Goal: Task Accomplishment & Management: Use online tool/utility

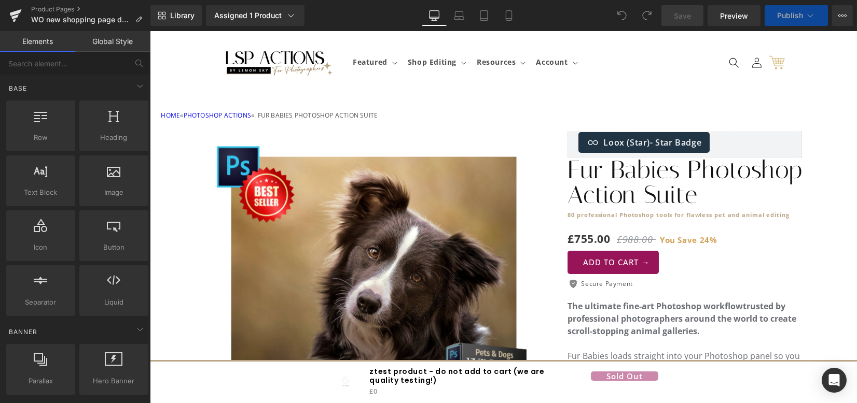
scroll to position [276, 0]
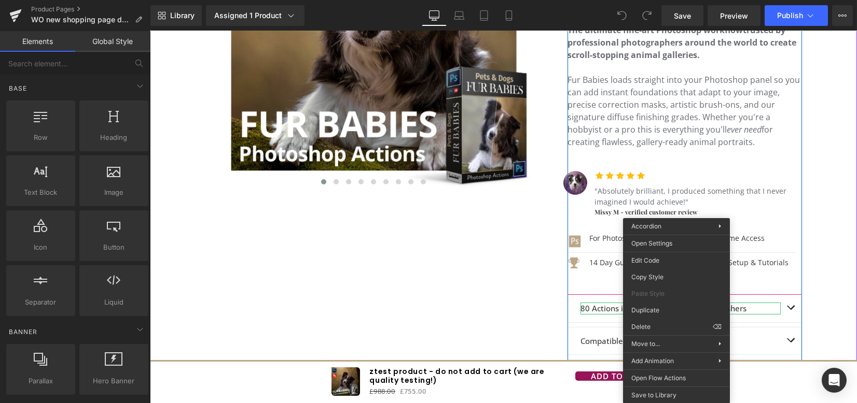
click at [748, 293] on div "Loox (Star) - Star Badge Loox (Star) Fur Babies Photoshop Action Suite Heading …" at bounding box center [684, 193] width 234 height 677
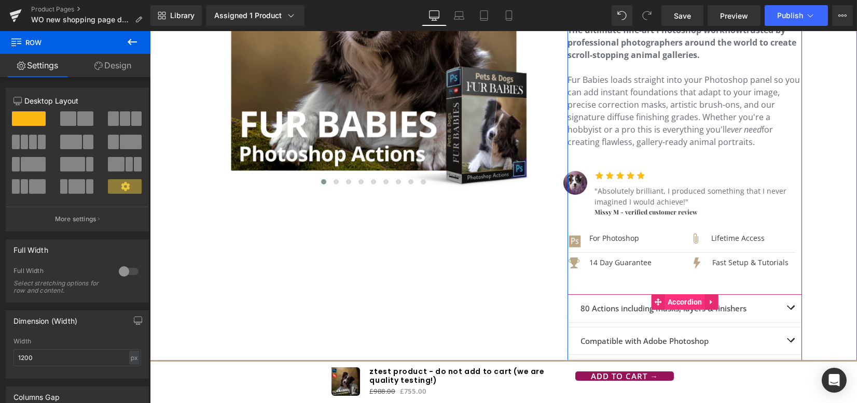
click at [673, 298] on span "Accordion" at bounding box center [685, 302] width 40 height 16
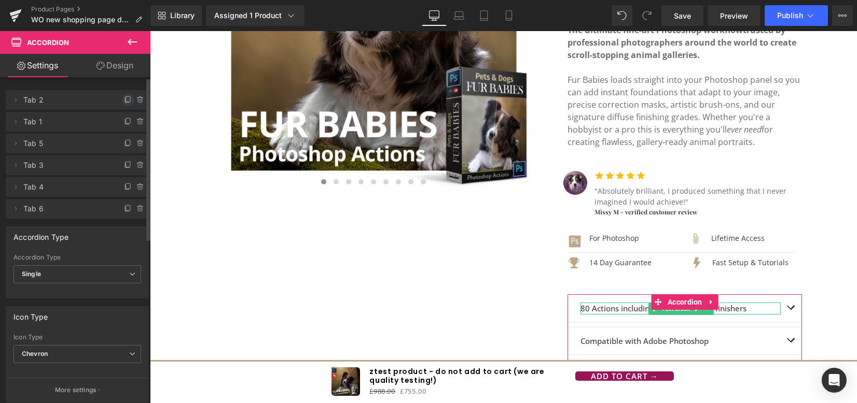
click at [125, 102] on icon at bounding box center [127, 100] width 4 height 5
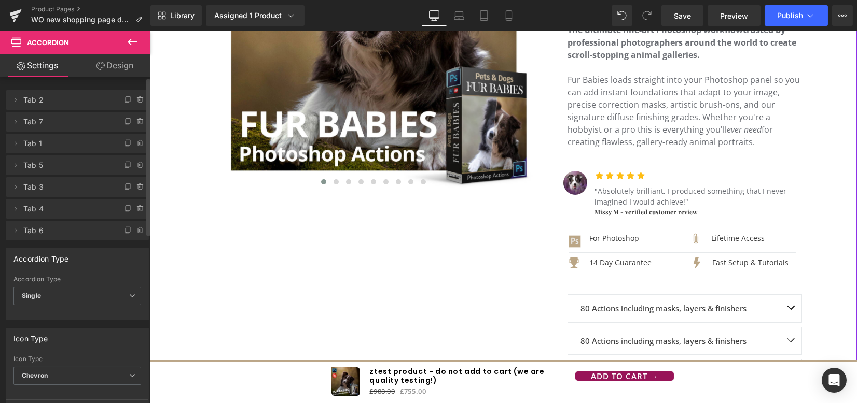
click at [608, 308] on strong "80 Actions including masks, layers & finishers" at bounding box center [663, 308] width 166 height 10
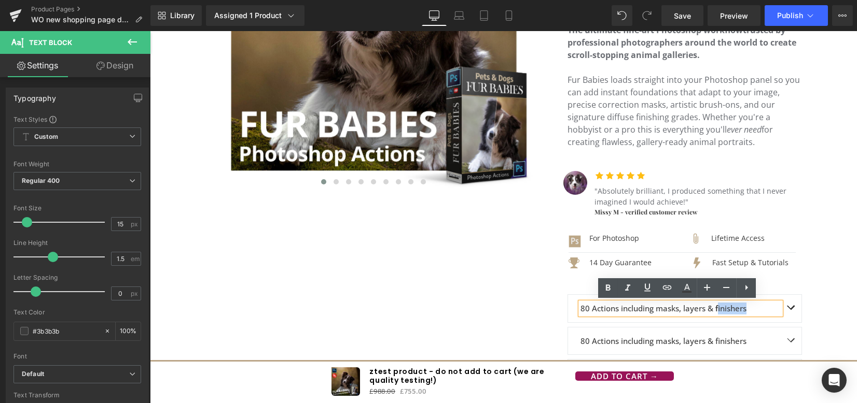
drag, startPoint x: 576, startPoint y: 311, endPoint x: 745, endPoint y: 306, distance: 169.1
click at [745, 306] on div "80 Actions including masks, layers & finishers" at bounding box center [680, 309] width 200 height 12
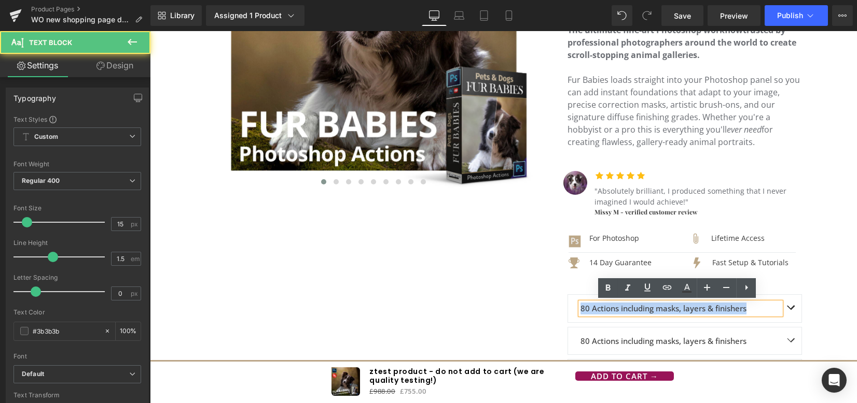
drag, startPoint x: 745, startPoint y: 307, endPoint x: 567, endPoint y: 310, distance: 178.4
click at [568, 310] on div "80 Actions including masks, layers & finishers Text Block" at bounding box center [684, 309] width 233 height 28
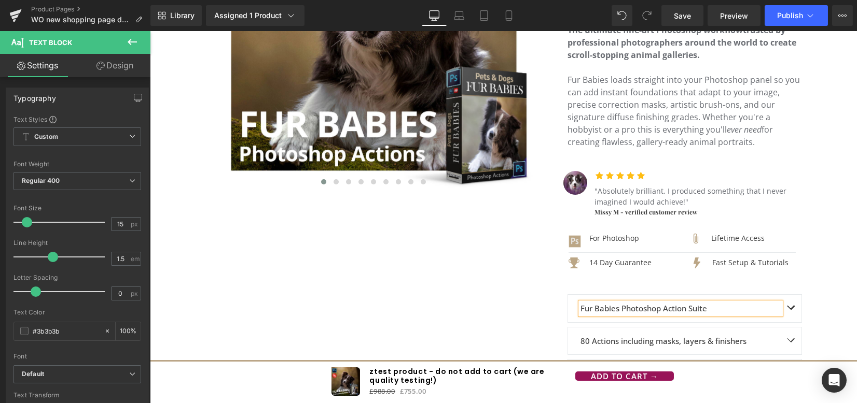
click at [789, 302] on button "button" at bounding box center [790, 308] width 21 height 27
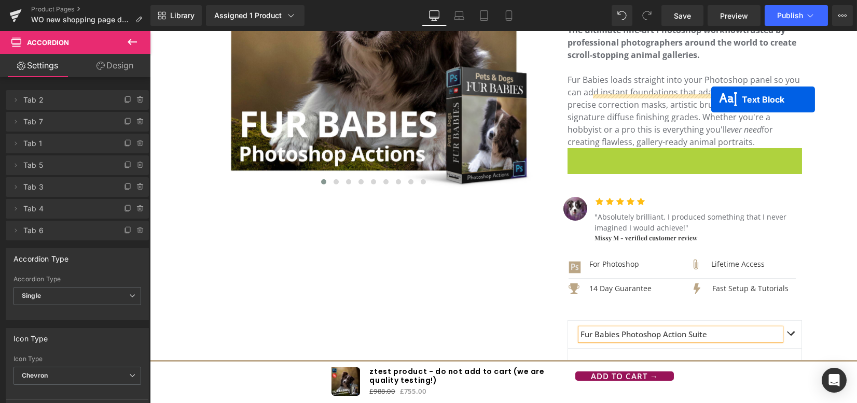
scroll to position [415, 0]
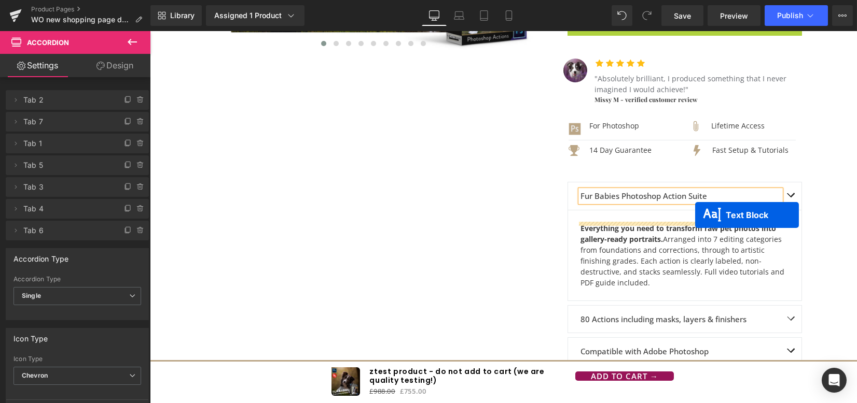
drag, startPoint x: 703, startPoint y: 215, endPoint x: 695, endPoint y: 215, distance: 8.3
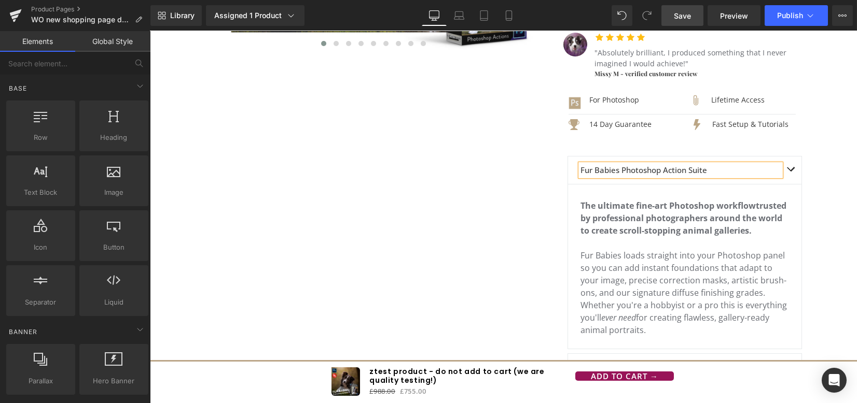
scroll to position [484, 0]
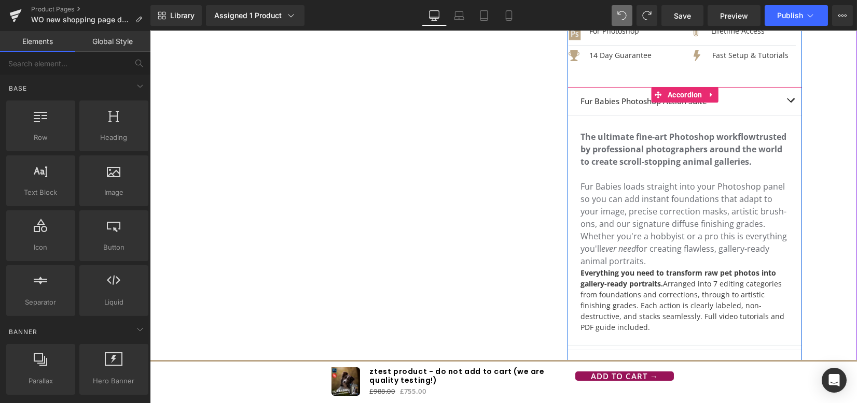
click at [637, 296] on div "Everything you need to transform raw pet photos into gallery-ready portraits. A…" at bounding box center [684, 300] width 208 height 65
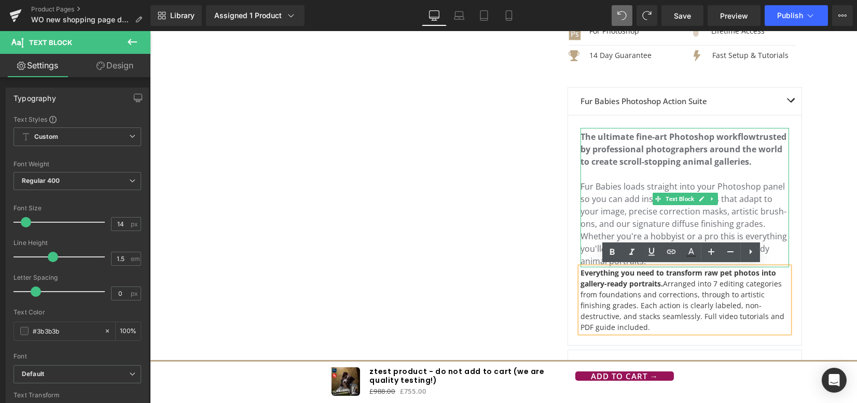
click at [632, 200] on span "Fur Babies loads straight into your Photoshop panel so you can add instant foun…" at bounding box center [683, 224] width 206 height 86
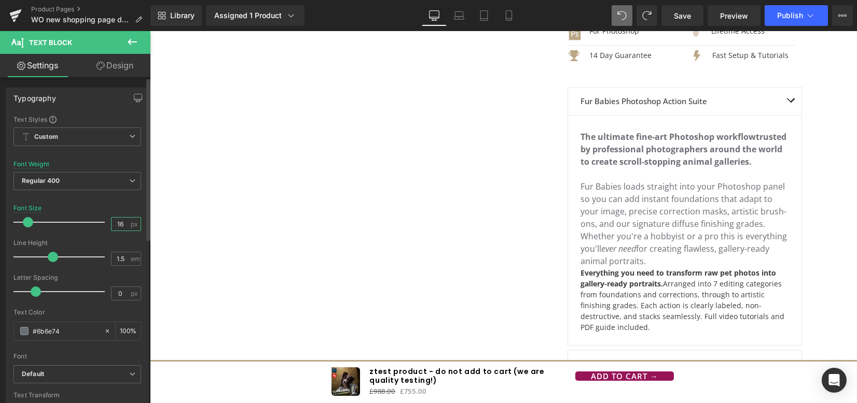
drag, startPoint x: 116, startPoint y: 224, endPoint x: 106, endPoint y: 221, distance: 10.7
click at [106, 221] on div "Font Size 16 px" at bounding box center [77, 222] width 128 height 35
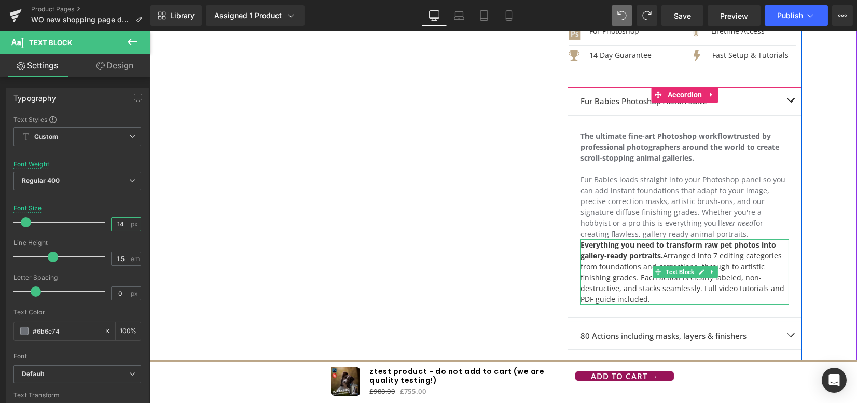
type input "14"
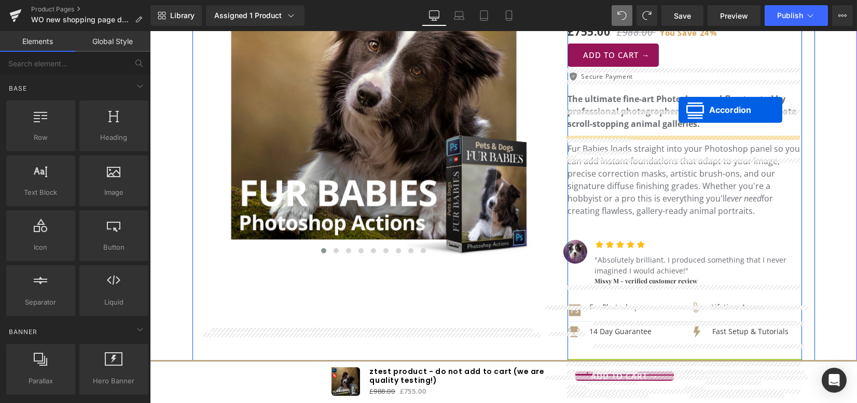
scroll to position [138, 0]
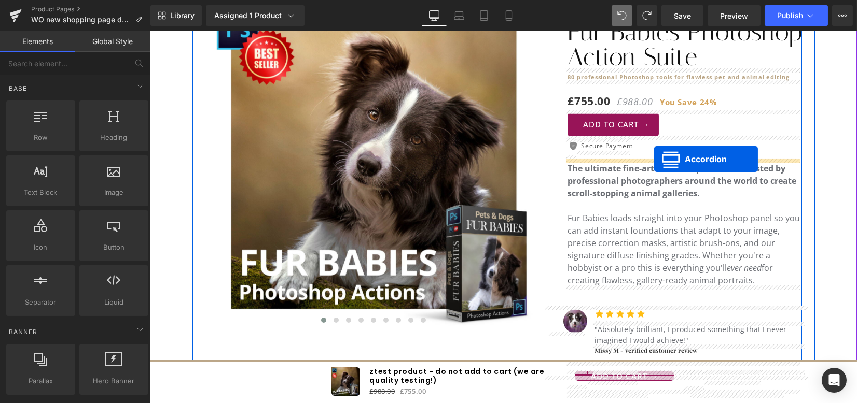
drag, startPoint x: 677, startPoint y: 95, endPoint x: 654, endPoint y: 159, distance: 67.9
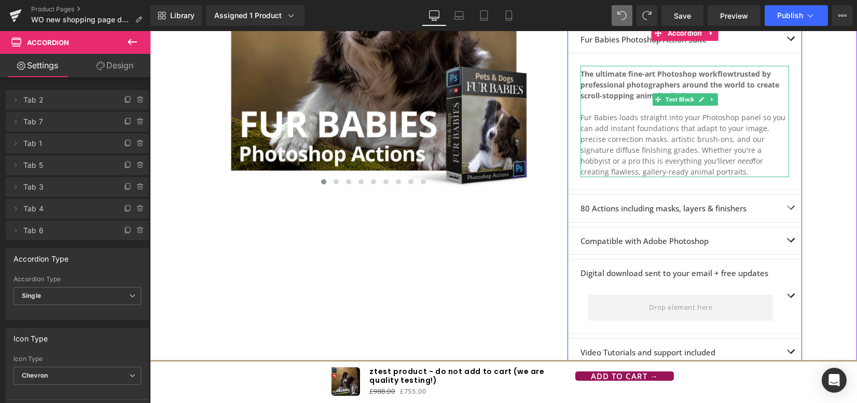
scroll to position [345, 0]
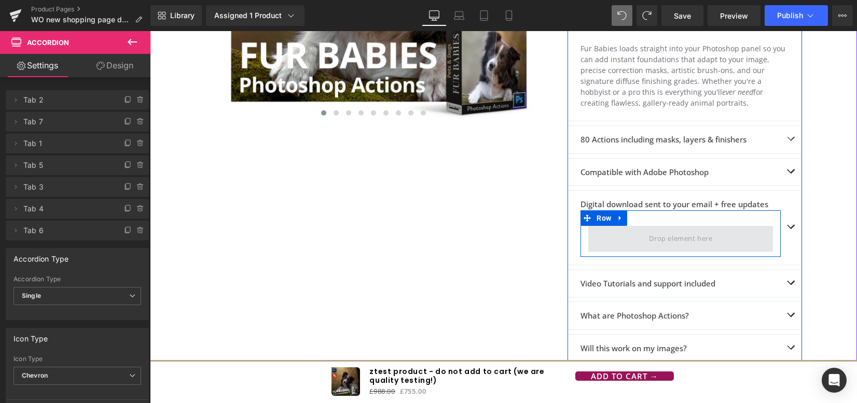
click at [656, 241] on span at bounding box center [680, 238] width 71 height 17
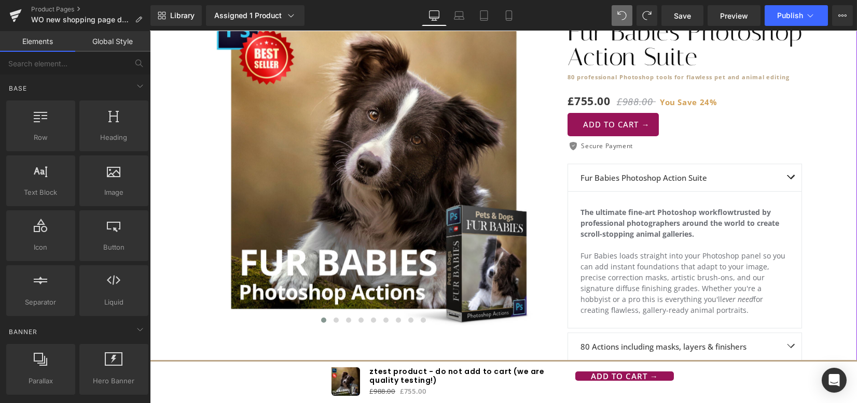
scroll to position [69, 0]
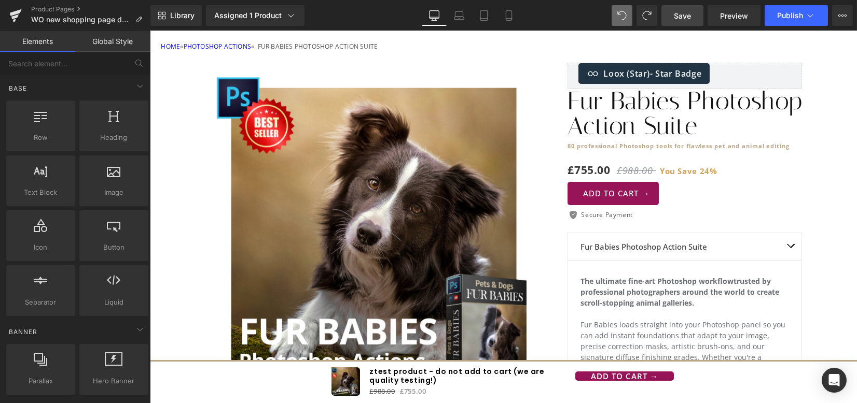
click at [688, 13] on span "Save" at bounding box center [682, 15] width 17 height 11
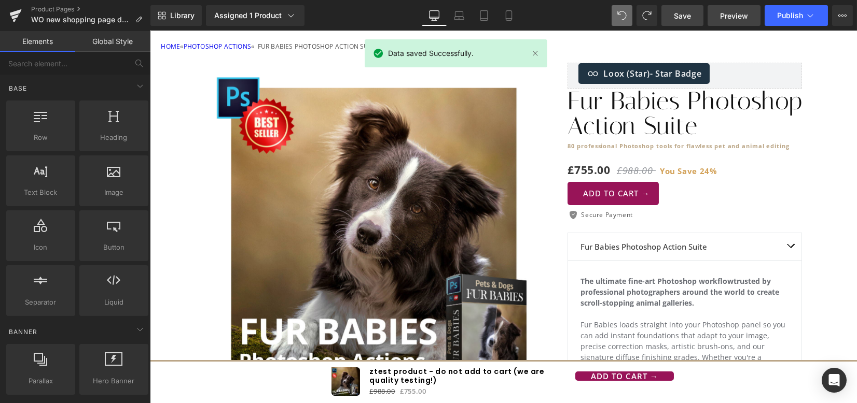
click at [731, 16] on span "Preview" at bounding box center [734, 15] width 28 height 11
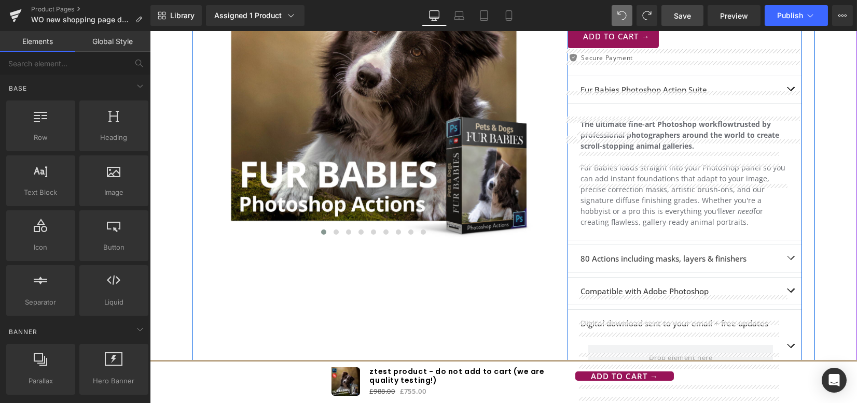
scroll to position [88, 0]
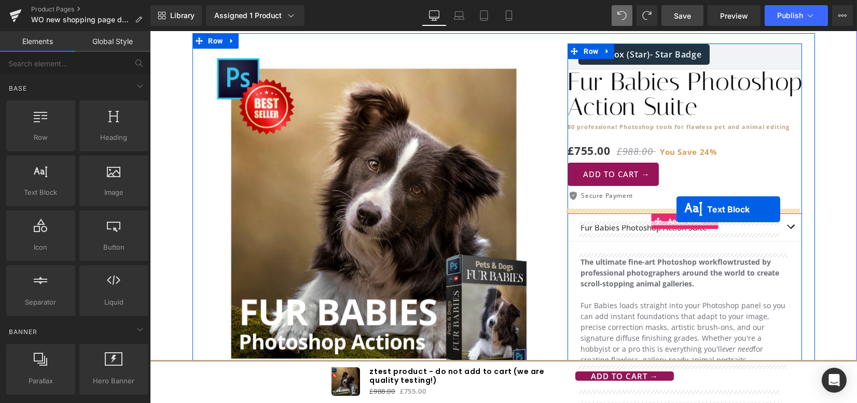
drag, startPoint x: 671, startPoint y: 265, endPoint x: 676, endPoint y: 209, distance: 55.7
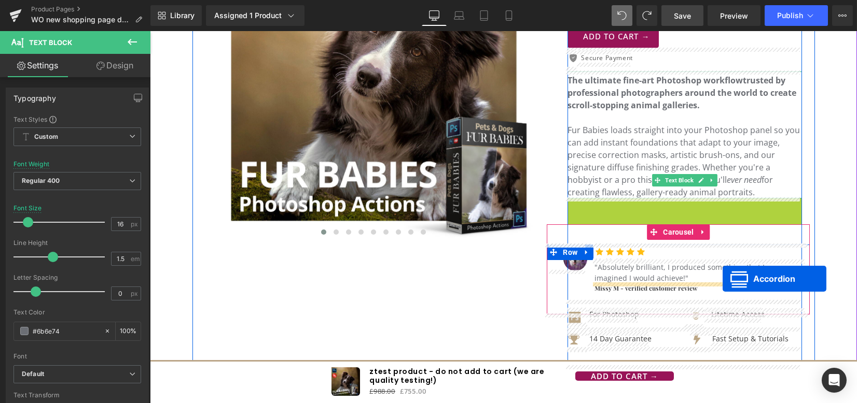
scroll to position [364, 0]
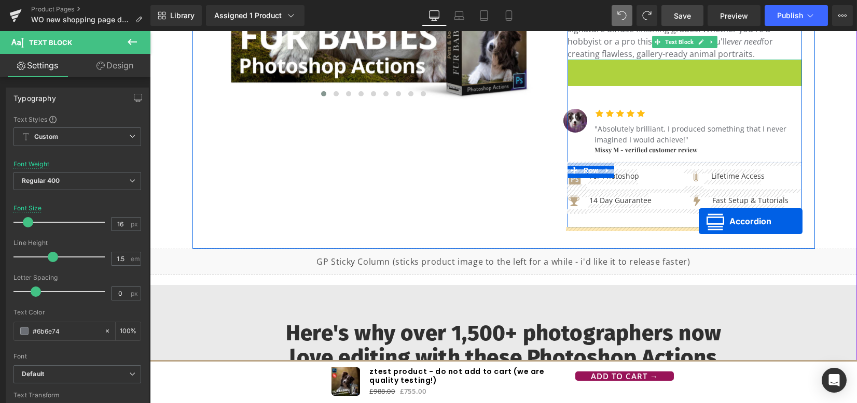
drag, startPoint x: 677, startPoint y: 345, endPoint x: 698, endPoint y: 221, distance: 125.8
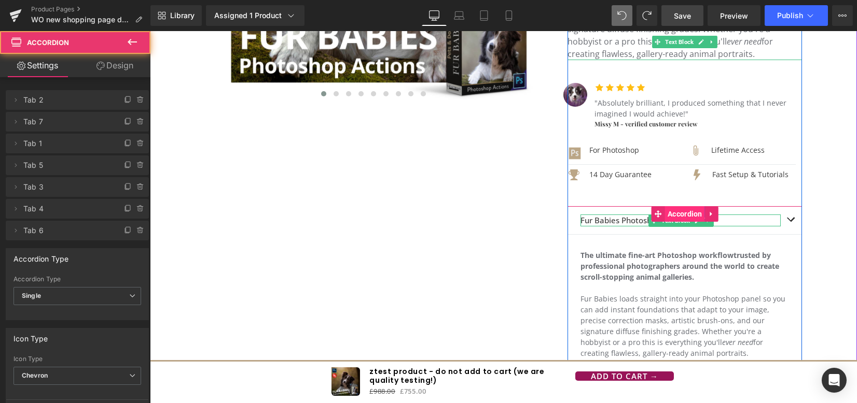
click at [687, 212] on span "Accordion" at bounding box center [685, 214] width 40 height 16
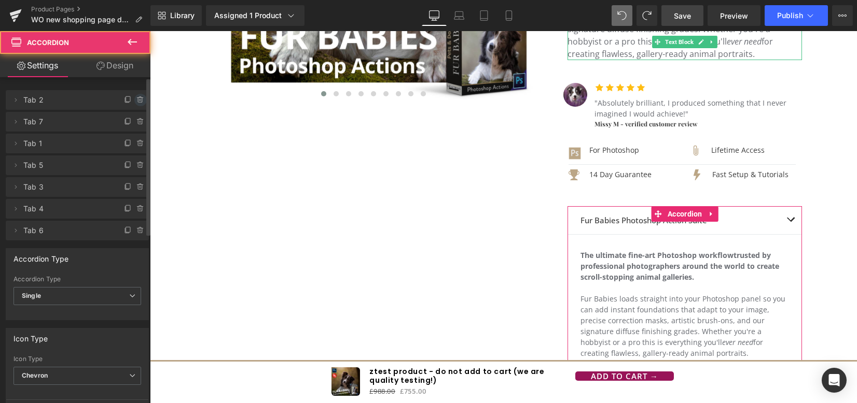
click at [136, 102] on icon at bounding box center [140, 100] width 8 height 8
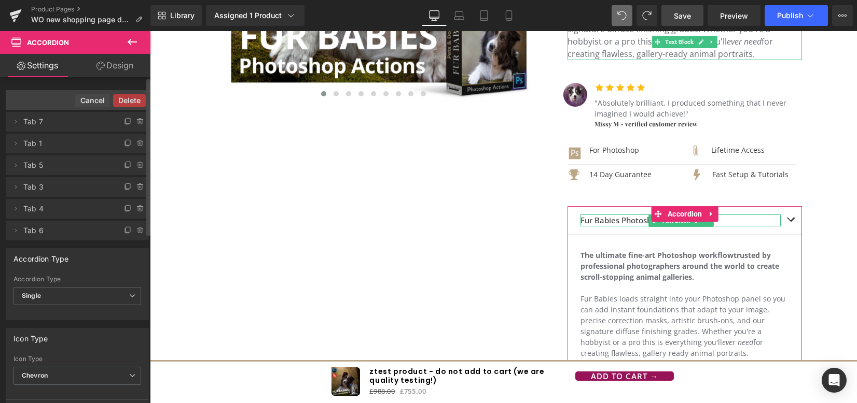
click at [132, 102] on button "Delete" at bounding box center [129, 100] width 33 height 13
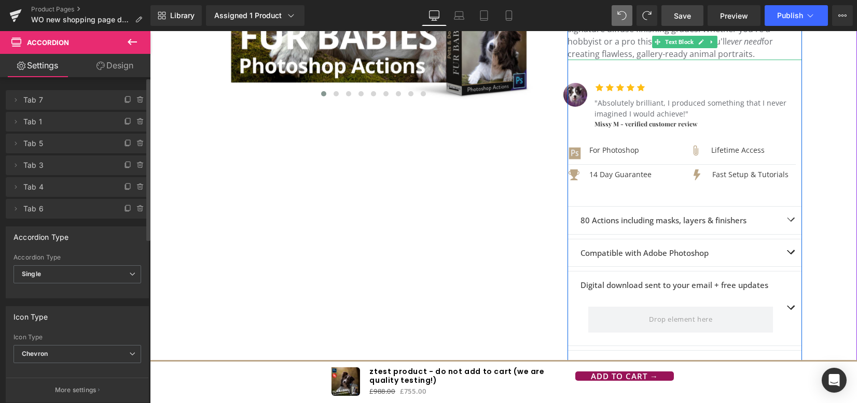
scroll to position [157, 0]
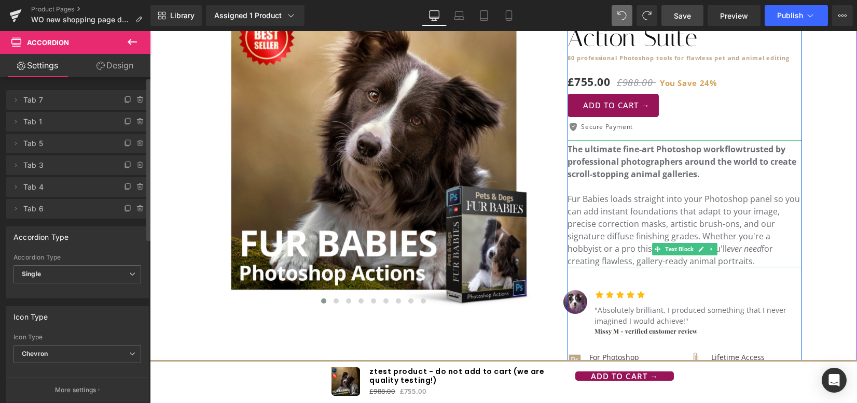
click at [620, 189] on p "To enrich screen reader interactions, please activate Accessibility in Grammarl…" at bounding box center [684, 186] width 234 height 12
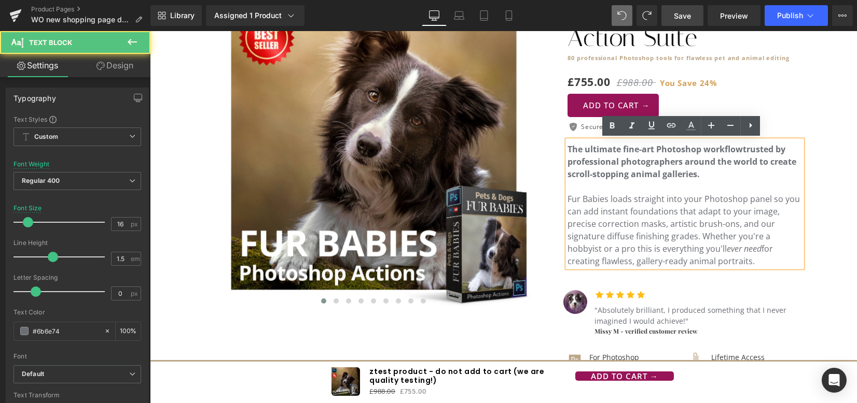
click at [671, 199] on span "Fur Babies loads straight into your Photoshop panel so you can add instant foun…" at bounding box center [683, 230] width 232 height 74
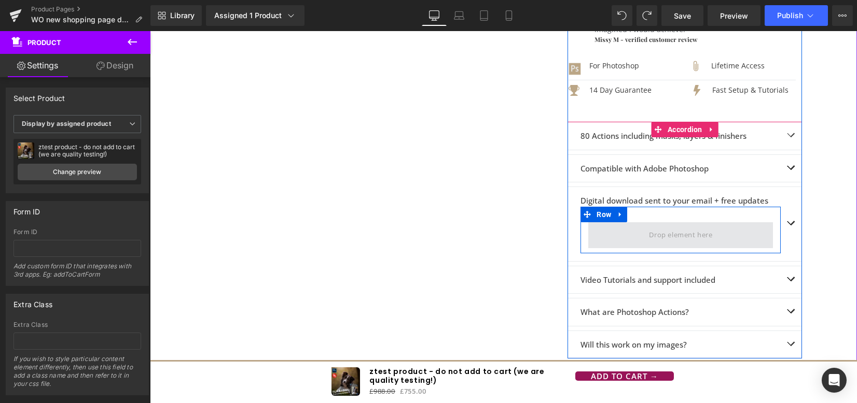
click at [718, 232] on span at bounding box center [680, 235] width 185 height 26
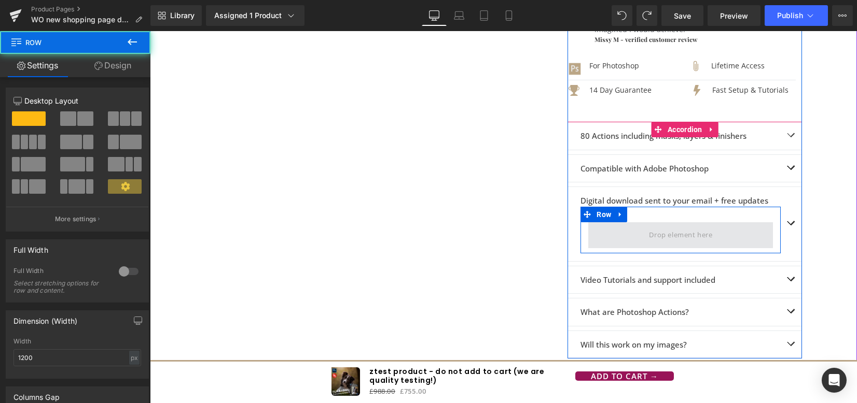
scroll to position [433, 0]
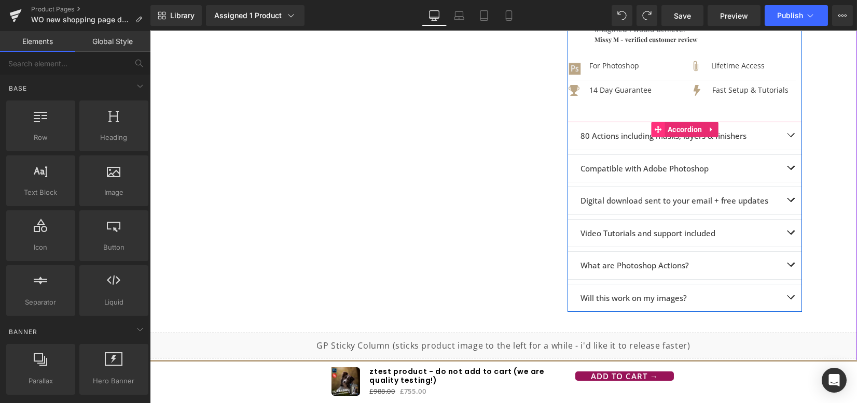
click at [658, 122] on span at bounding box center [657, 130] width 13 height 16
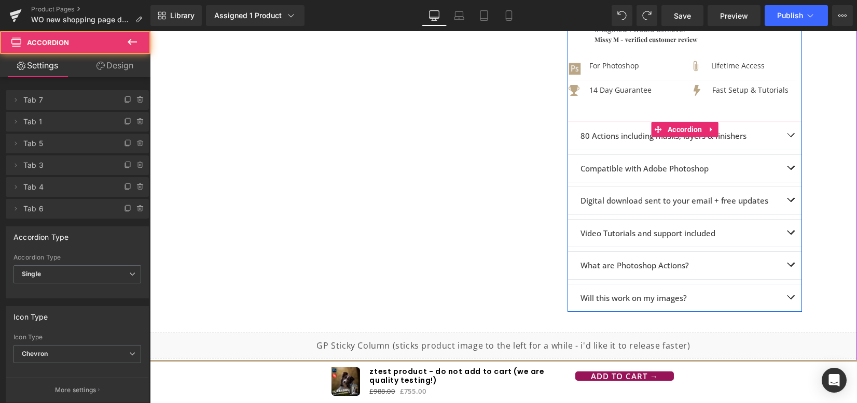
click at [585, 131] on strong "80 Actions including masks, layers & finishers" at bounding box center [663, 136] width 166 height 10
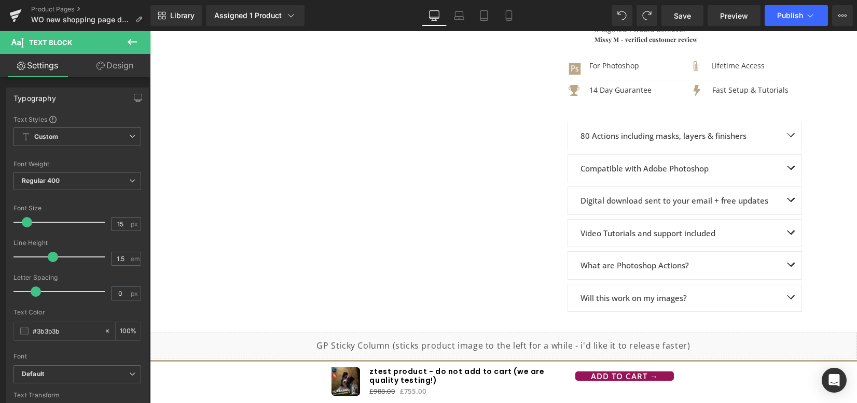
click at [107, 71] on link "Design" at bounding box center [114, 65] width 75 height 23
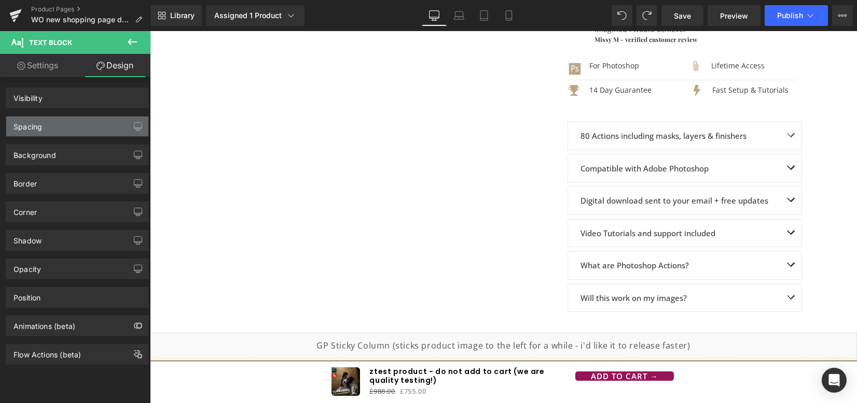
click at [69, 128] on div "Spacing" at bounding box center [77, 127] width 142 height 20
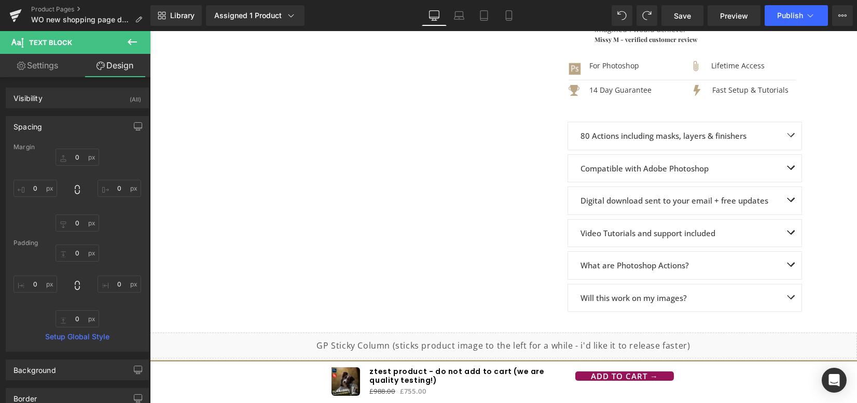
type input "0"
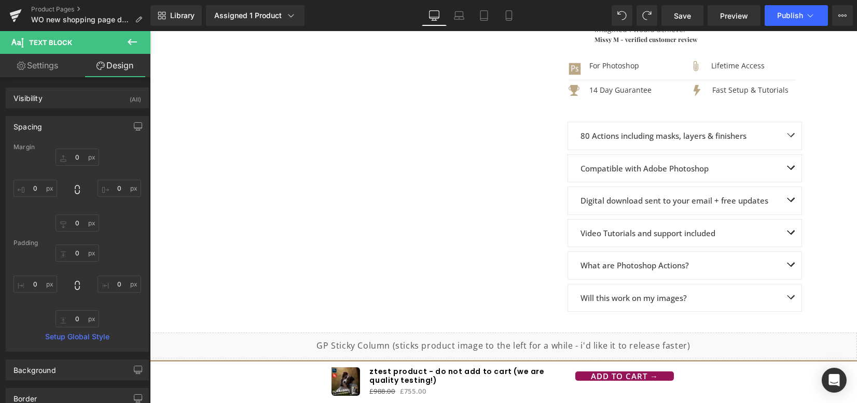
type input "0"
click at [78, 154] on input "0" at bounding box center [77, 157] width 44 height 17
type input "-5"
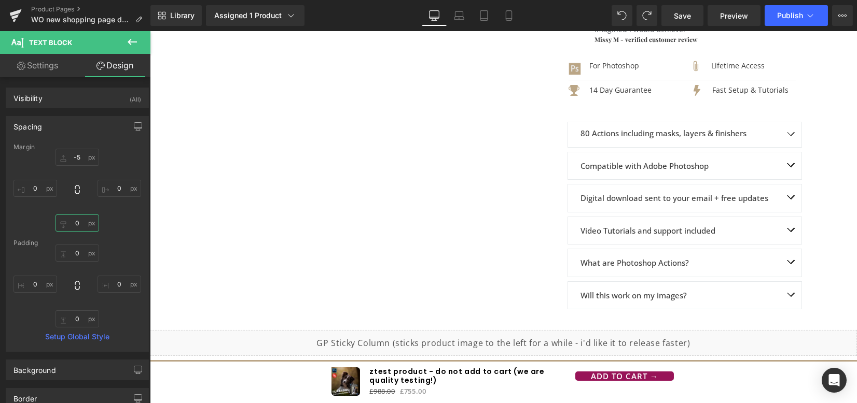
click at [71, 224] on input "0" at bounding box center [77, 223] width 44 height 17
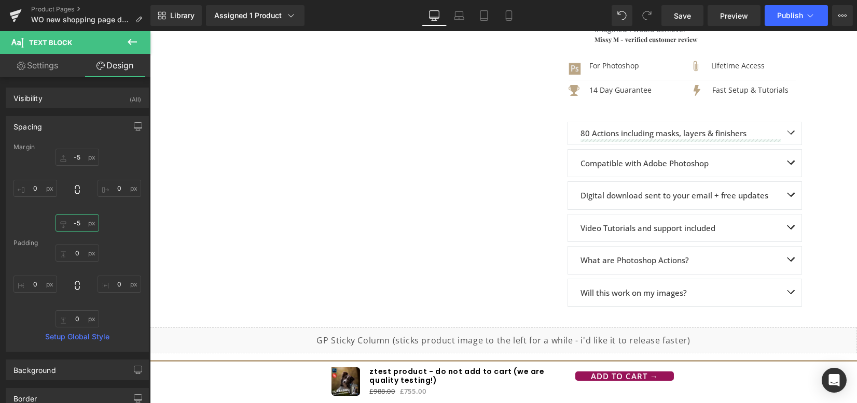
type input "-6"
click at [80, 156] on input "-5" at bounding box center [77, 157] width 44 height 17
click at [137, 129] on button "button" at bounding box center [138, 127] width 17 height 20
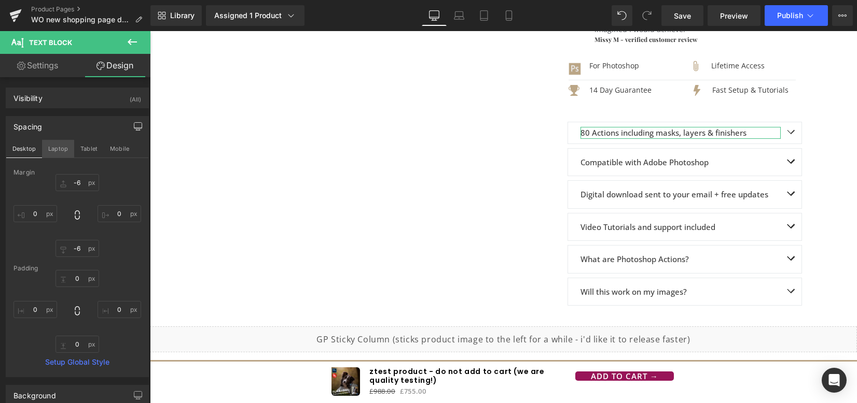
click at [67, 148] on button "Laptop" at bounding box center [58, 149] width 32 height 18
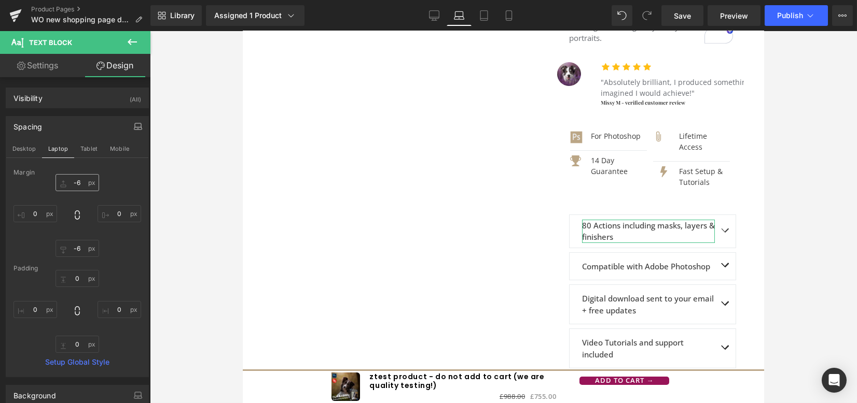
scroll to position [500, 0]
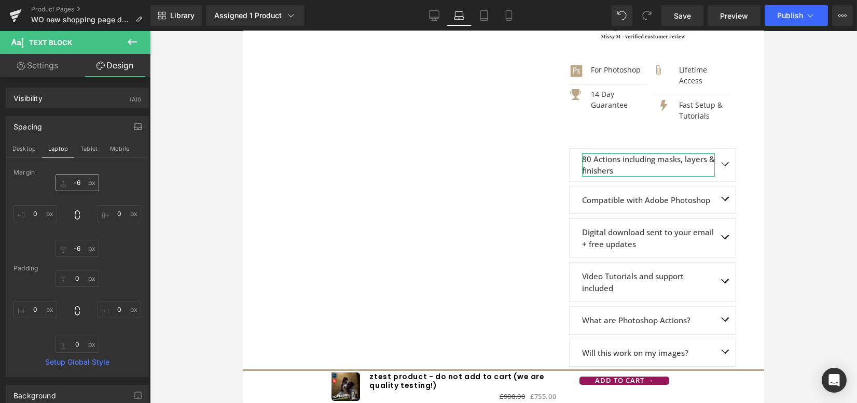
type input "-6"
type input "0"
type input "-6"
type input "0"
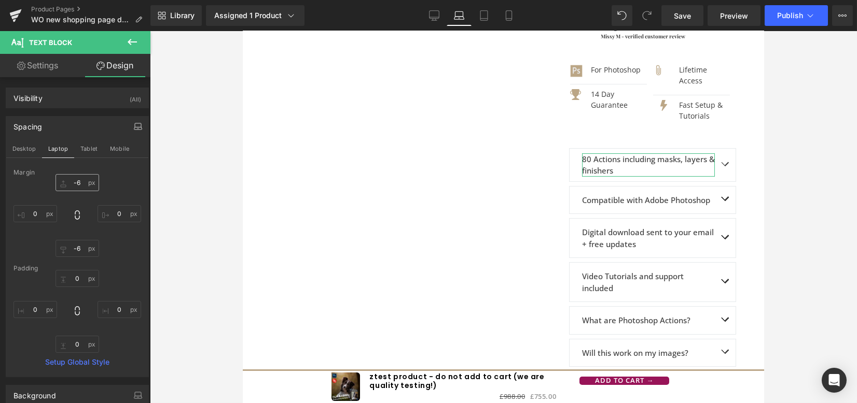
type input "0"
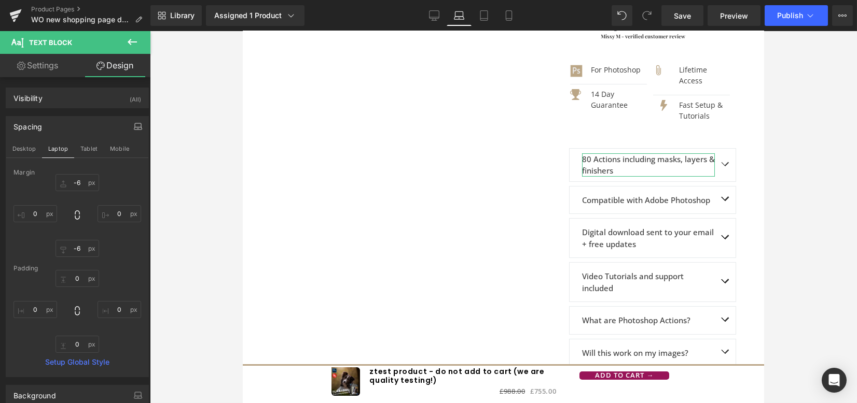
click at [46, 68] on link "Settings" at bounding box center [37, 65] width 75 height 23
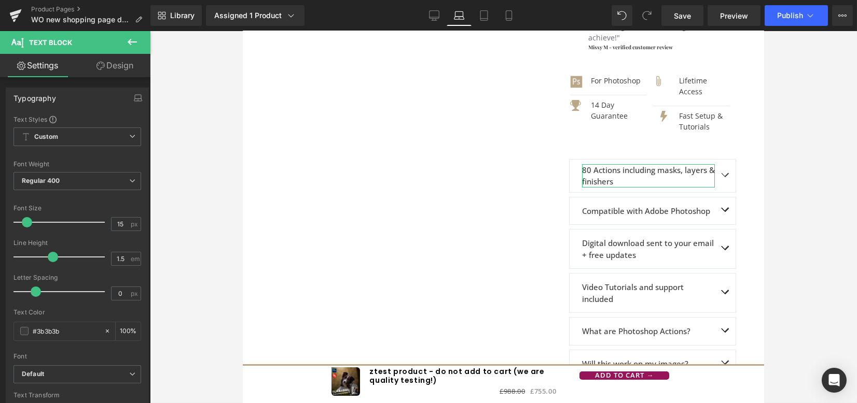
type input "100"
click at [125, 220] on input "15" at bounding box center [120, 224] width 18 height 13
type input "14"
click at [117, 69] on link "Design" at bounding box center [114, 65] width 75 height 23
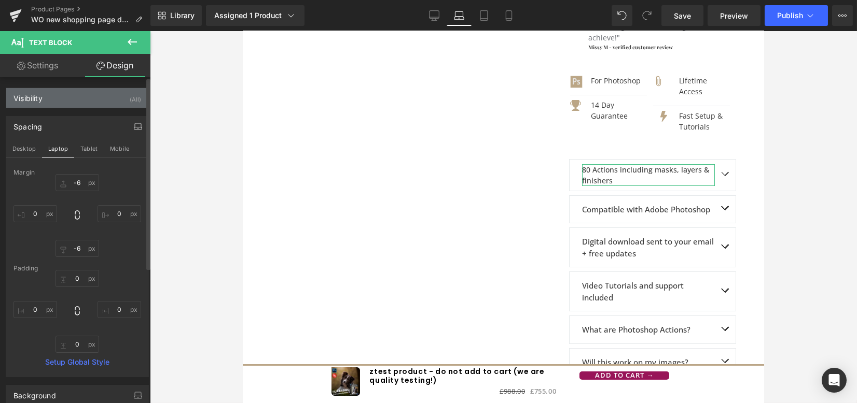
type input "-6"
type input "0"
type input "-6"
type input "0"
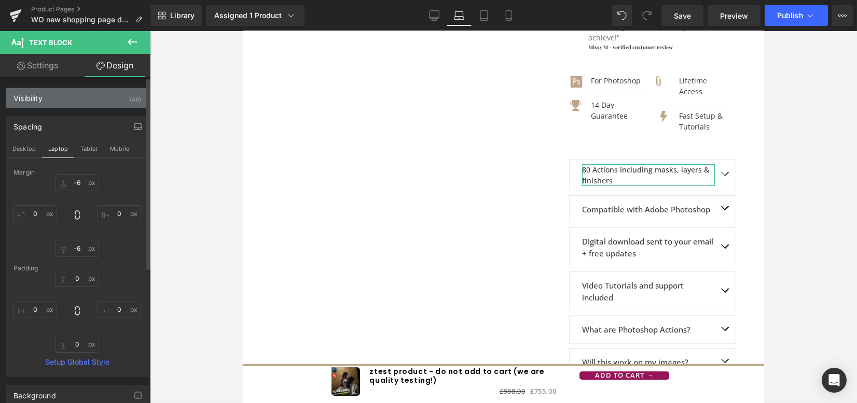
type input "0"
click at [87, 150] on button "Tablet" at bounding box center [89, 149] width 30 height 18
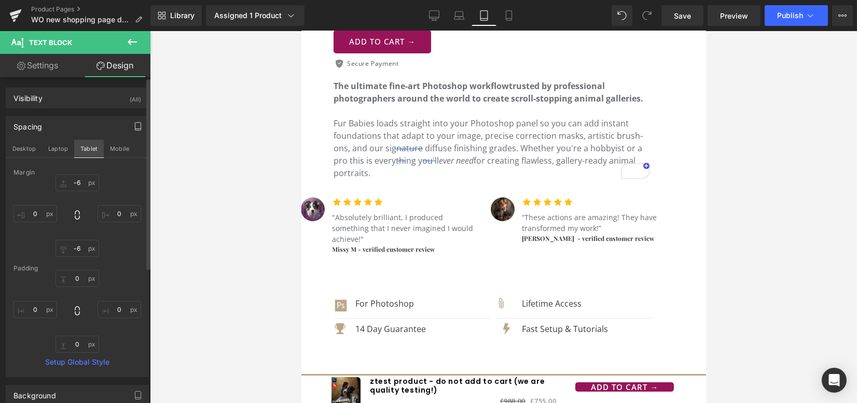
scroll to position [727, 0]
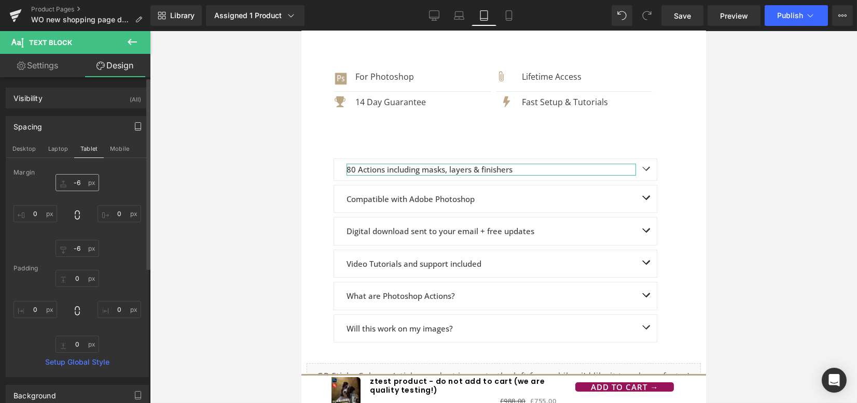
type input "-6"
type input "0"
type input "-6"
type input "0"
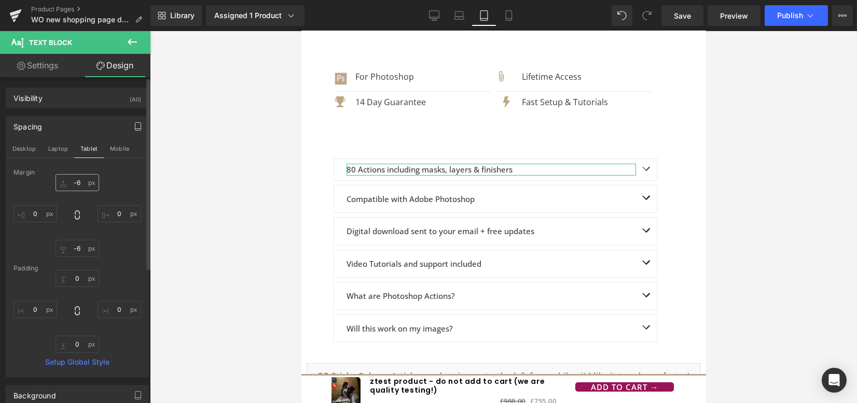
type input "0"
click at [111, 148] on button "Mobile" at bounding box center [120, 149] width 32 height 18
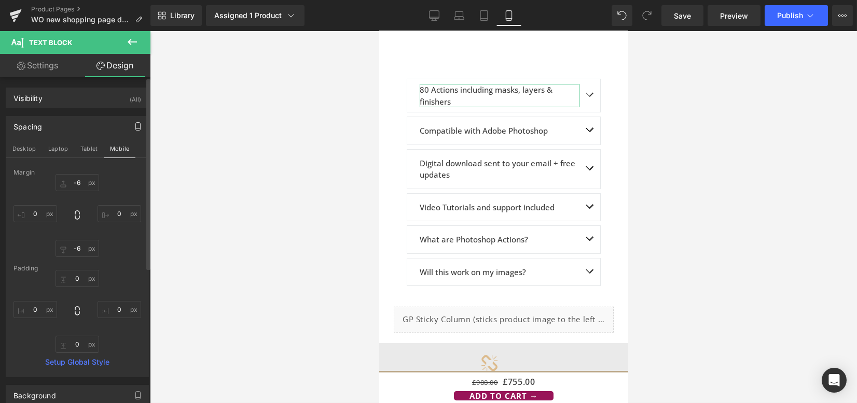
type input "-6"
type input "0"
type input "-6"
type input "0"
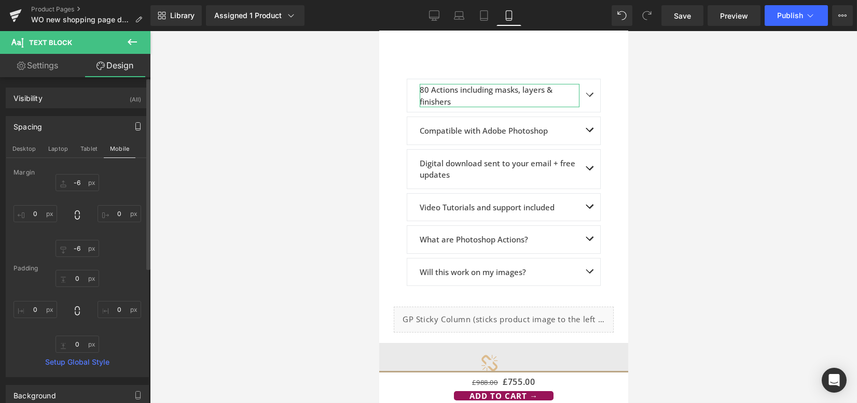
type input "0"
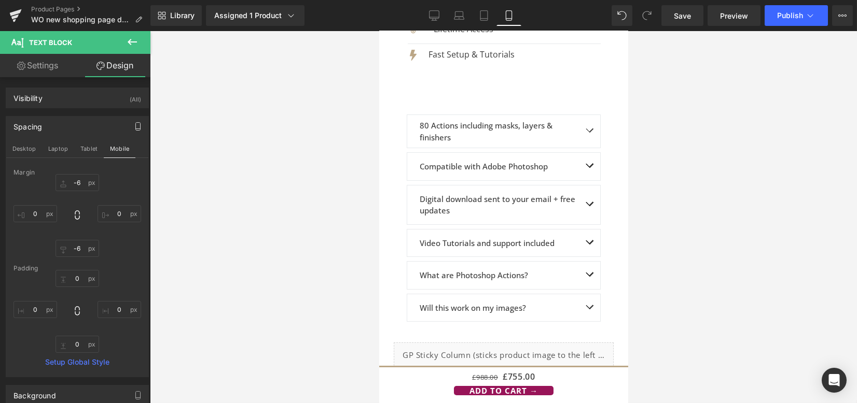
scroll to position [601, 0]
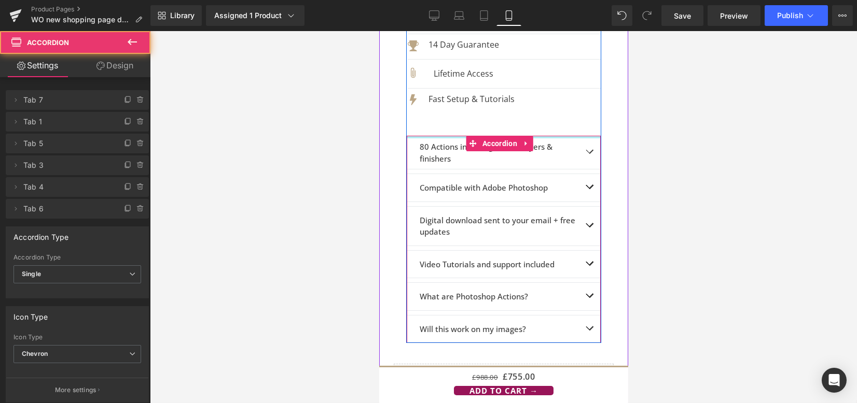
drag, startPoint x: 436, startPoint y: 120, endPoint x: 436, endPoint y: 84, distance: 36.3
click at [436, 84] on div "Loox (Star) - Star Badge Loox (Star) Fur Babies Photoshop Action Suite Heading …" at bounding box center [503, 26] width 194 height 635
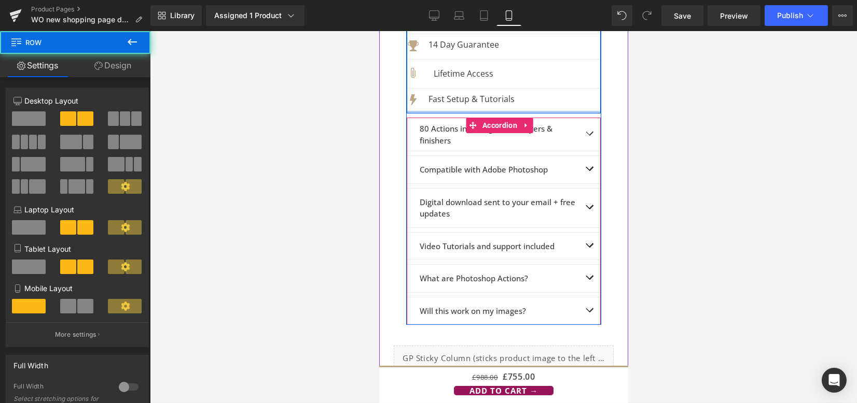
drag, startPoint x: 438, startPoint y: 117, endPoint x: 438, endPoint y: 95, distance: 21.8
click at [438, 95] on div "Image For Photoshop Text Block Icon List Icon 14 Day Guarantee Text Block Icon …" at bounding box center [503, 57] width 194 height 113
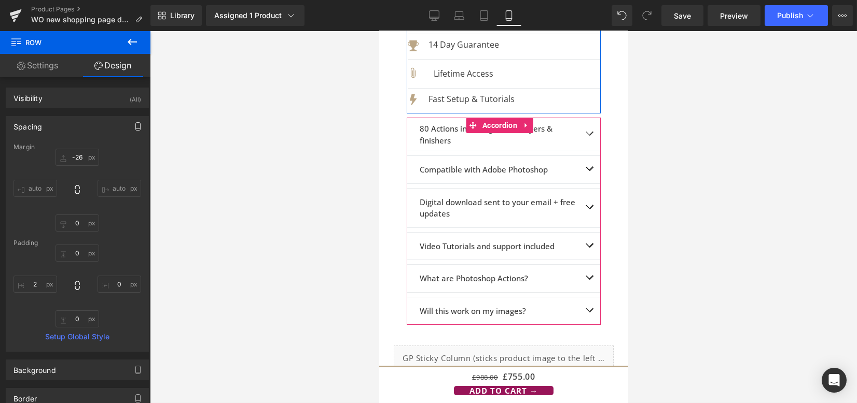
click at [134, 125] on icon "button" at bounding box center [138, 126] width 8 height 8
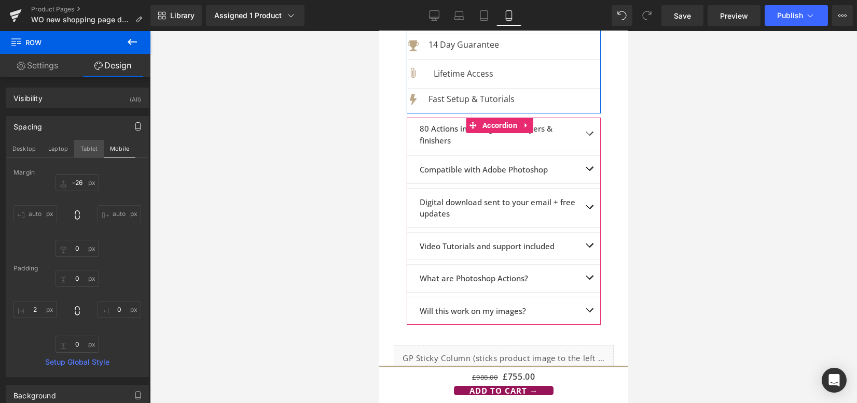
click at [80, 150] on button "Tablet" at bounding box center [89, 149] width 30 height 18
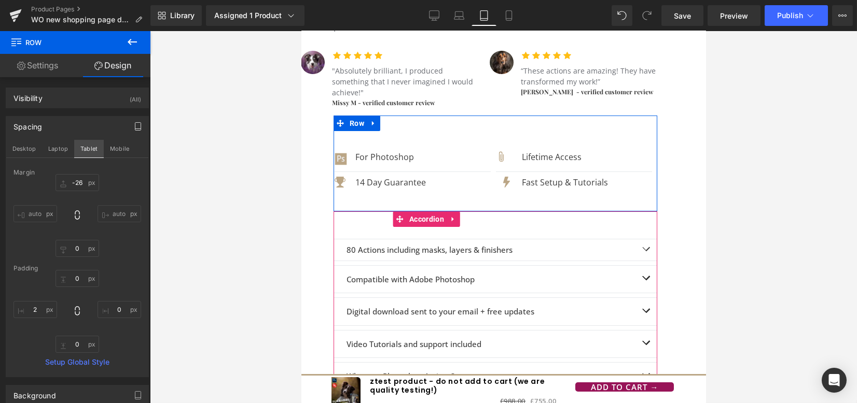
scroll to position [531, 0]
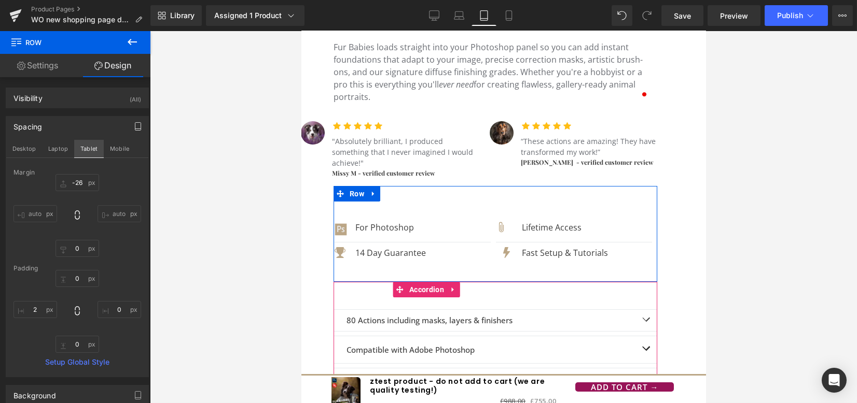
type input "-26"
type input "0"
type input "36"
type input "0"
type input "35"
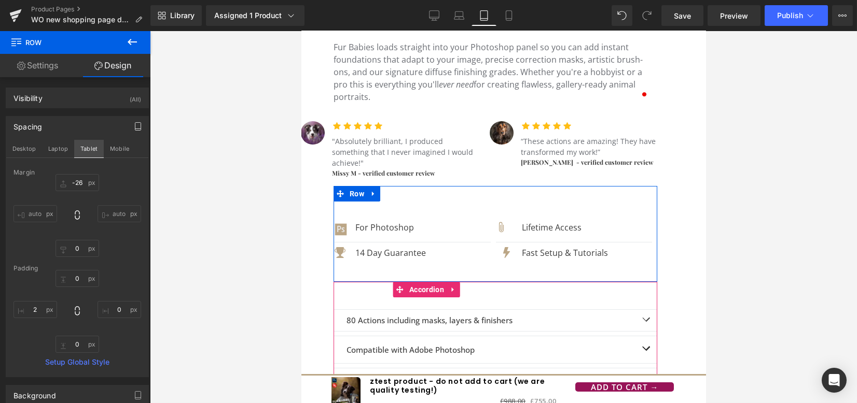
type input "2"
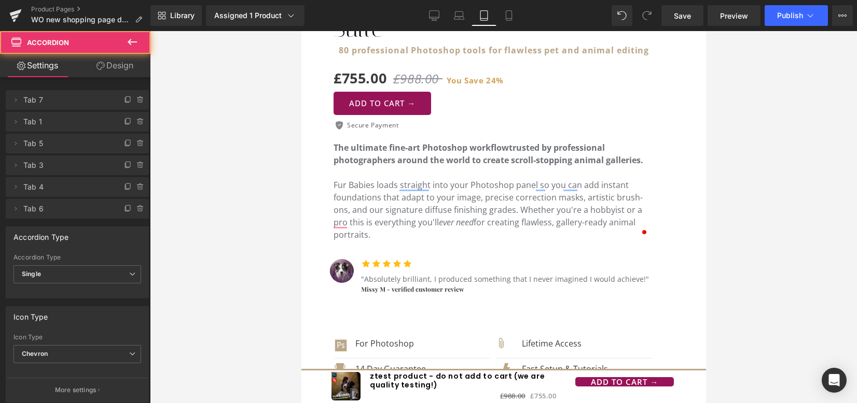
scroll to position [669, 0]
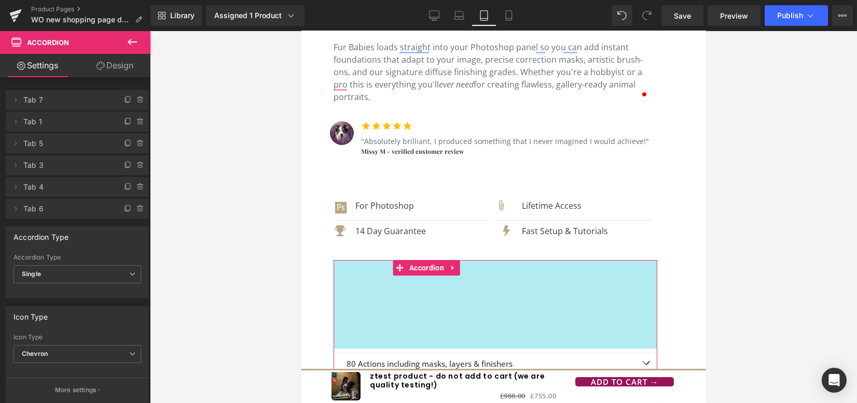
drag, startPoint x: 375, startPoint y: 272, endPoint x: 376, endPoint y: 200, distance: 72.6
click at [376, 200] on div "Loox (Star) - Star Badge Loox (Star) Fur Babies Photoshop Action Suite Heading …" at bounding box center [495, 184] width 324 height 707
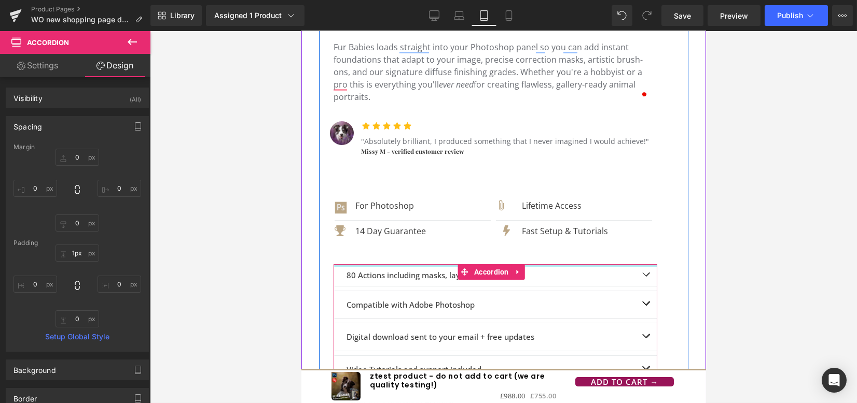
type input "0px"
drag, startPoint x: 377, startPoint y: 266, endPoint x: 376, endPoint y: 176, distance: 90.2
click at [376, 176] on div "Loox (Star) - Star Badge Loox (Star) Fur Babies Photoshop Action Suite Heading …" at bounding box center [495, 140] width 324 height 618
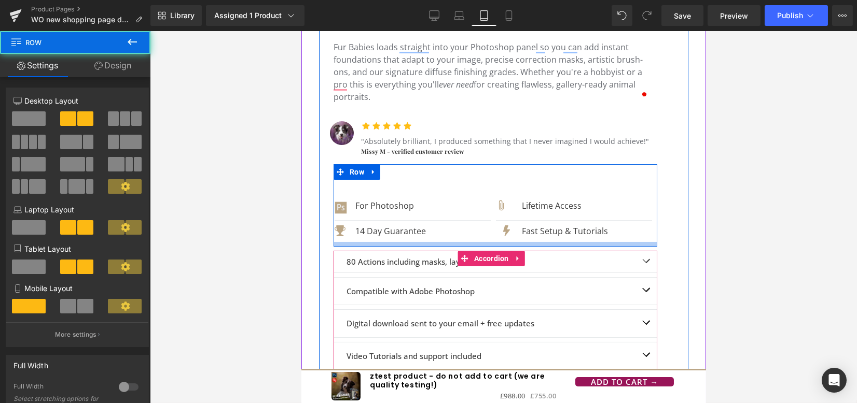
drag, startPoint x: 382, startPoint y: 258, endPoint x: 382, endPoint y: 245, distance: 13.0
click at [382, 245] on div at bounding box center [495, 244] width 324 height 5
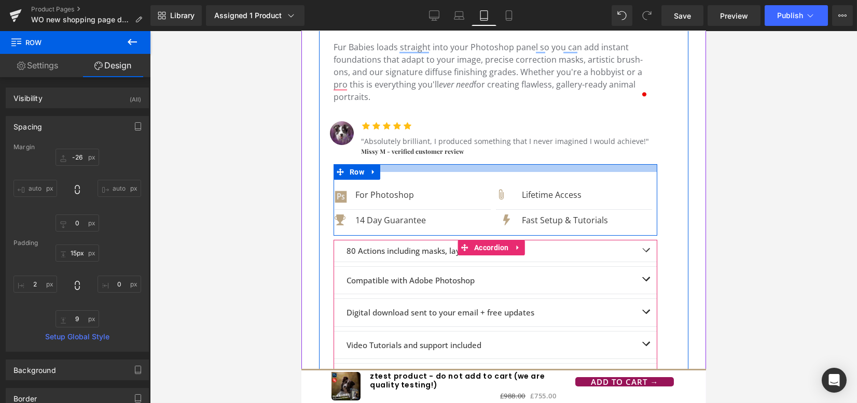
type input "5px"
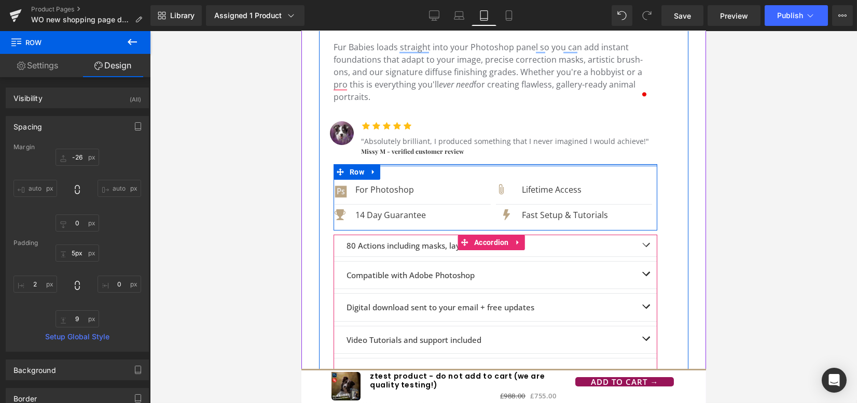
drag, startPoint x: 392, startPoint y: 166, endPoint x: 391, endPoint y: 150, distance: 16.1
click at [391, 150] on div "Loox (Star) - Star Badge Loox (Star) Fur Babies Photoshop Action Suite Heading …" at bounding box center [495, 125] width 324 height 588
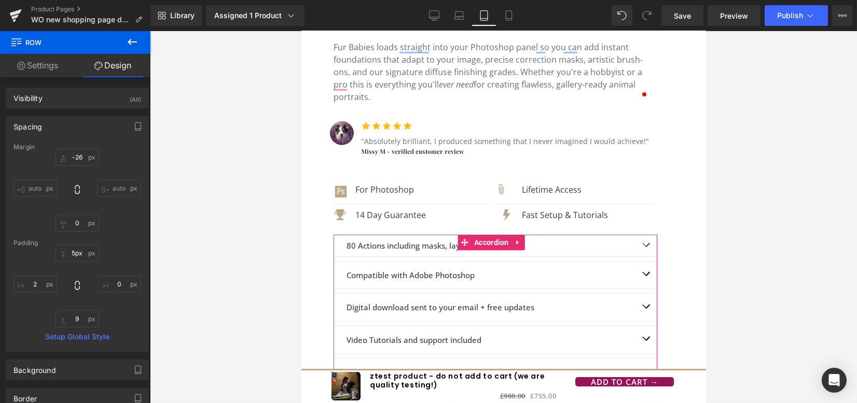
click at [725, 193] on div at bounding box center [503, 217] width 707 height 372
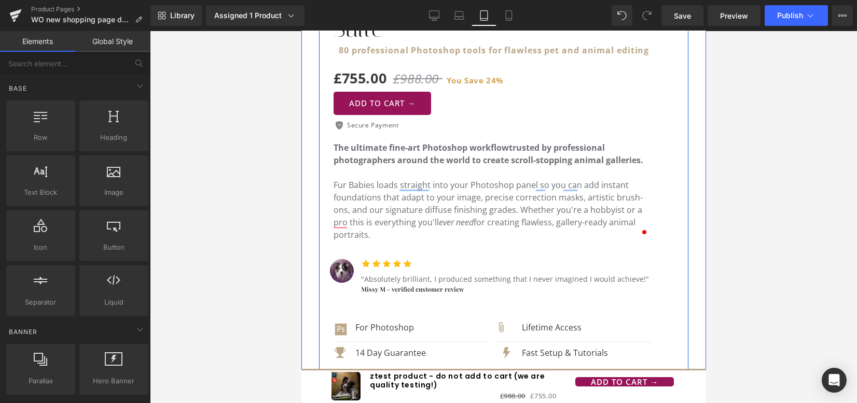
scroll to position [461, 0]
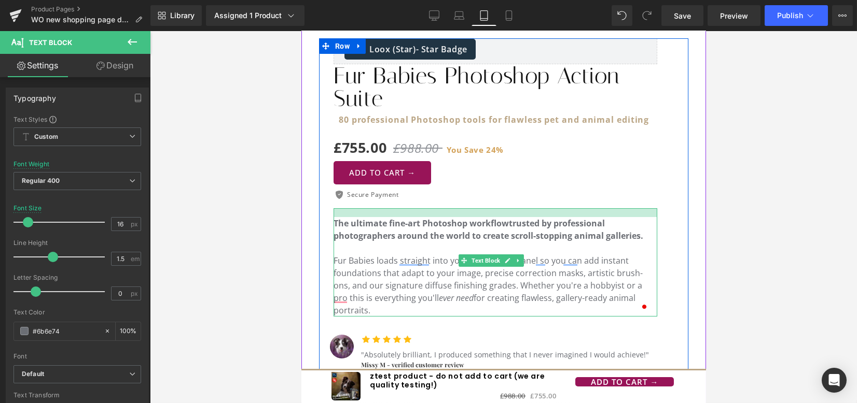
drag, startPoint x: 363, startPoint y: 210, endPoint x: 362, endPoint y: 216, distance: 6.3
click at [362, 216] on div at bounding box center [495, 212] width 324 height 9
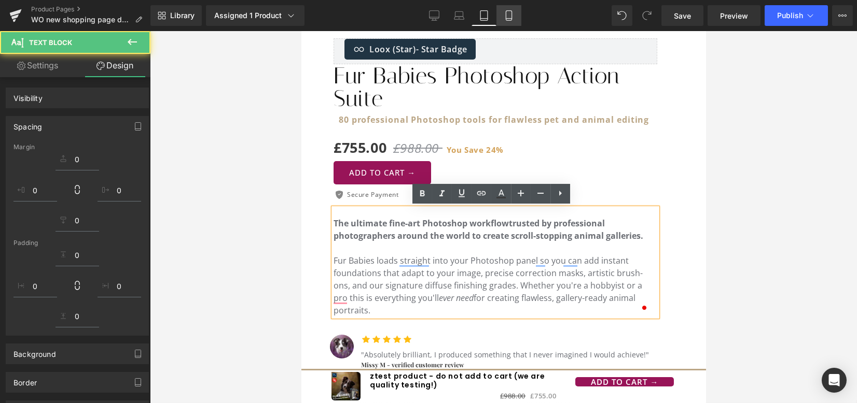
click at [498, 18] on link "Mobile" at bounding box center [508, 15] width 25 height 21
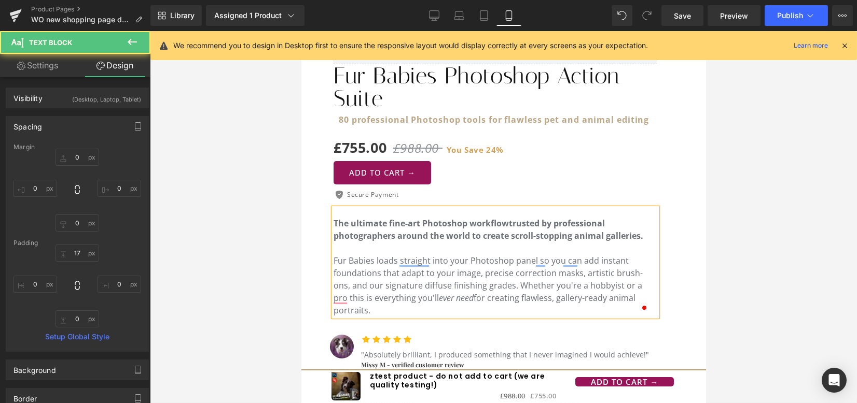
click at [504, 18] on icon at bounding box center [508, 15] width 10 height 10
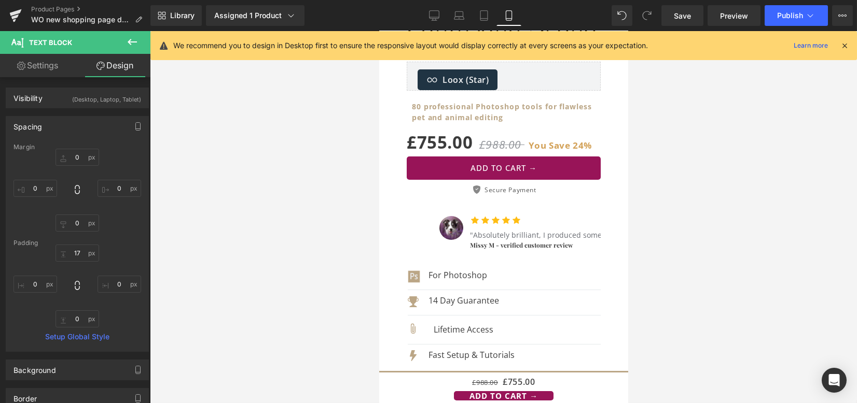
type input "0"
type input "5"
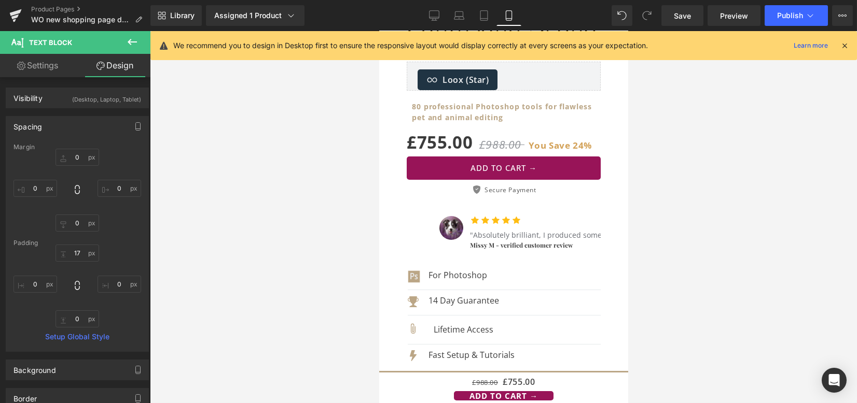
type input "0"
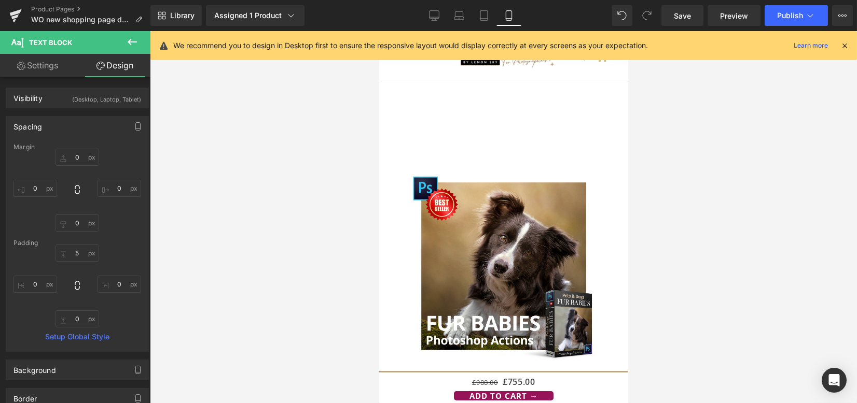
scroll to position [415, 0]
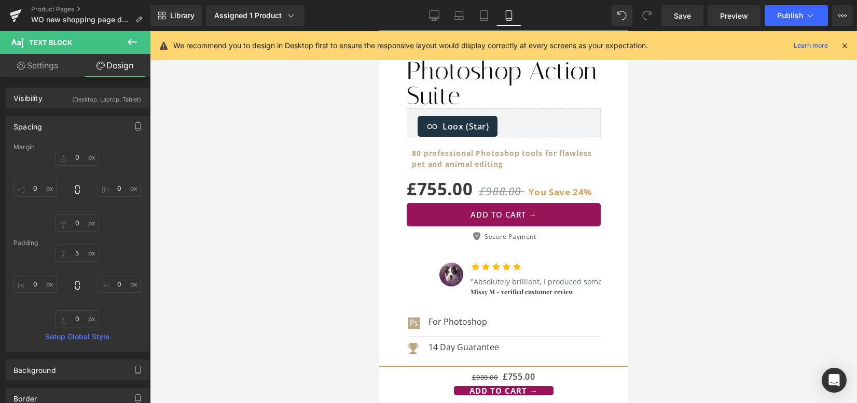
click at [524, 316] on div "Image For Photoshop Text Block" at bounding box center [503, 324] width 193 height 17
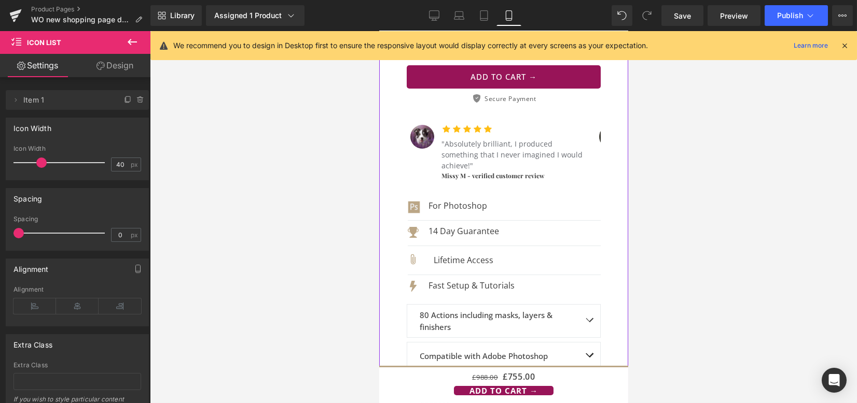
scroll to position [276, 0]
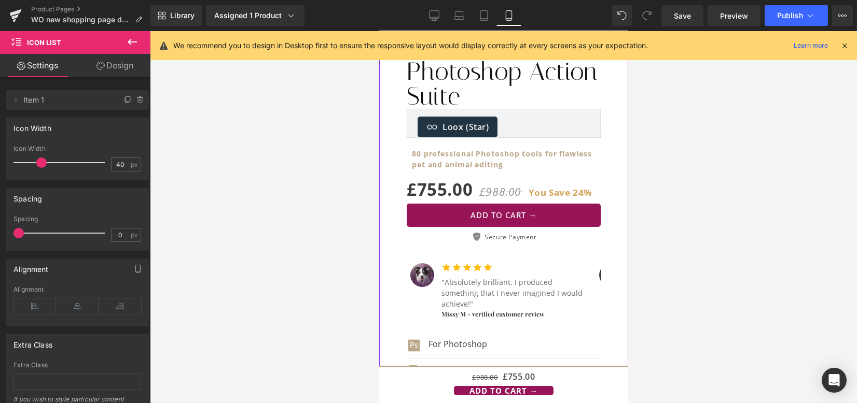
click at [530, 190] on span "You Save" at bounding box center [549, 193] width 42 height 12
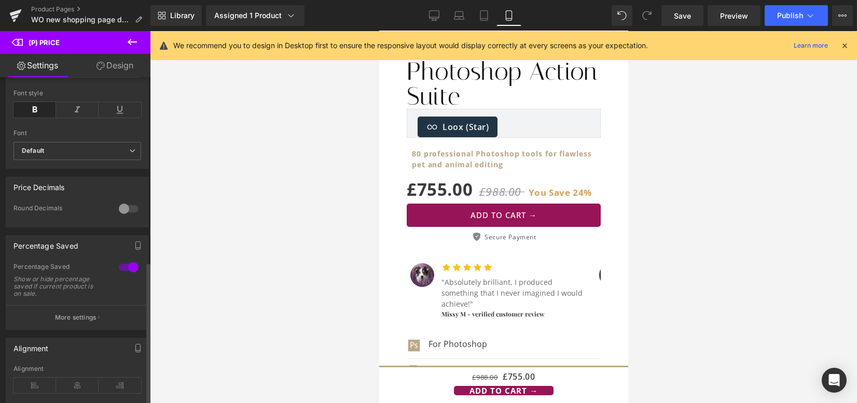
scroll to position [422, 0]
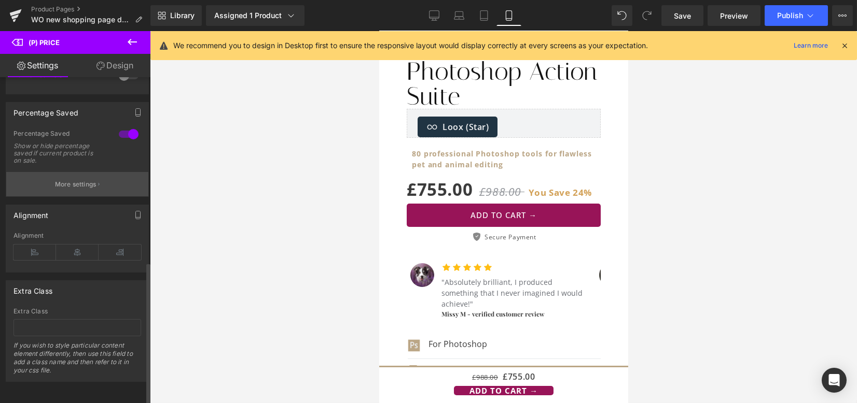
click at [60, 180] on p "More settings" at bounding box center [75, 184] width 41 height 9
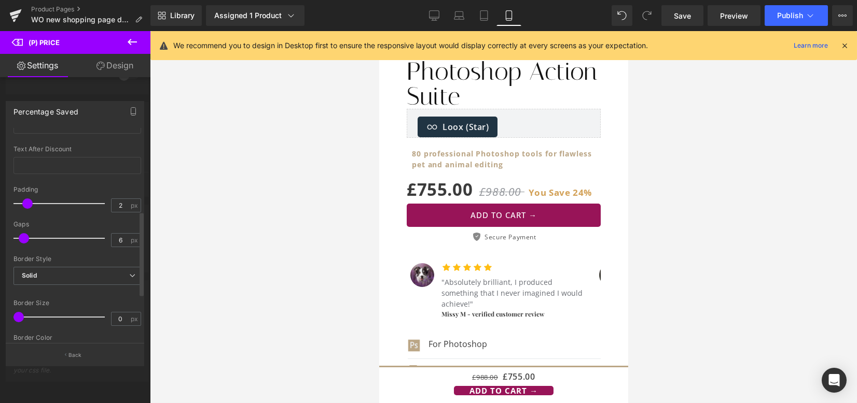
scroll to position [207, 0]
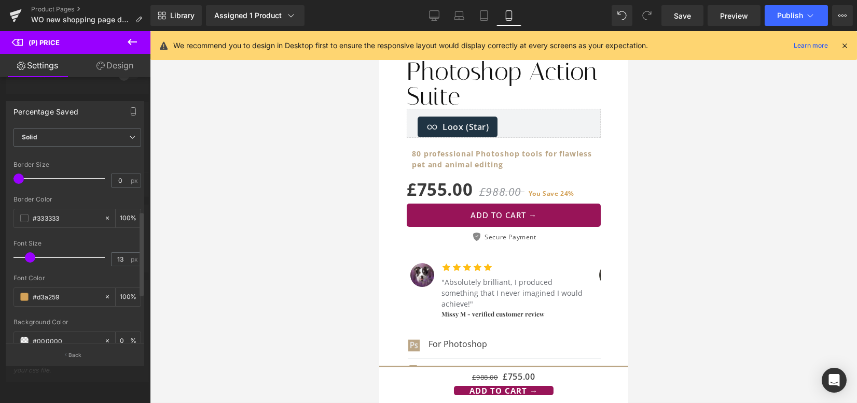
type input "14"
click at [31, 256] on span at bounding box center [30, 257] width 10 height 10
click at [61, 351] on button "Back" at bounding box center [75, 354] width 138 height 23
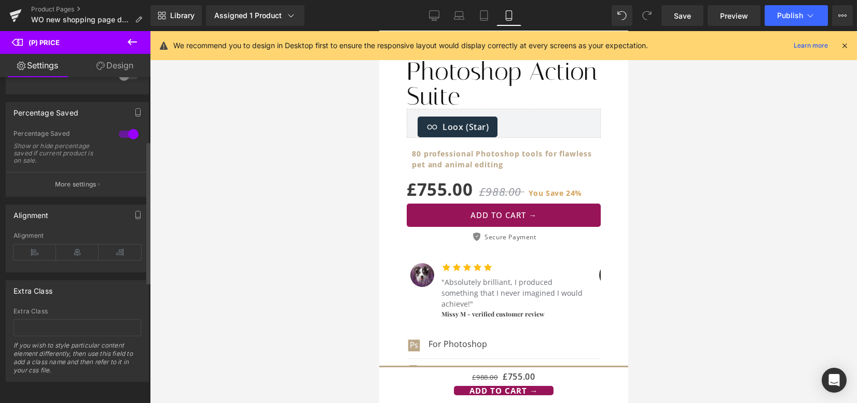
scroll to position [0, 0]
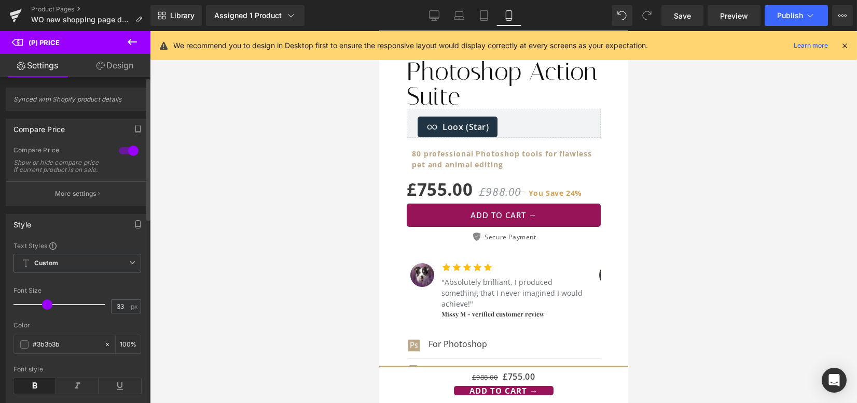
click at [66, 206] on button "More settings" at bounding box center [77, 193] width 142 height 24
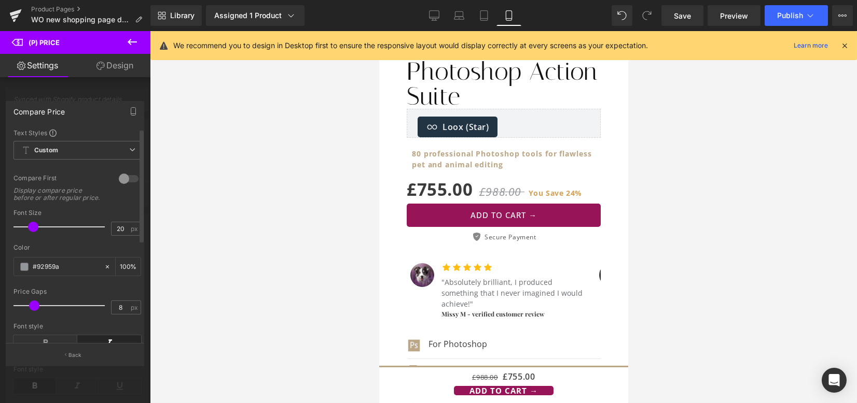
type input "17"
click at [30, 232] on span at bounding box center [33, 227] width 10 height 10
click at [65, 355] on icon "button" at bounding box center [66, 355] width 2 height 5
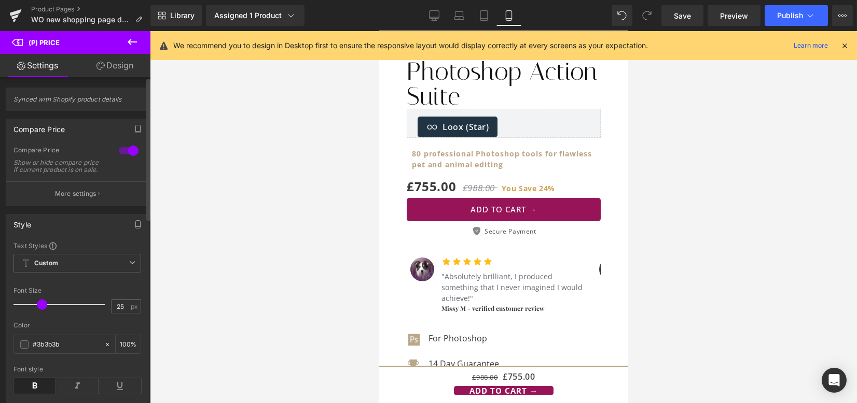
type input "27"
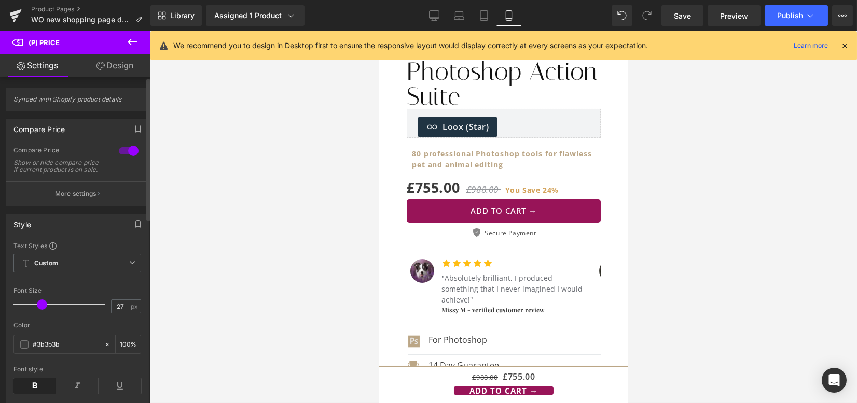
click at [37, 310] on span at bounding box center [42, 305] width 10 height 10
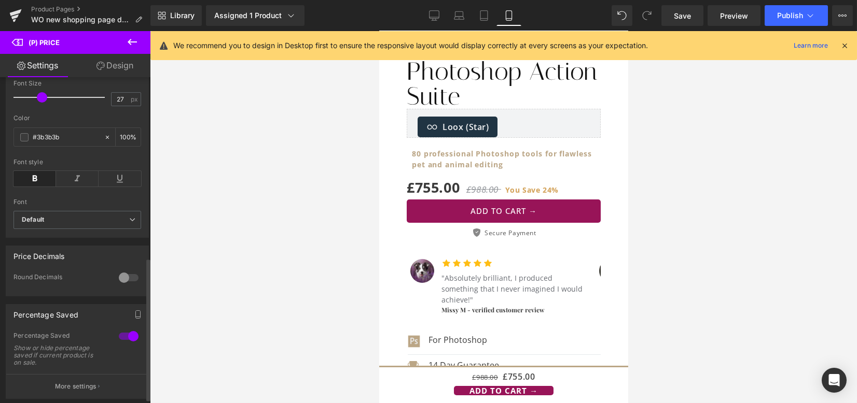
scroll to position [422, 0]
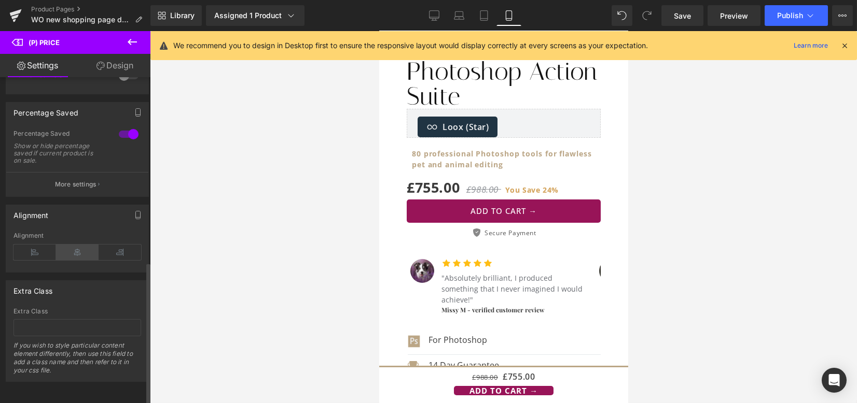
click at [72, 248] on icon at bounding box center [77, 253] width 43 height 16
click at [45, 245] on icon at bounding box center [34, 253] width 43 height 16
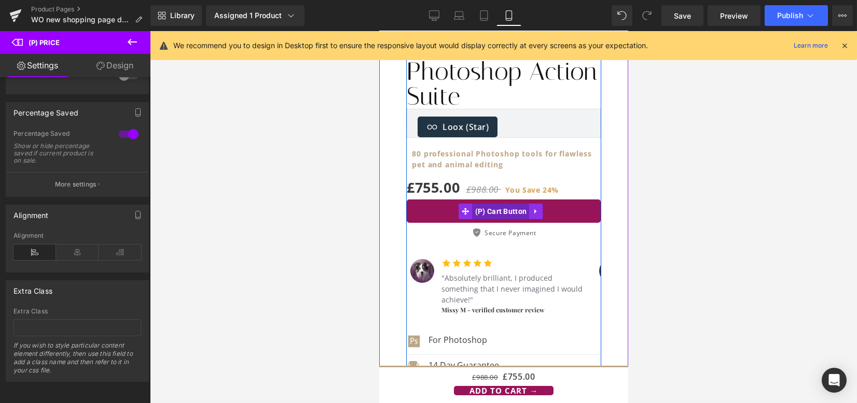
click at [473, 211] on span "(P) Cart Button" at bounding box center [500, 212] width 57 height 16
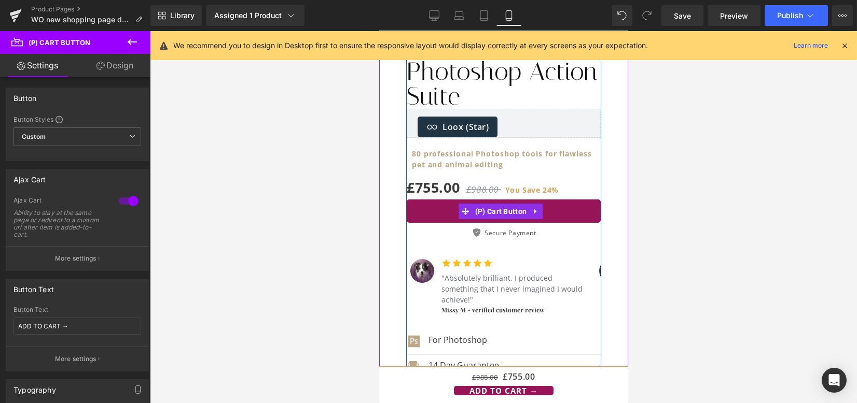
click at [445, 195] on span "£755.00" at bounding box center [432, 187] width 53 height 19
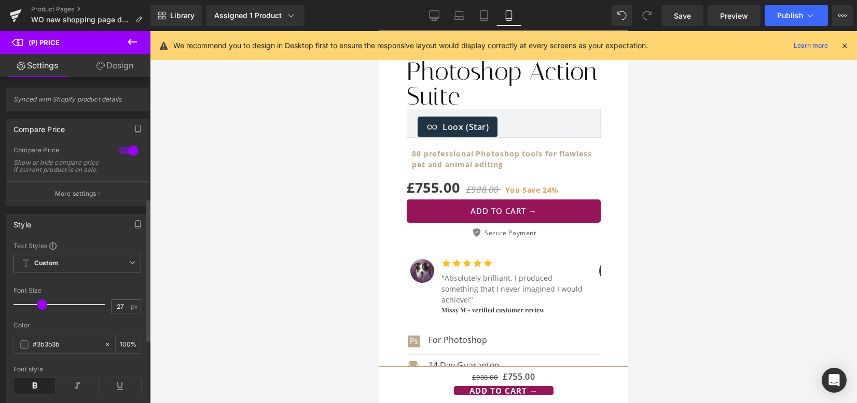
scroll to position [276, 0]
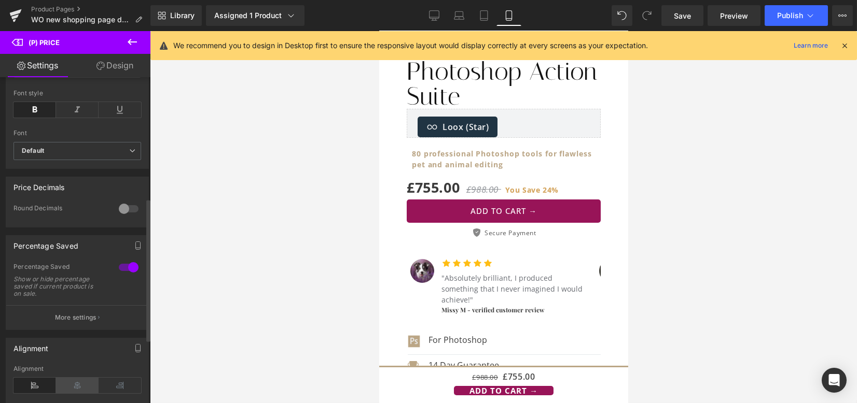
click at [68, 387] on icon at bounding box center [77, 386] width 43 height 16
click at [432, 149] on strong "80 professional Photoshop tools for flawless pet and animal editing" at bounding box center [501, 159] width 180 height 21
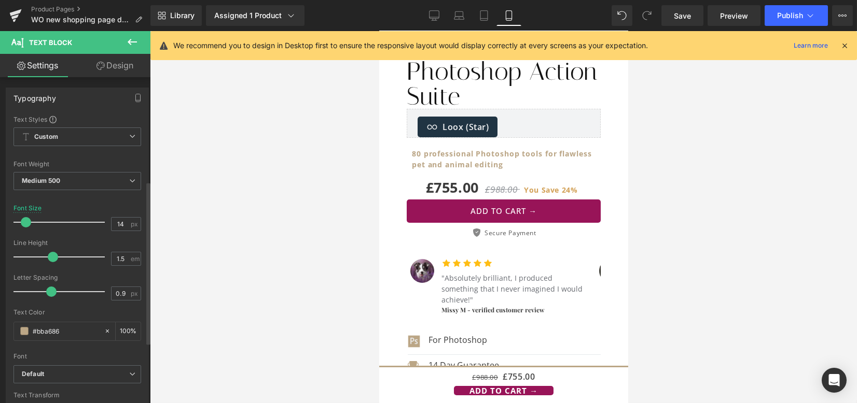
scroll to position [207, 0]
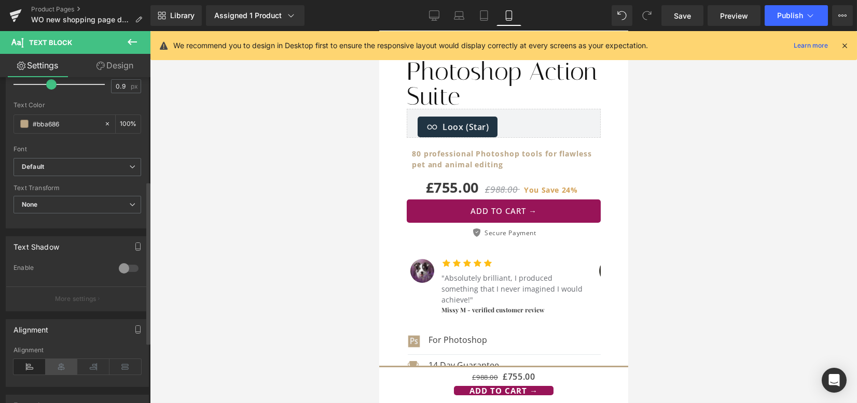
click at [63, 364] on icon at bounding box center [62, 367] width 32 height 16
click at [484, 90] on h1 "Fur Babies Photoshop Action Suite" at bounding box center [503, 71] width 194 height 75
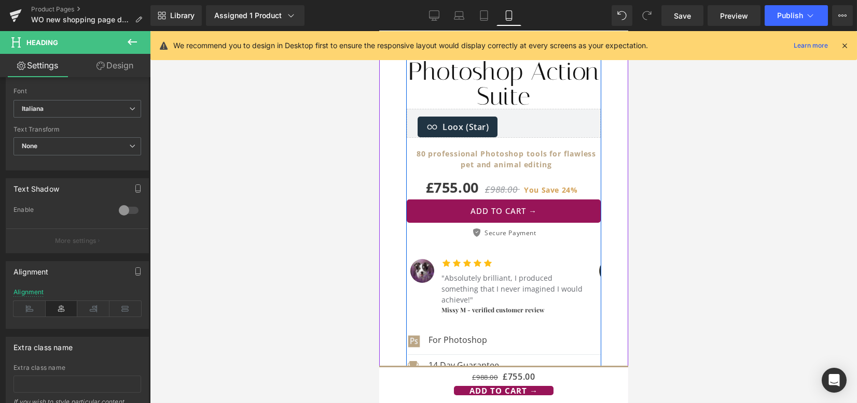
click at [486, 130] on span "Loox (Star) - Star Badge" at bounding box center [465, 127] width 47 height 12
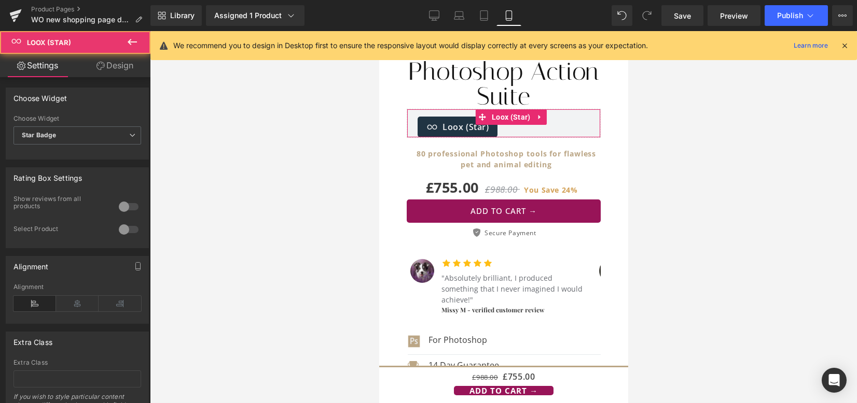
click at [71, 303] on icon at bounding box center [77, 304] width 43 height 16
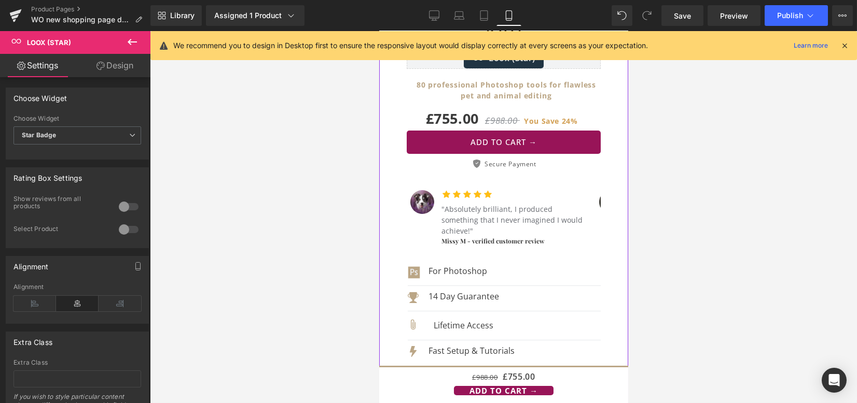
scroll to position [415, 0]
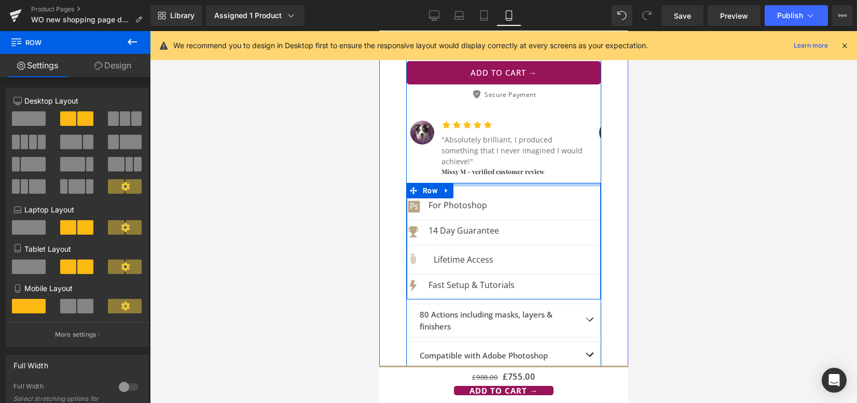
click at [477, 183] on div "Image For Photoshop Text Block Icon List Icon 14 Day Guarantee Text Block Icon …" at bounding box center [503, 241] width 194 height 117
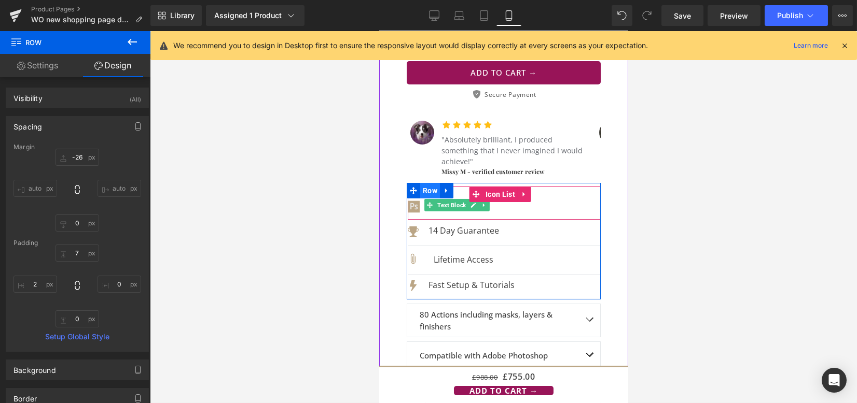
click at [431, 183] on span "Row" at bounding box center [429, 191] width 20 height 16
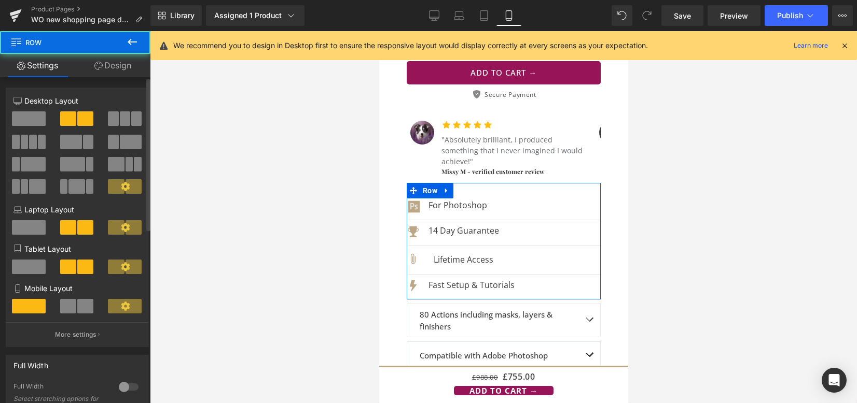
click at [72, 308] on span at bounding box center [68, 306] width 16 height 15
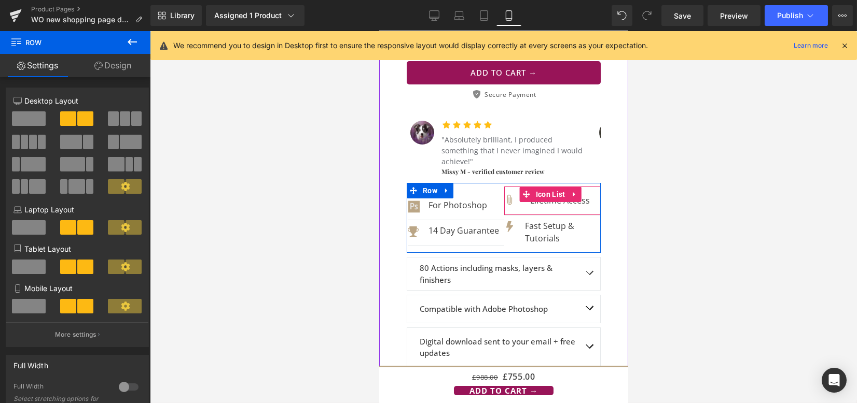
click at [529, 198] on icon at bounding box center [532, 201] width 6 height 6
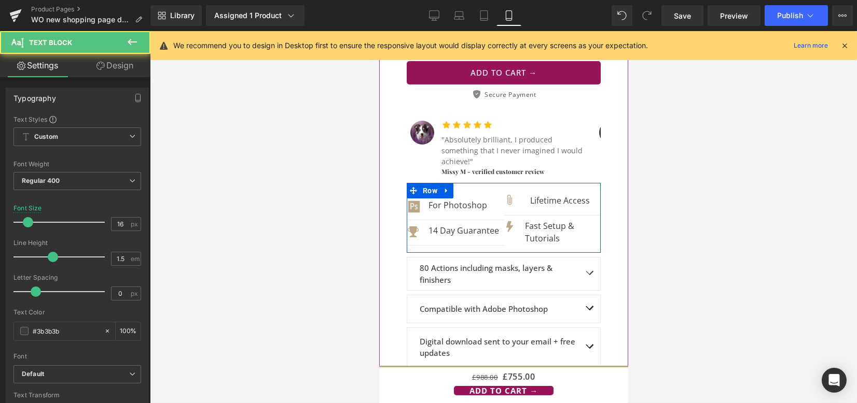
click at [535, 194] on div "Lifetime Access Text Block" at bounding box center [559, 200] width 60 height 12
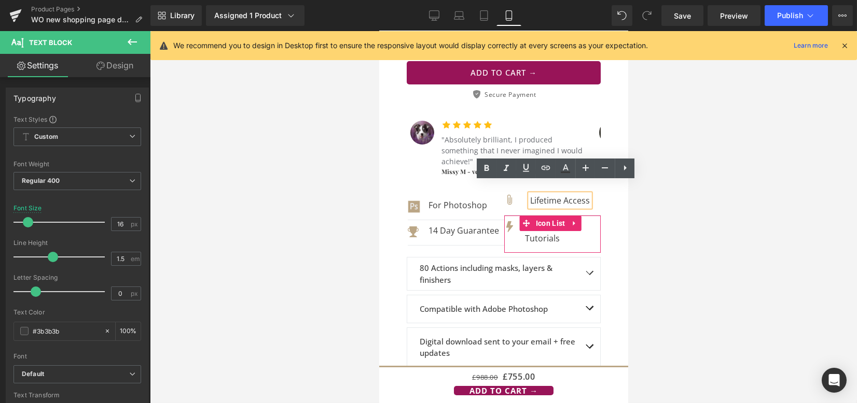
click at [503, 231] on div "Fast Setup & Tutorials Text Block" at bounding box center [551, 232] width 96 height 25
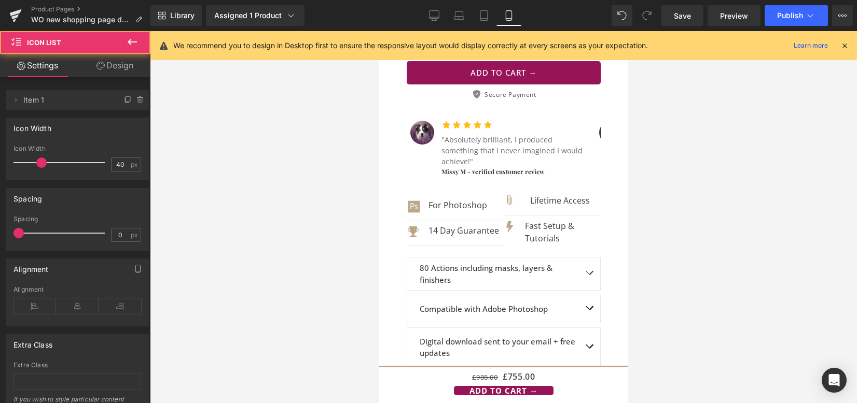
click at [496, 234] on div "Image For Photoshop Text Block Icon List Icon 14 Day Guarantee Text Block Icon …" at bounding box center [503, 218] width 194 height 70
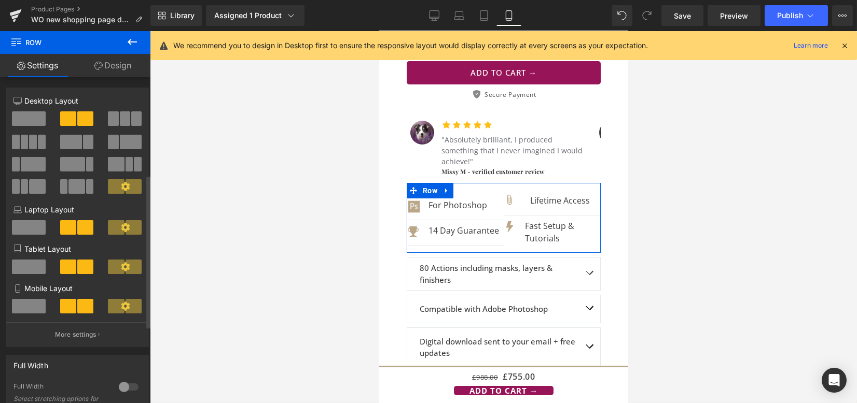
scroll to position [207, 0]
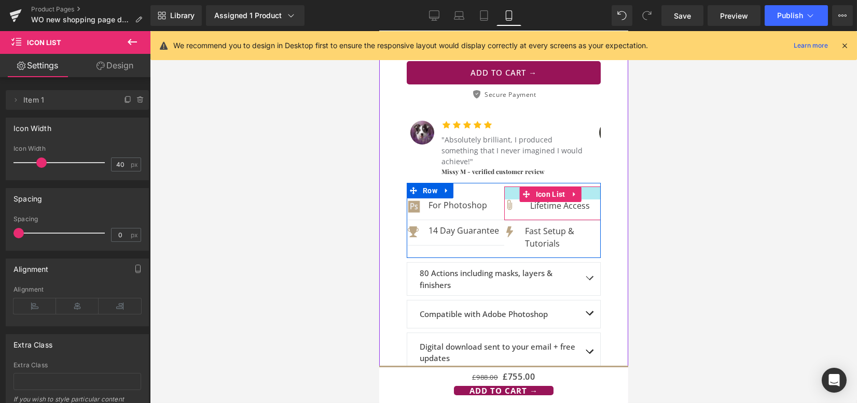
drag, startPoint x: 507, startPoint y: 176, endPoint x: 506, endPoint y: 181, distance: 5.3
click at [506, 187] on div at bounding box center [551, 193] width 96 height 13
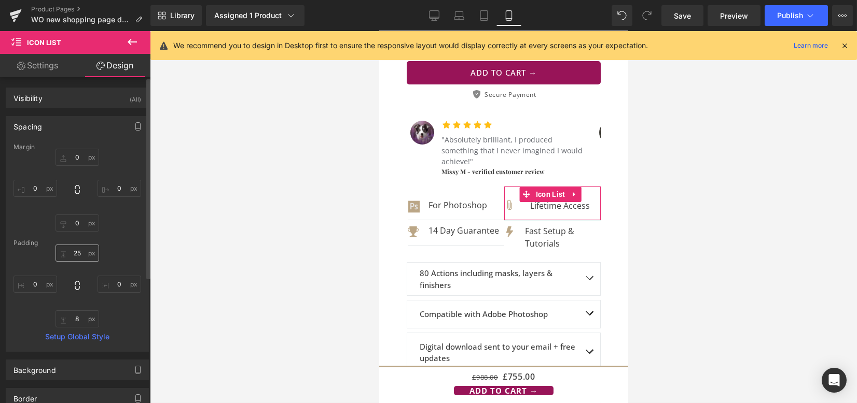
click at [77, 248] on input "25" at bounding box center [77, 253] width 44 height 17
type input "24"
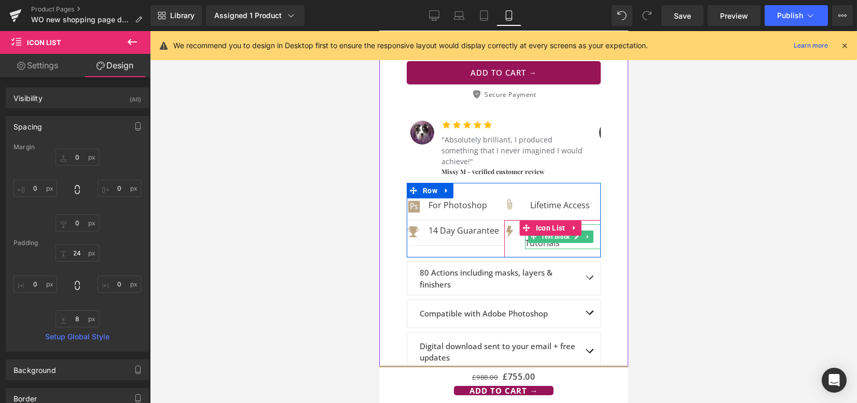
click at [547, 231] on p "Fast Setup & Tutorials" at bounding box center [562, 237] width 76 height 25
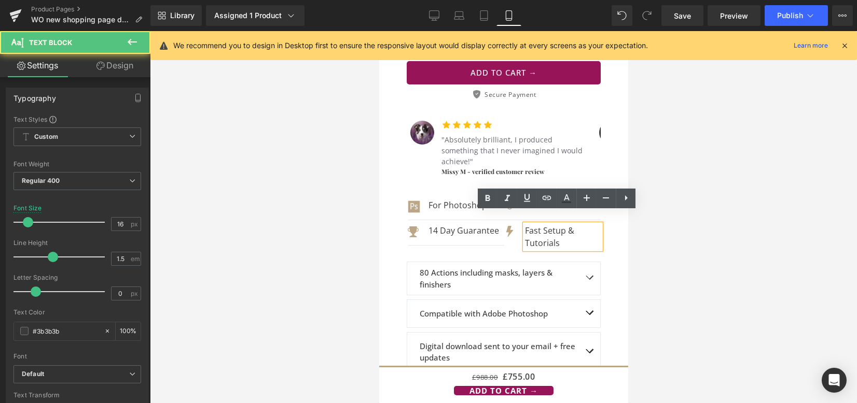
click at [562, 229] on p "Fast Setup & Tutorials" at bounding box center [562, 237] width 76 height 25
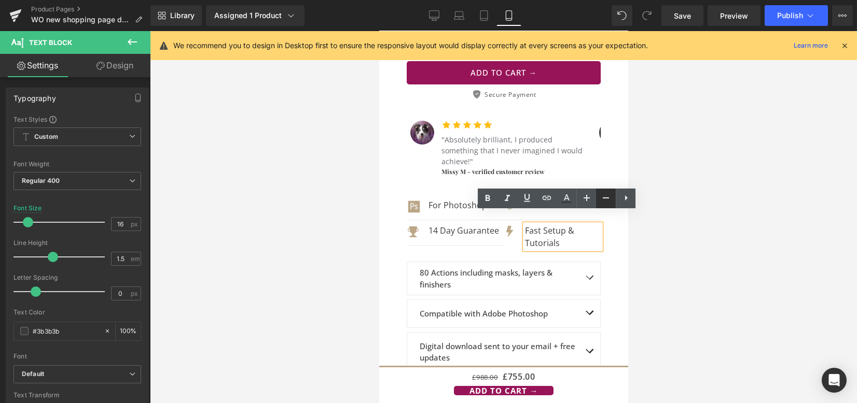
click at [609, 200] on icon at bounding box center [605, 198] width 12 height 12
type input "12"
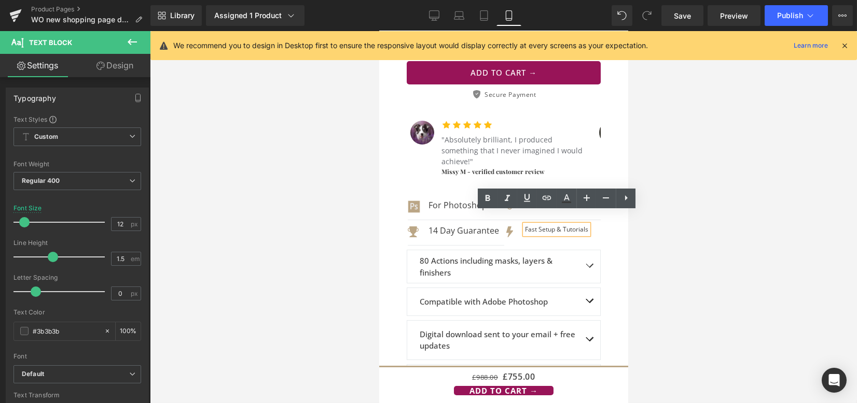
click at [465, 222] on span "Icon List" at bounding box center [453, 228] width 27 height 12
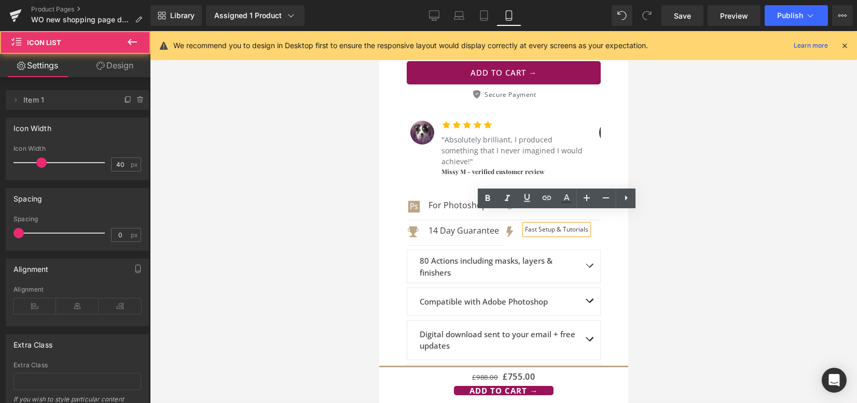
click at [491, 225] on div "14 Day Guarantee Text Block" at bounding box center [463, 231] width 71 height 12
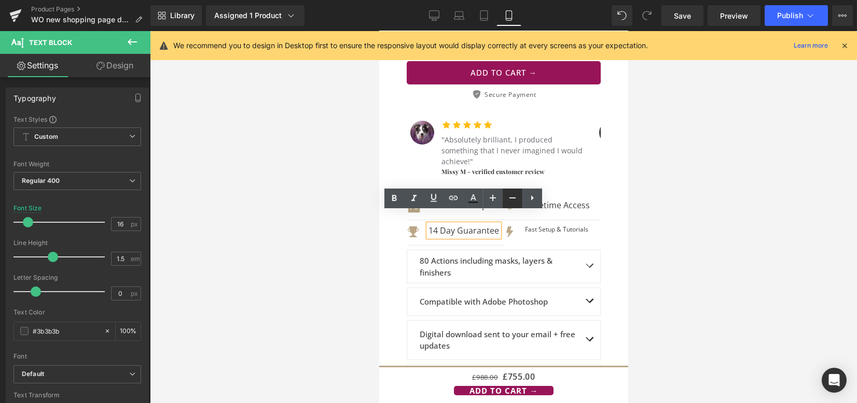
click at [508, 203] on icon at bounding box center [512, 198] width 12 height 12
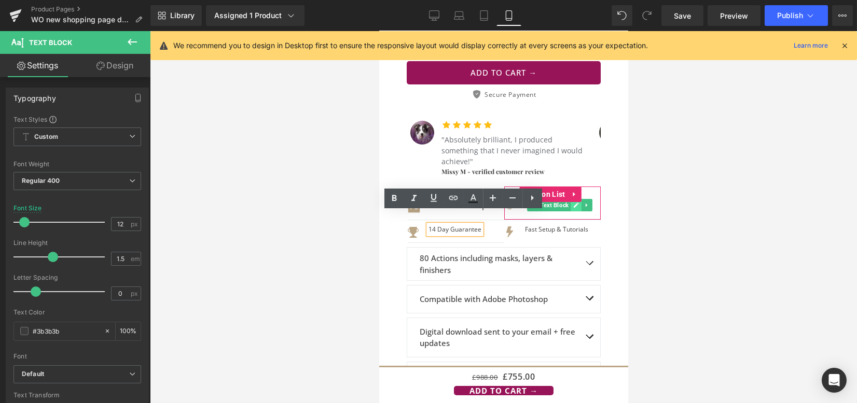
click at [573, 203] on icon at bounding box center [575, 205] width 5 height 5
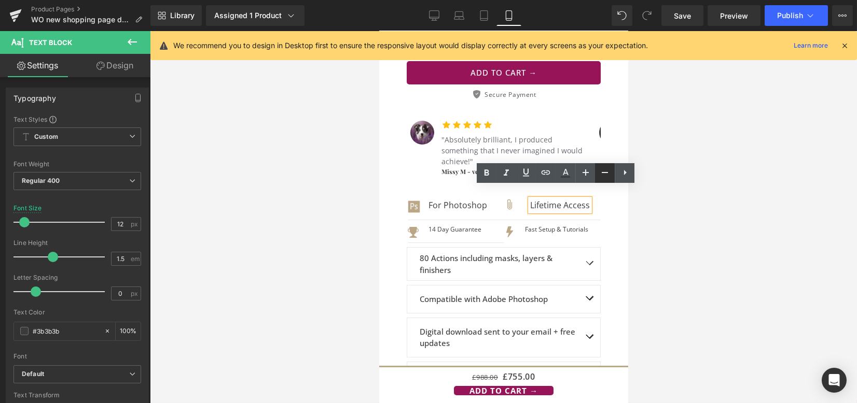
click at [602, 176] on icon at bounding box center [604, 172] width 12 height 12
click at [470, 202] on icon at bounding box center [473, 205] width 6 height 6
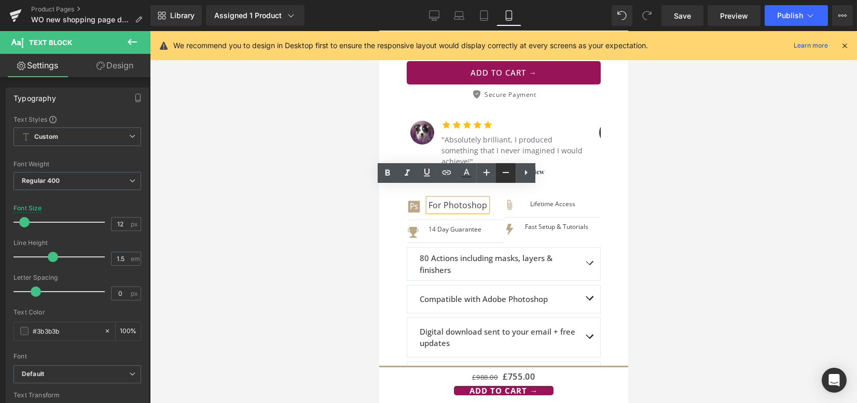
click at [509, 173] on icon at bounding box center [505, 172] width 12 height 12
type input "12"
click at [664, 203] on div at bounding box center [503, 217] width 707 height 372
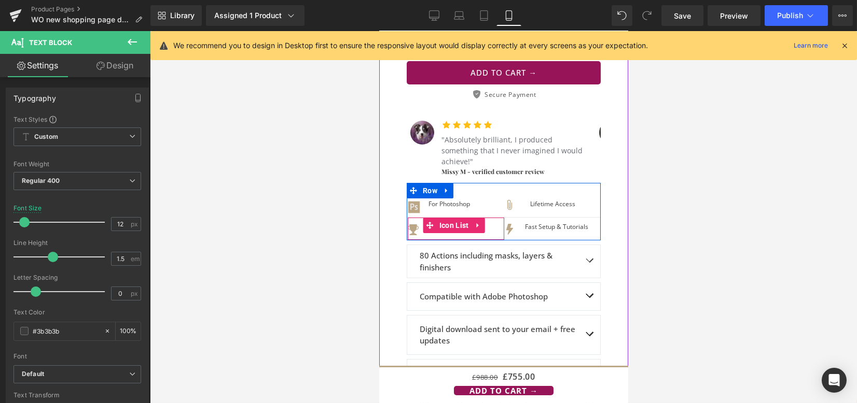
click at [454, 218] on span "Icon List" at bounding box center [453, 226] width 35 height 16
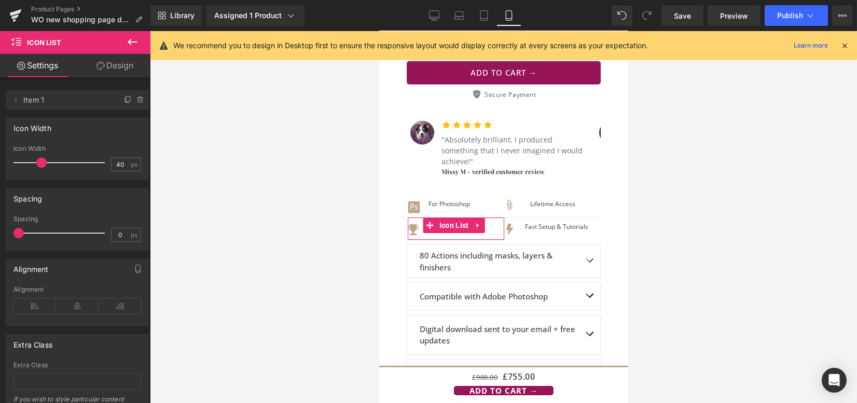
click at [129, 68] on link "Design" at bounding box center [114, 65] width 75 height 23
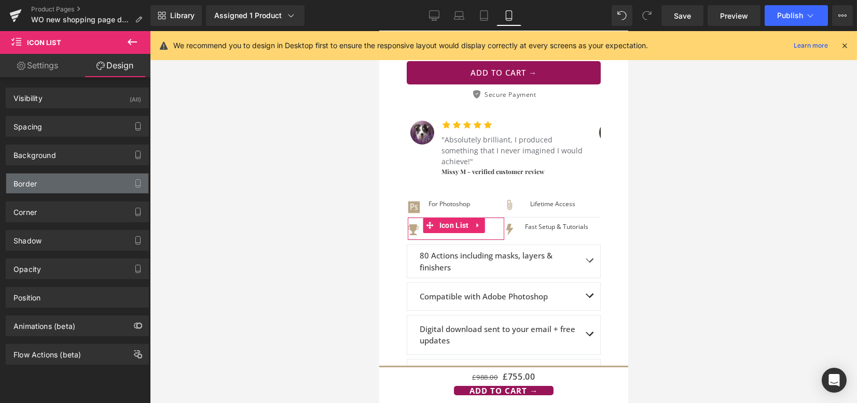
click at [68, 186] on div "Border" at bounding box center [77, 184] width 142 height 20
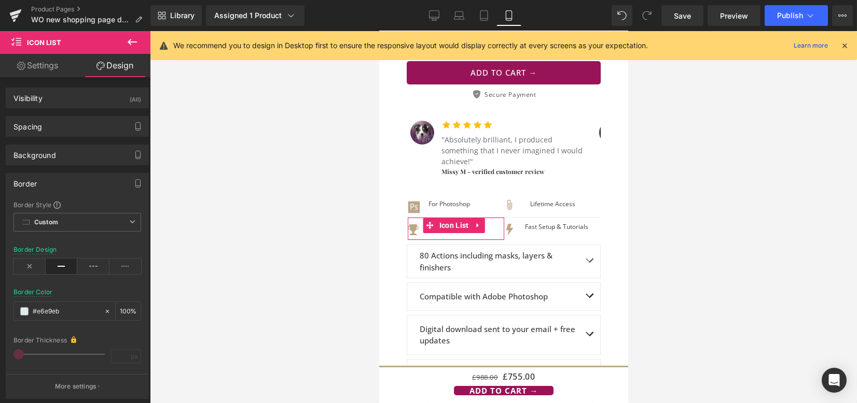
type input "#e6e9eb"
type input "100"
click at [35, 264] on icon at bounding box center [29, 267] width 32 height 16
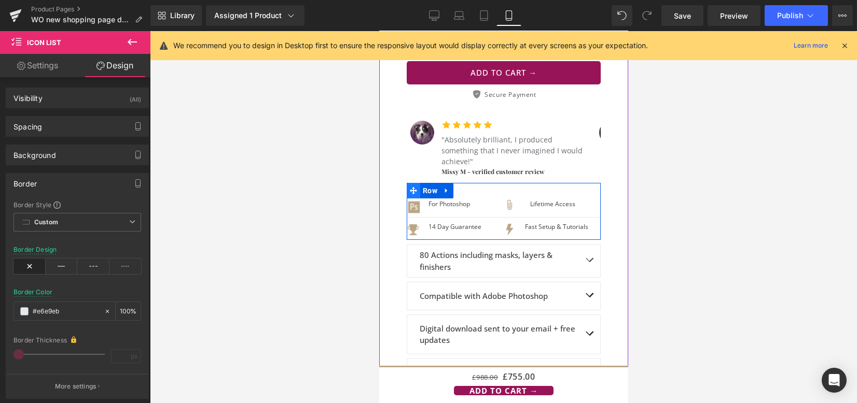
click at [414, 183] on span at bounding box center [412, 191] width 13 height 16
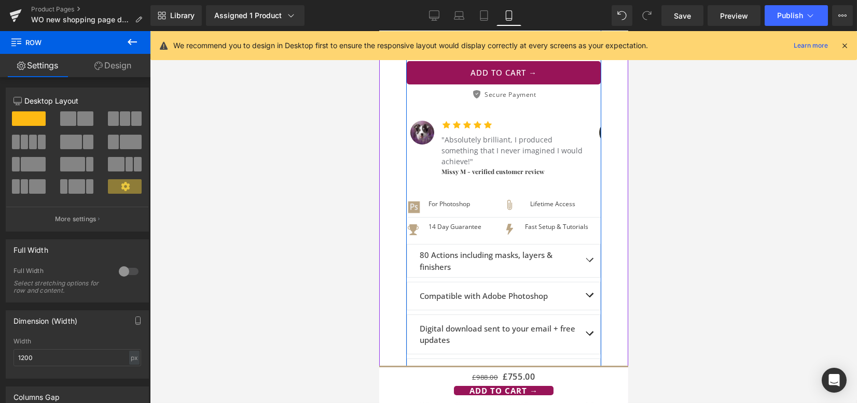
click at [407, 185] on div "Loox (Star) - Star Badge Loox (Star) Fur Babies Photoshop Action Suite Heading …" at bounding box center [502, 174] width 195 height 556
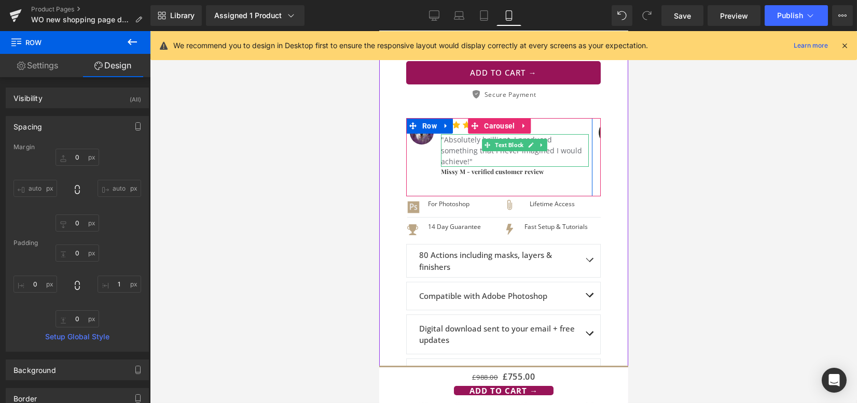
scroll to position [345, 0]
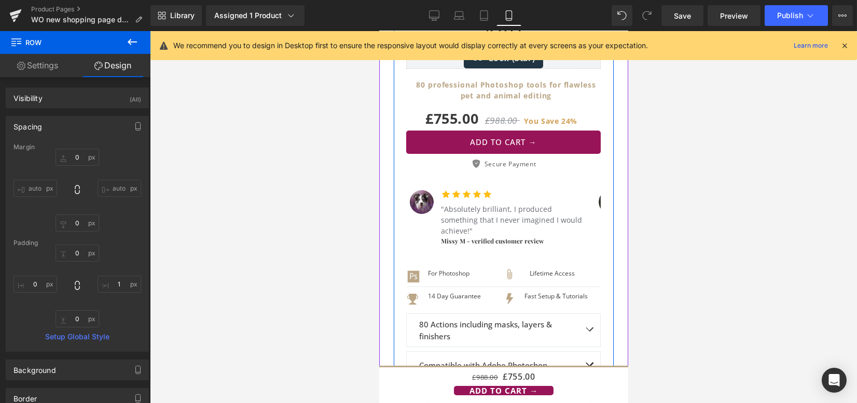
click at [396, 246] on div "Loox (Star) - Star Badge Loox (Star) Fur Babies Photoshop Action Suite Heading …" at bounding box center [503, 243] width 220 height 556
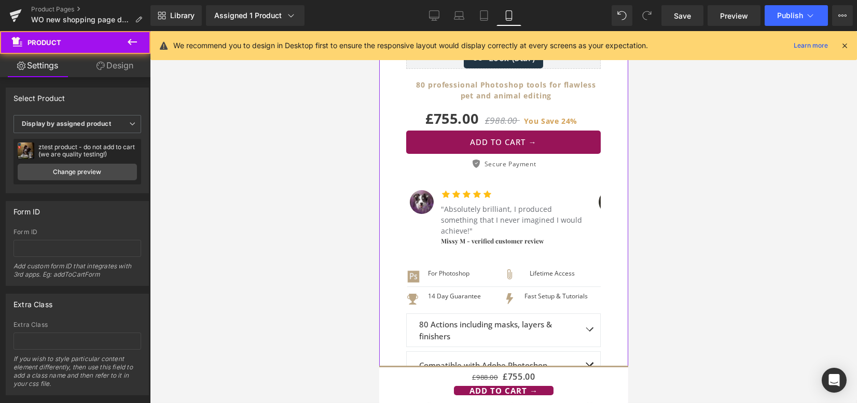
click at [107, 71] on link "Design" at bounding box center [114, 65] width 75 height 23
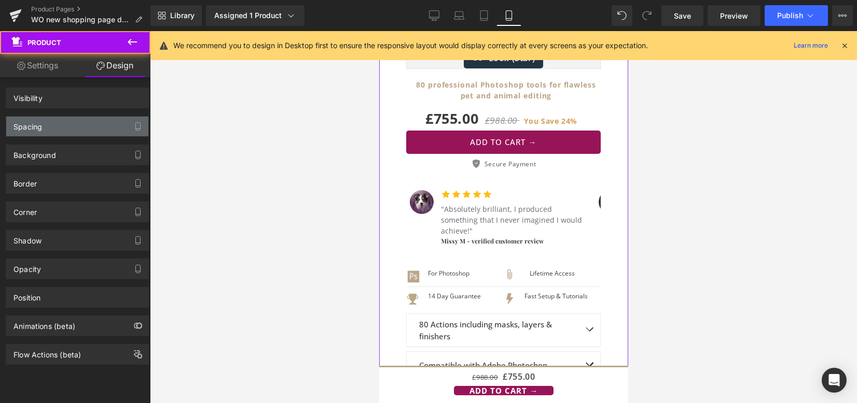
click at [63, 117] on div "Spacing" at bounding box center [77, 127] width 142 height 20
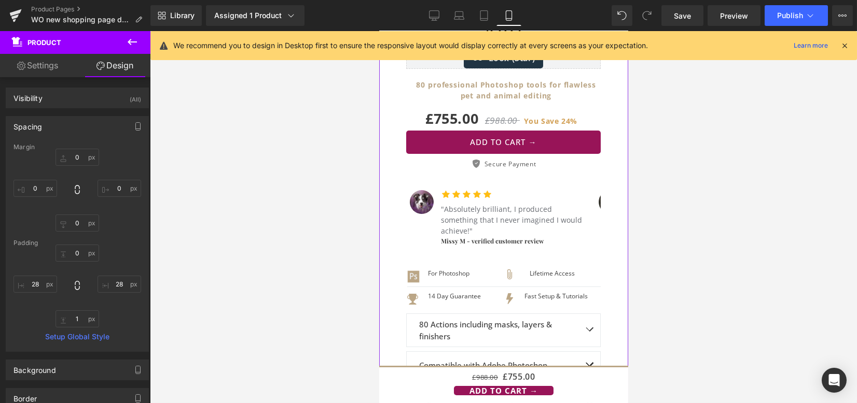
type input "0"
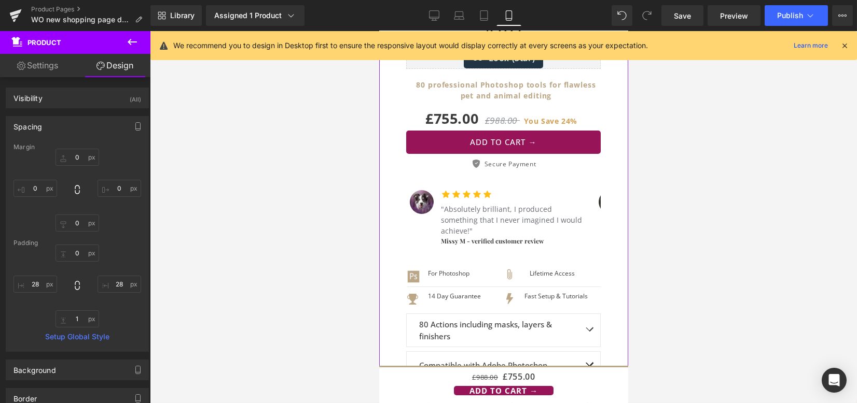
type input "28"
type input "1"
click at [37, 280] on input "28" at bounding box center [35, 284] width 44 height 17
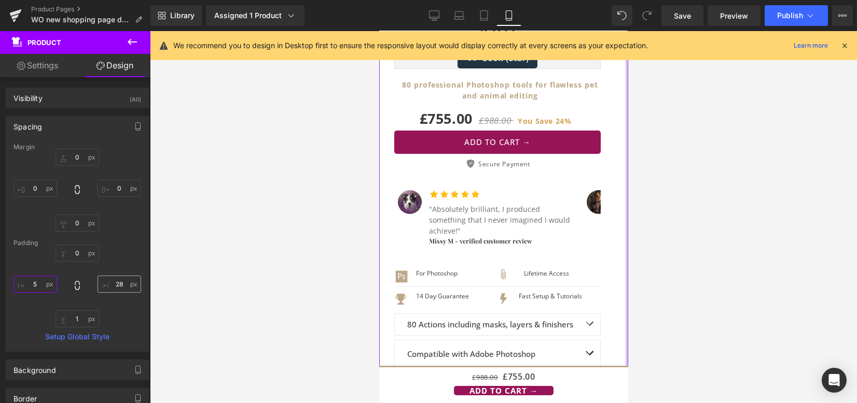
type input "5"
click at [121, 283] on input "28" at bounding box center [119, 284] width 44 height 17
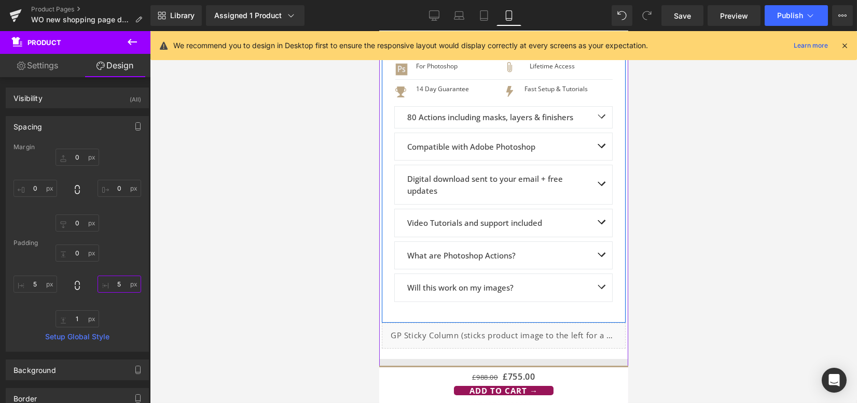
scroll to position [415, 0]
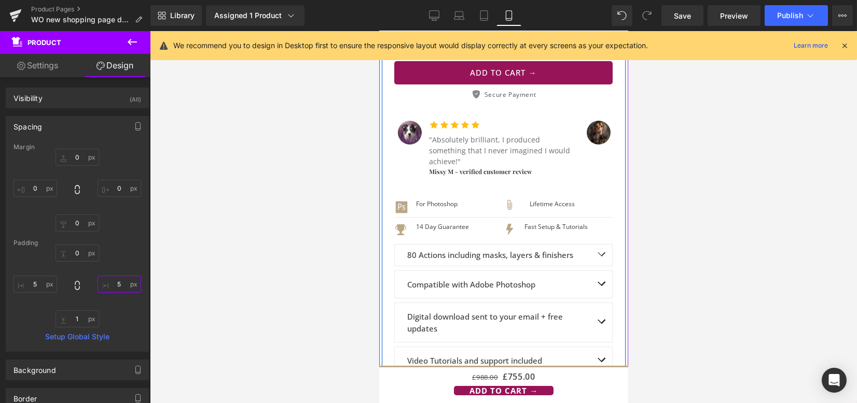
type input "5"
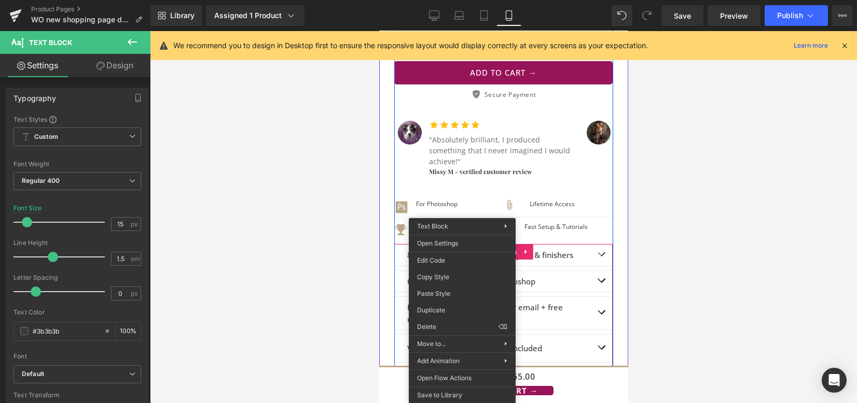
scroll to position [484, 0]
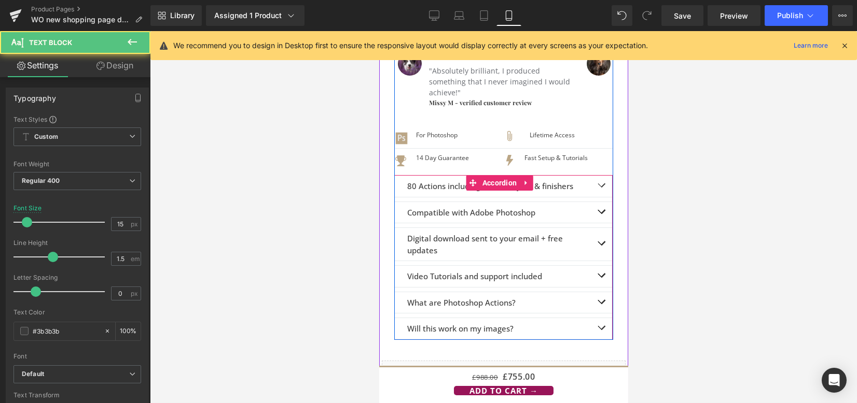
click at [552, 236] on p "Digital download sent to your email + free updates" at bounding box center [498, 244] width 184 height 23
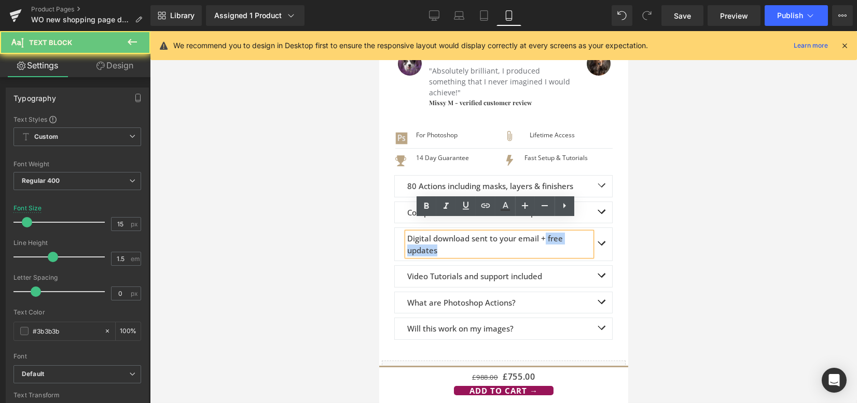
drag, startPoint x: 542, startPoint y: 228, endPoint x: 548, endPoint y: 235, distance: 10.0
click at [539, 233] on p "Digital download sent to your email + free updates" at bounding box center [498, 244] width 184 height 23
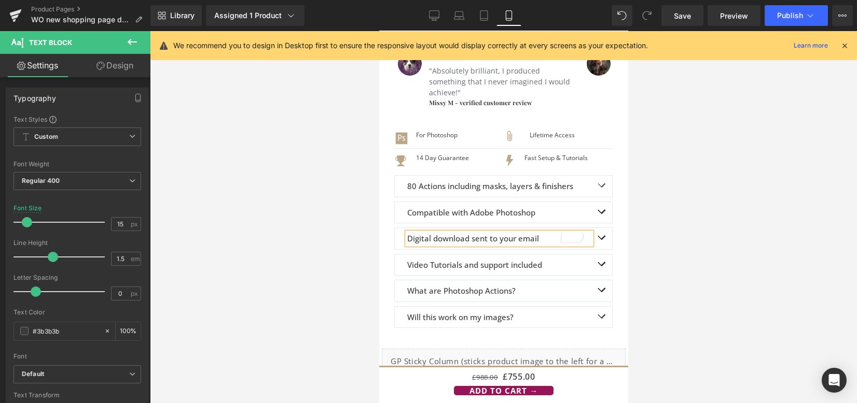
click at [653, 221] on div at bounding box center [503, 217] width 707 height 372
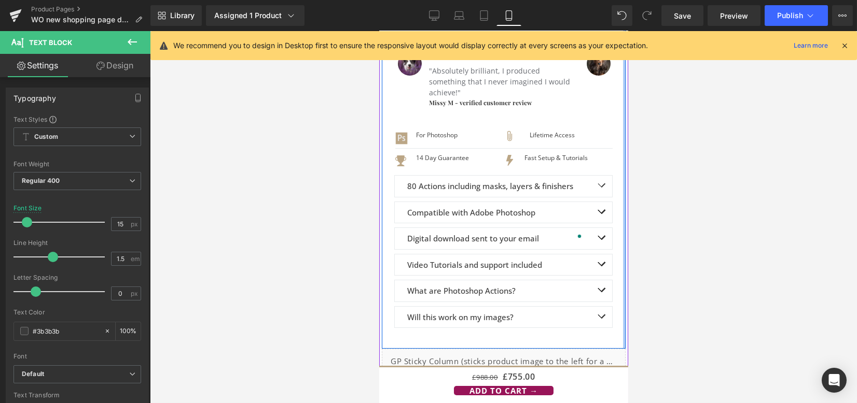
scroll to position [553, 0]
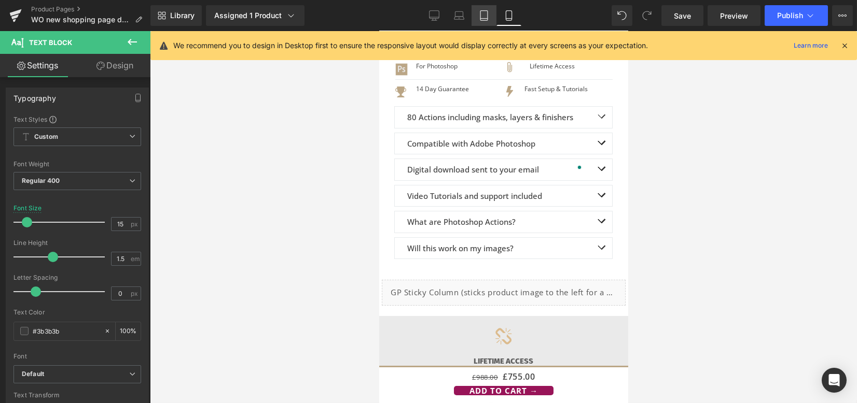
click at [486, 17] on icon at bounding box center [484, 15] width 10 height 10
type input "100"
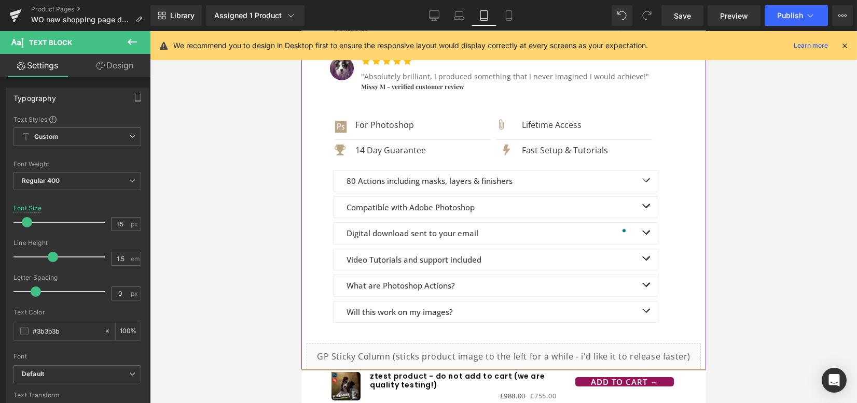
scroll to position [878, 0]
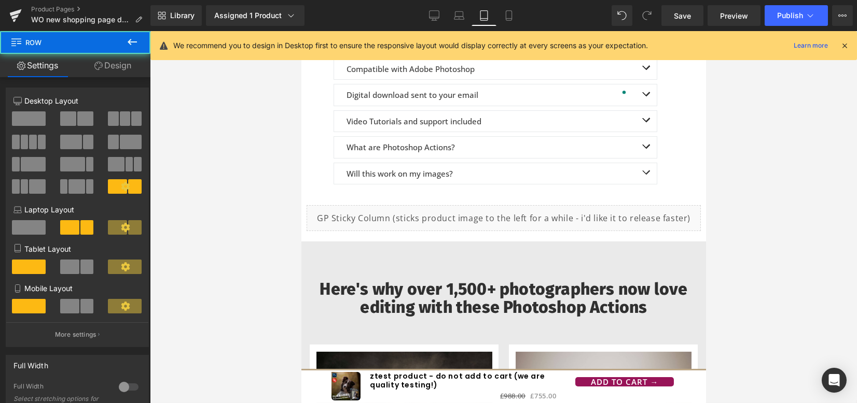
click at [117, 63] on link "Design" at bounding box center [112, 65] width 75 height 23
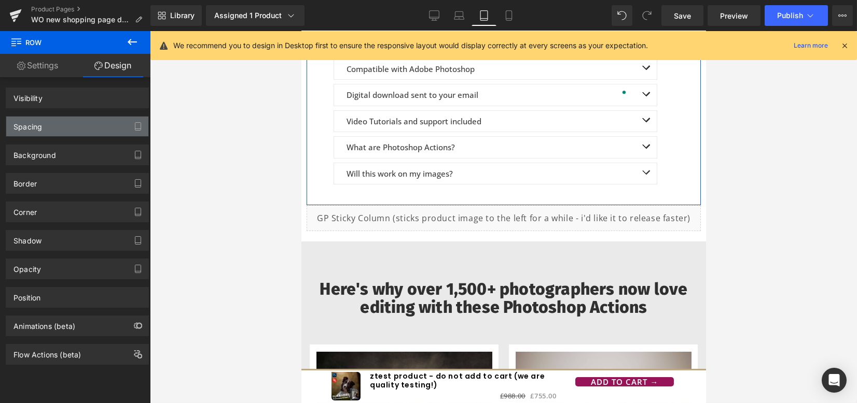
click at [68, 127] on div "Spacing" at bounding box center [77, 127] width 142 height 20
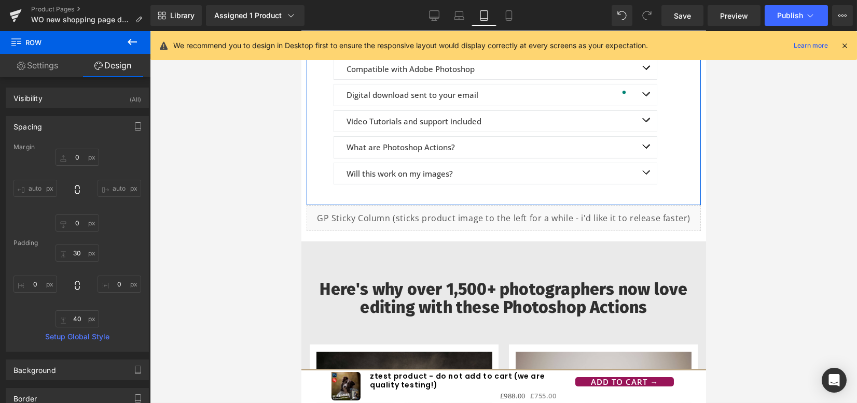
type input "0"
type input "30"
type input "0"
type input "40"
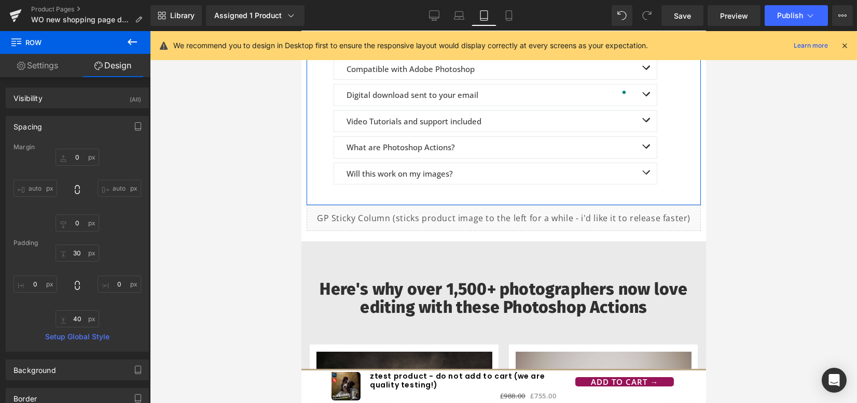
type input "0"
click at [71, 319] on input "40" at bounding box center [77, 319] width 44 height 17
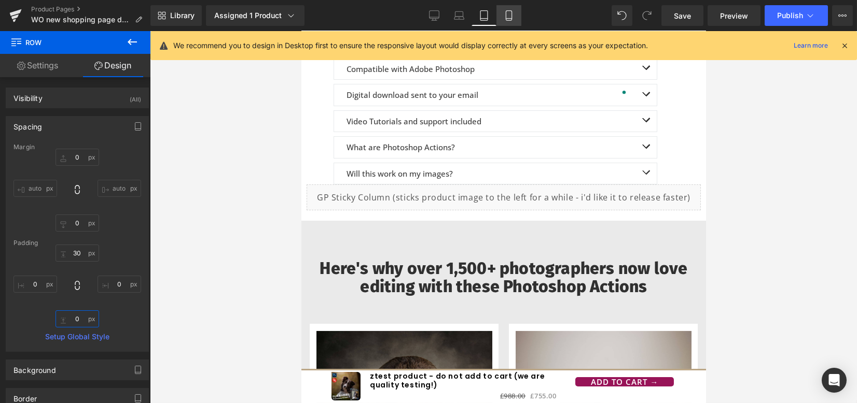
type input "0"
click at [508, 19] on icon at bounding box center [508, 15] width 10 height 10
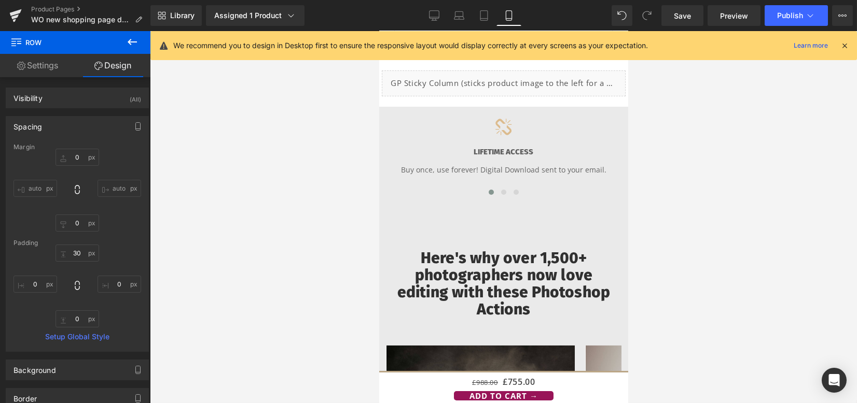
type input "0"
type input "8"
type input "0"
type input "40"
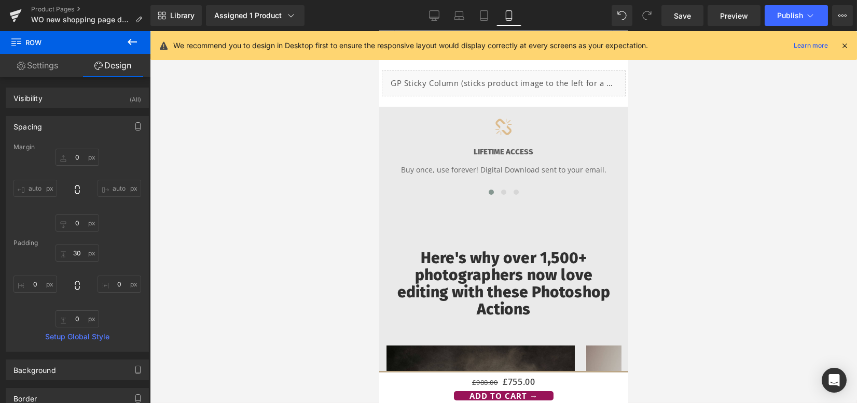
type input "0"
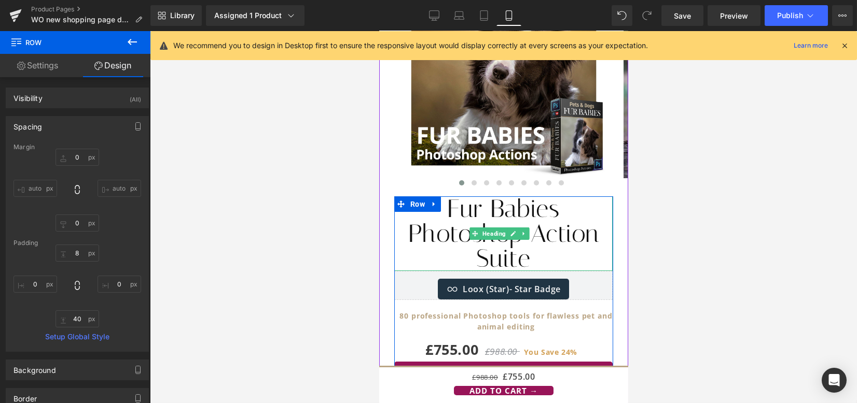
scroll to position [276, 0]
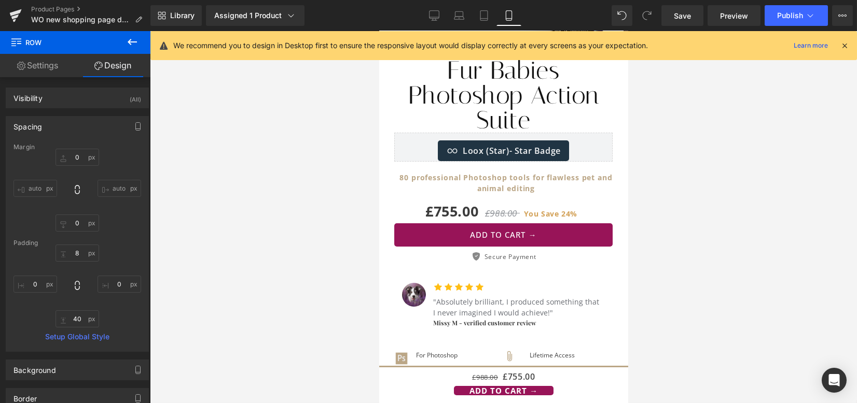
click at [441, 15] on link "Desktop" at bounding box center [434, 15] width 25 height 21
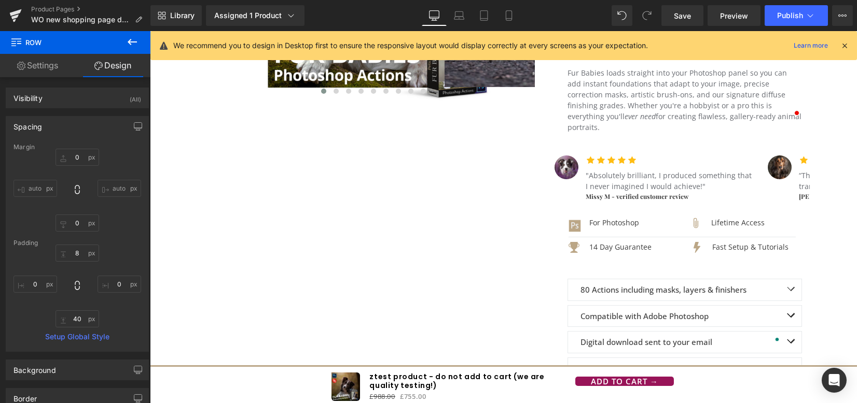
type input "0"
type input "20"
type input "0"
type input "40"
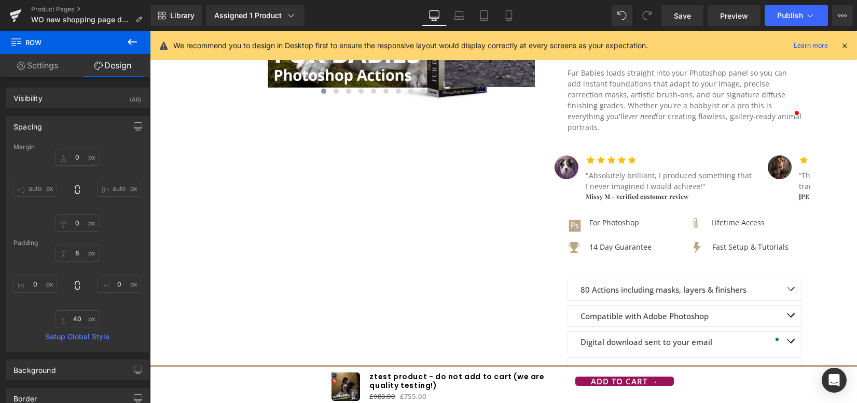
type input "0"
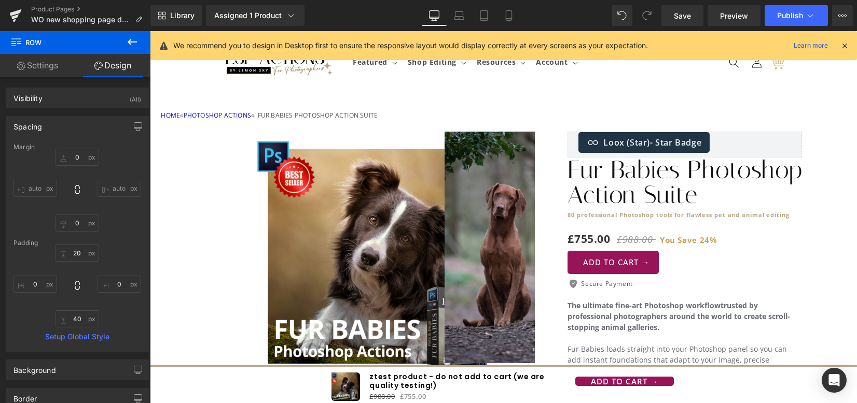
click at [578, 241] on div "£755.00 £988.00 You Save 24% (P) Price" at bounding box center [684, 237] width 234 height 24
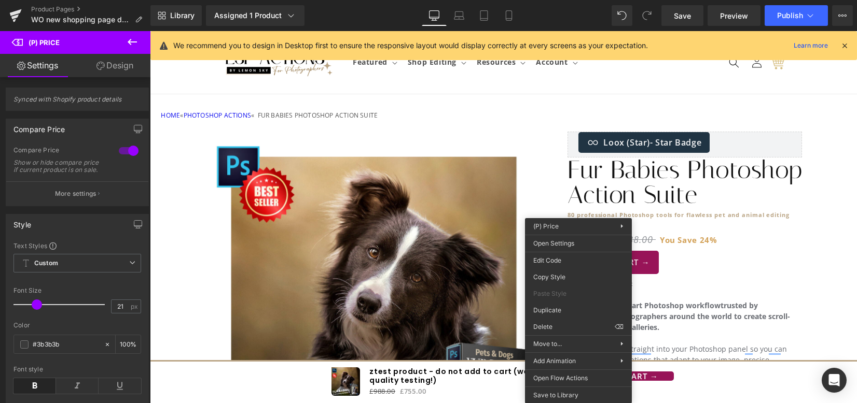
click at [780, 263] on div "ADD TO CART →" at bounding box center [684, 262] width 234 height 23
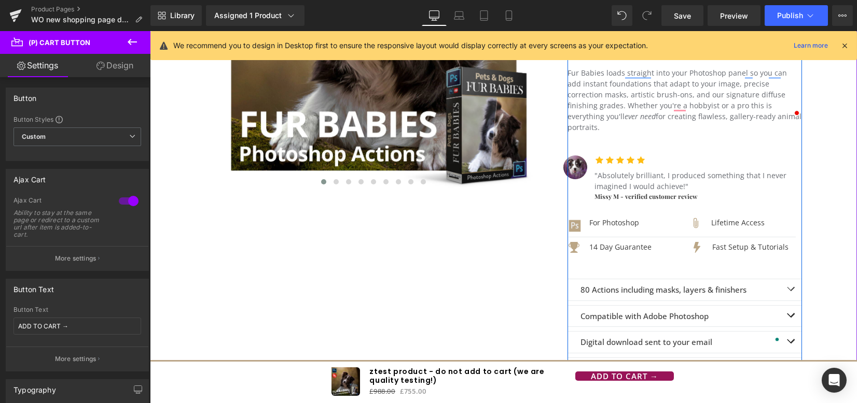
scroll to position [415, 0]
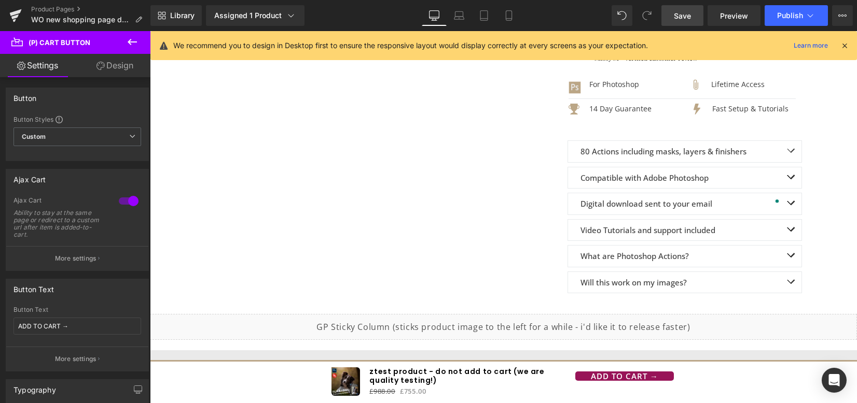
click at [694, 18] on link "Save" at bounding box center [682, 15] width 42 height 21
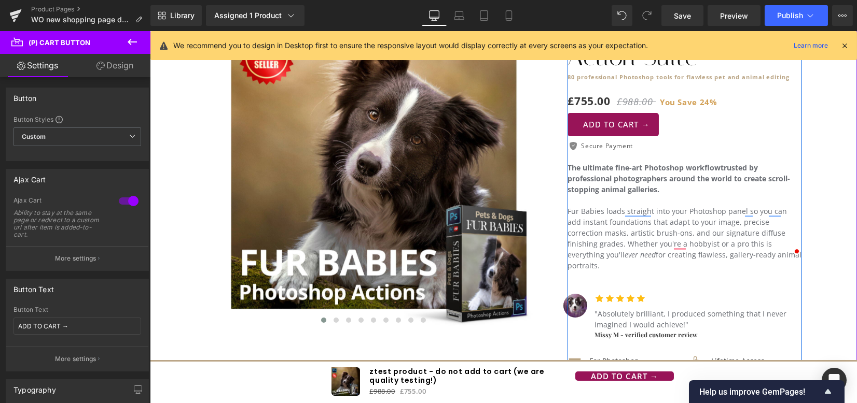
scroll to position [0, 0]
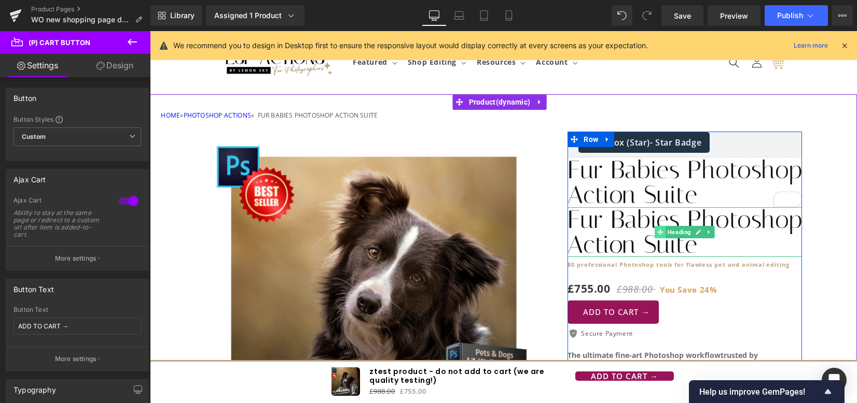
click at [659, 227] on span at bounding box center [660, 232] width 11 height 12
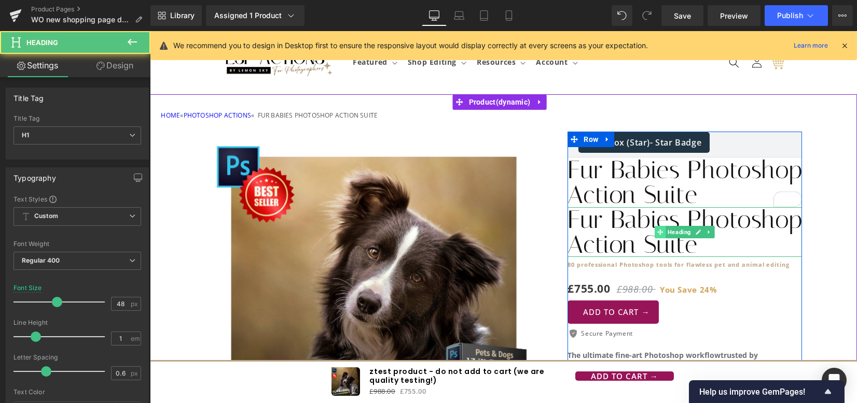
click at [657, 229] on icon at bounding box center [660, 232] width 6 height 6
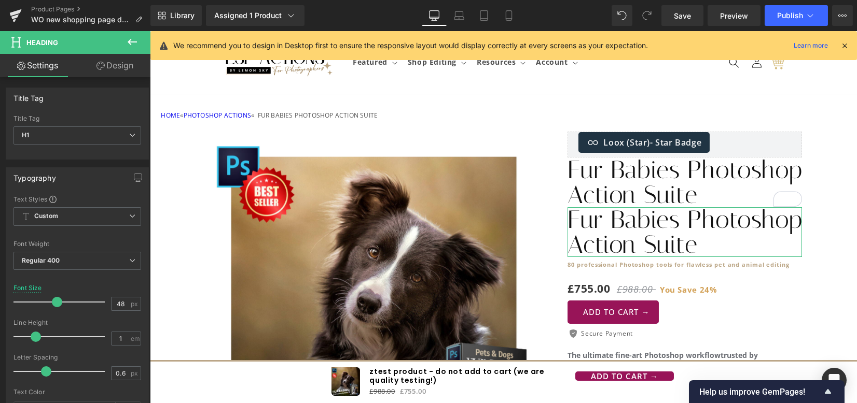
click at [108, 71] on link "Design" at bounding box center [114, 65] width 75 height 23
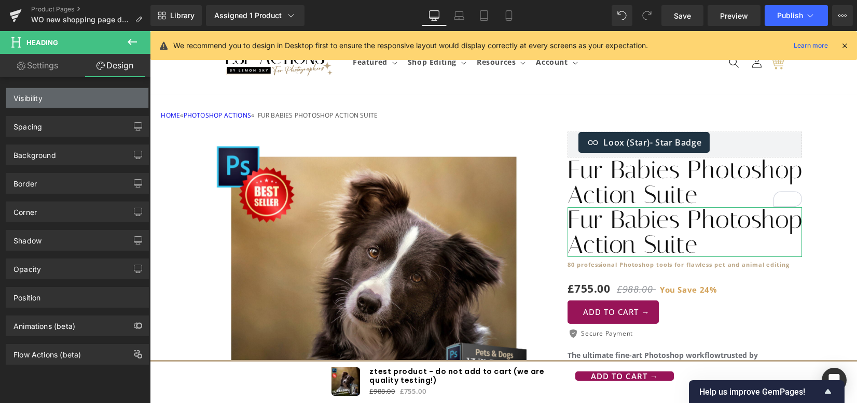
click at [89, 101] on div "Visibility" at bounding box center [77, 98] width 142 height 20
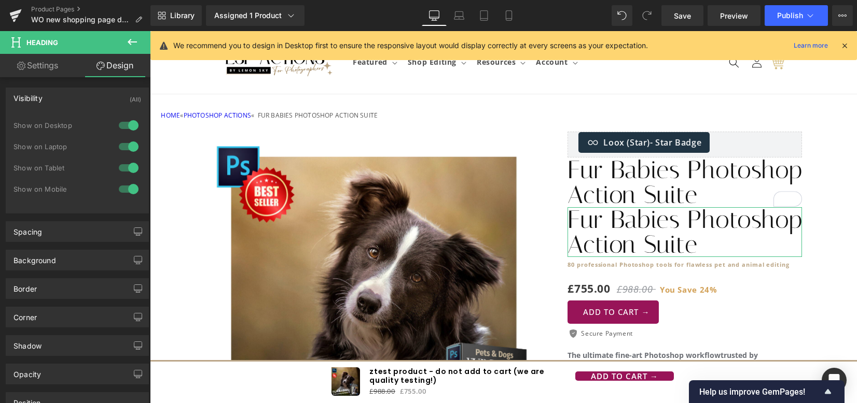
click at [121, 125] on div at bounding box center [128, 125] width 25 height 17
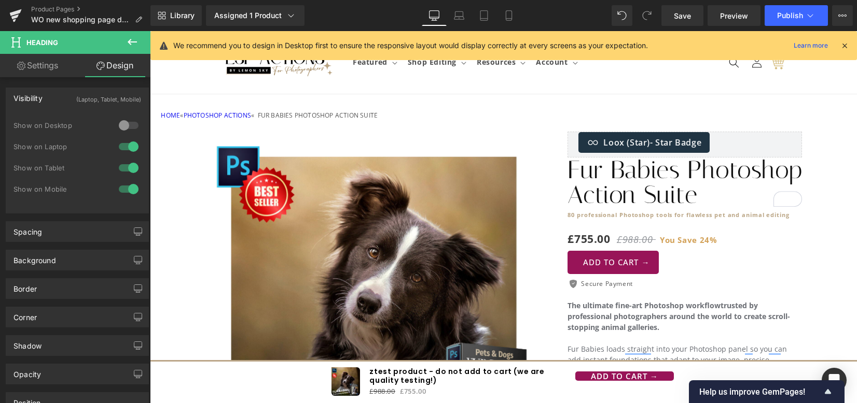
click at [119, 145] on div at bounding box center [128, 146] width 25 height 17
click at [123, 168] on div at bounding box center [128, 168] width 25 height 17
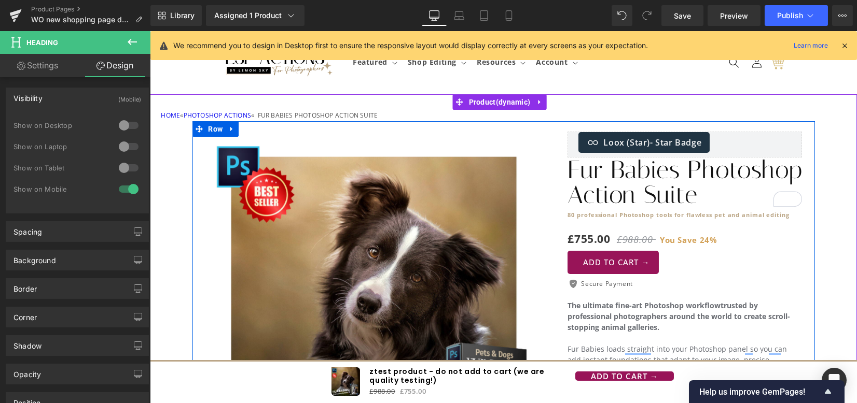
click at [641, 170] on h1 "Fur Babies Photoshop Action Suite" at bounding box center [684, 183] width 234 height 50
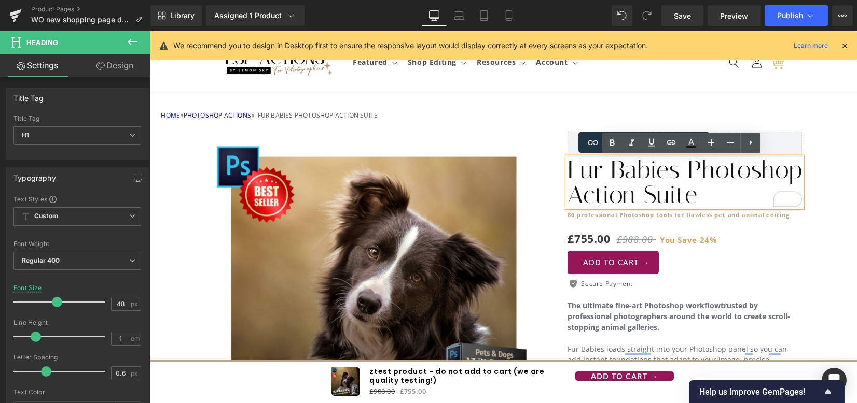
click at [110, 64] on link "Design" at bounding box center [114, 65] width 75 height 23
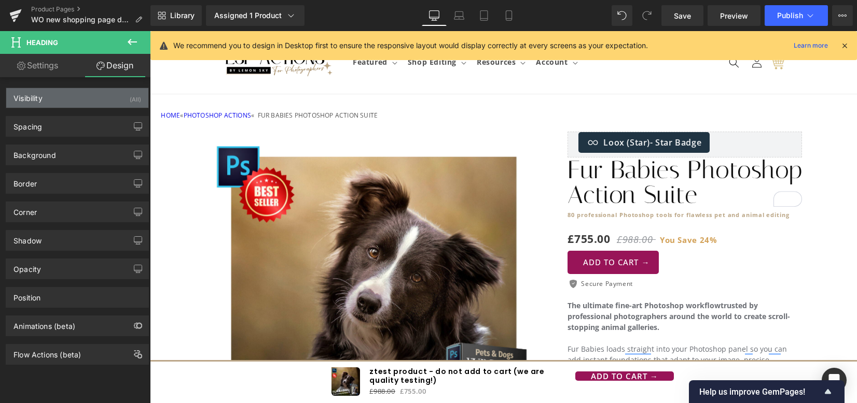
click at [79, 97] on div "Visibility (All)" at bounding box center [77, 98] width 142 height 20
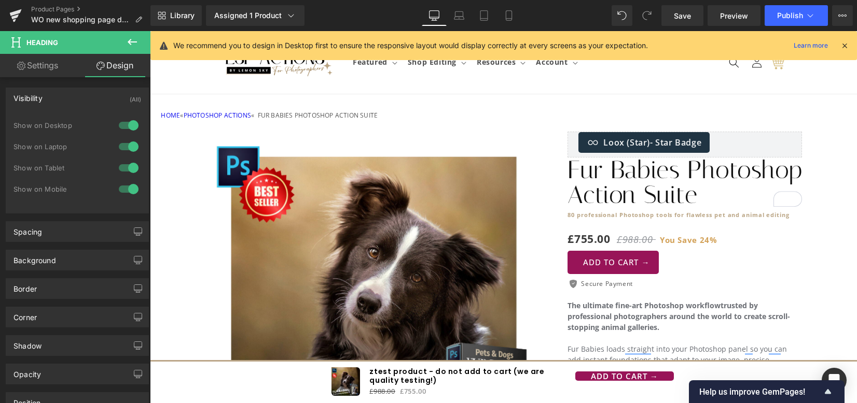
click at [127, 189] on div at bounding box center [128, 189] width 25 height 17
click at [501, 11] on link "Mobile" at bounding box center [508, 15] width 25 height 21
click at [514, 15] on link "Mobile" at bounding box center [508, 15] width 25 height 21
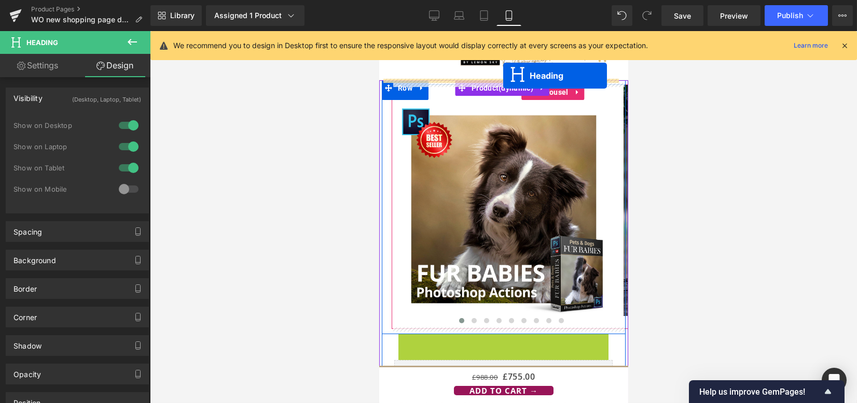
drag, startPoint x: 493, startPoint y: 232, endPoint x: 502, endPoint y: 76, distance: 156.9
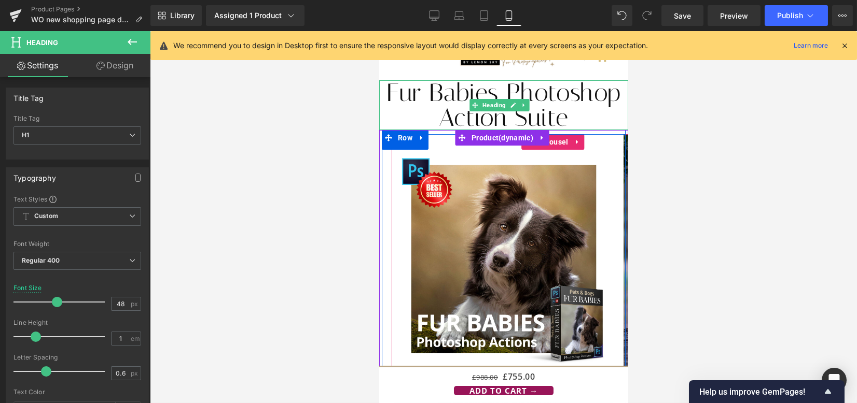
click at [534, 99] on h1 "Fur Babies Photoshop Action Suite" at bounding box center [502, 105] width 249 height 50
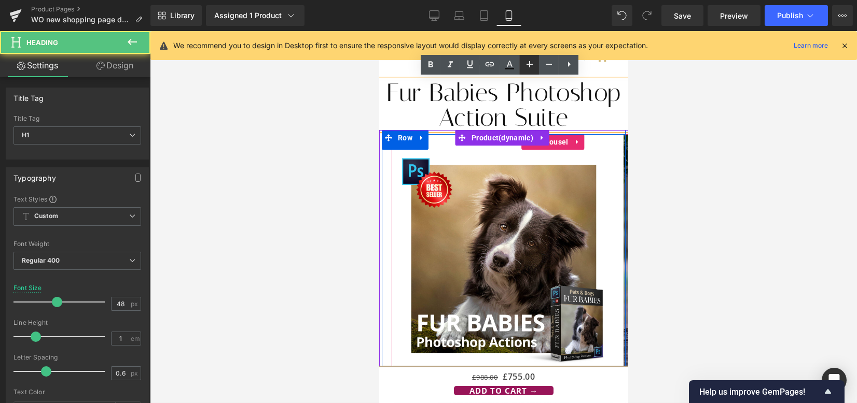
click at [533, 62] on icon at bounding box center [529, 64] width 12 height 12
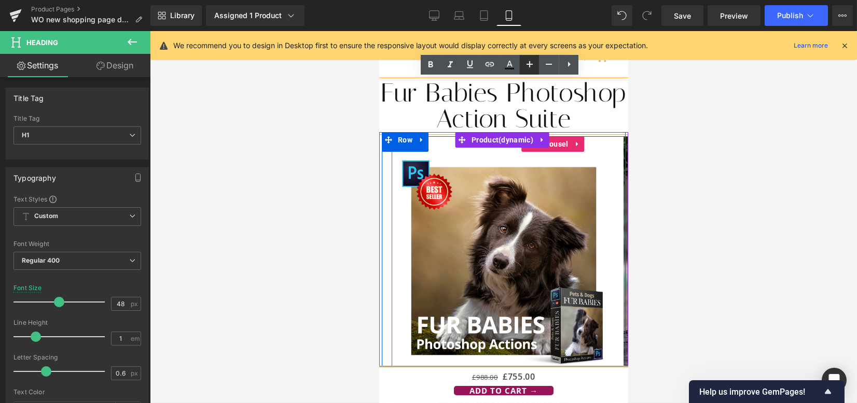
type input "50"
click at [431, 67] on icon at bounding box center [430, 65] width 12 height 12
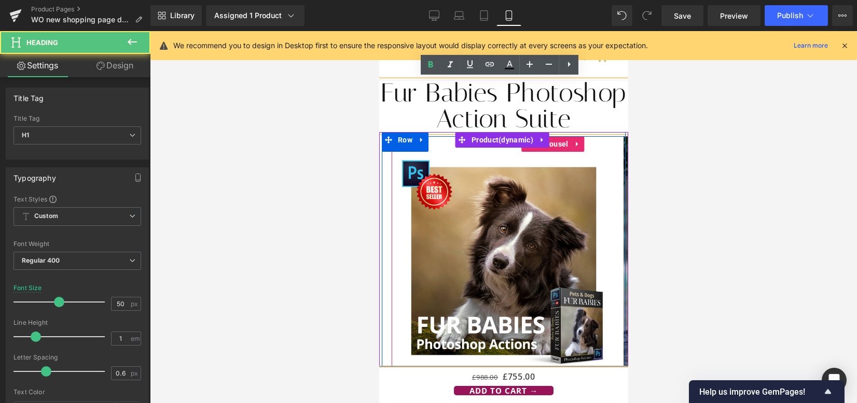
drag, startPoint x: 490, startPoint y: 109, endPoint x: 440, endPoint y: 76, distance: 60.5
click at [442, 89] on h1 "Fur Babies Photoshop Action Suite" at bounding box center [502, 106] width 249 height 52
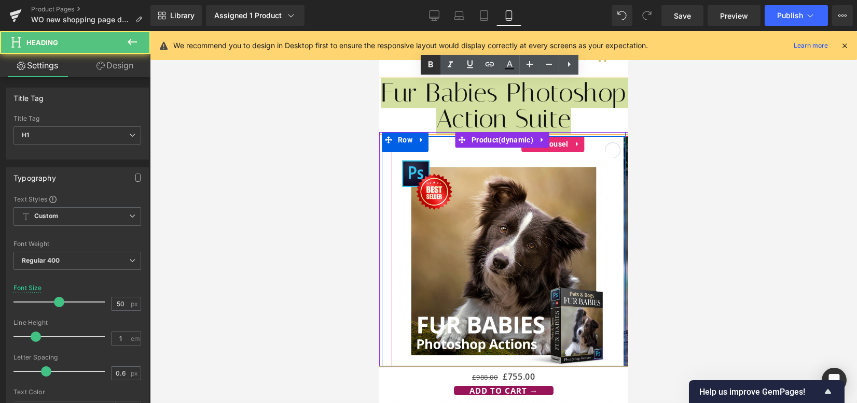
click at [434, 66] on icon at bounding box center [430, 65] width 12 height 12
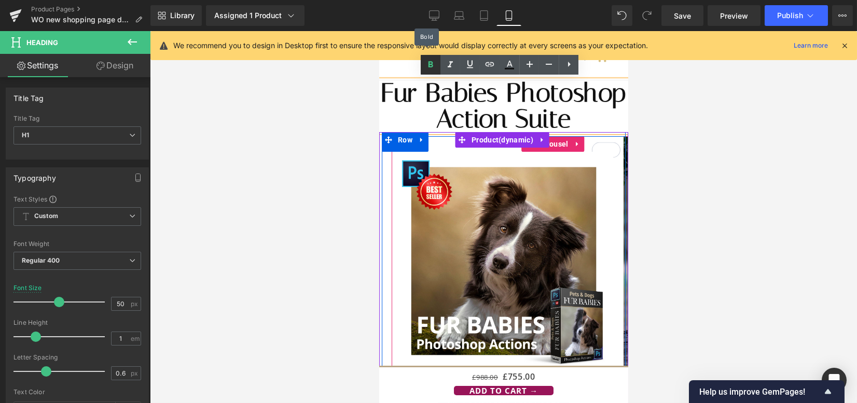
click at [434, 66] on icon at bounding box center [430, 65] width 12 height 12
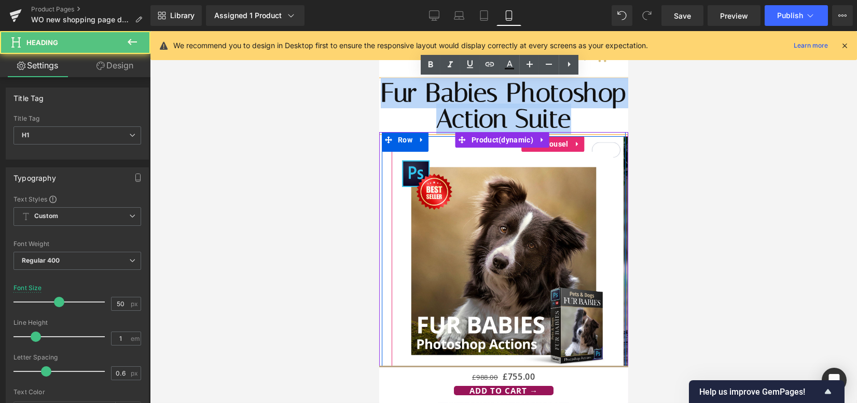
drag, startPoint x: 522, startPoint y: 134, endPoint x: 532, endPoint y: 141, distance: 12.4
click at [532, 132] on h1 "Fur Babies Photoshop Action Suite" at bounding box center [502, 106] width 249 height 52
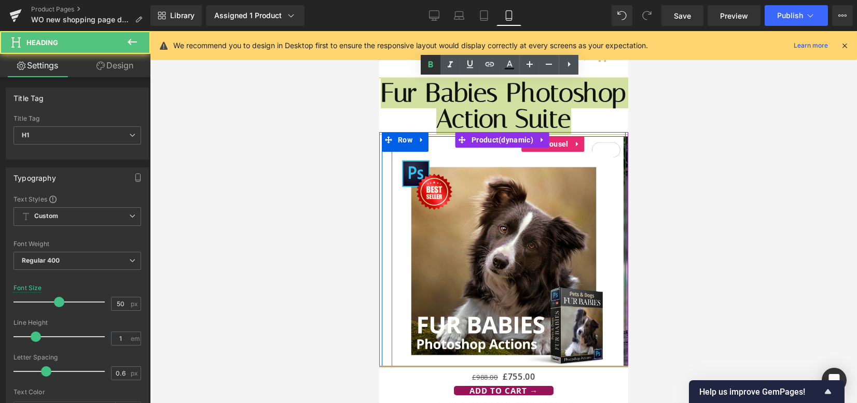
click at [434, 61] on icon at bounding box center [430, 65] width 12 height 12
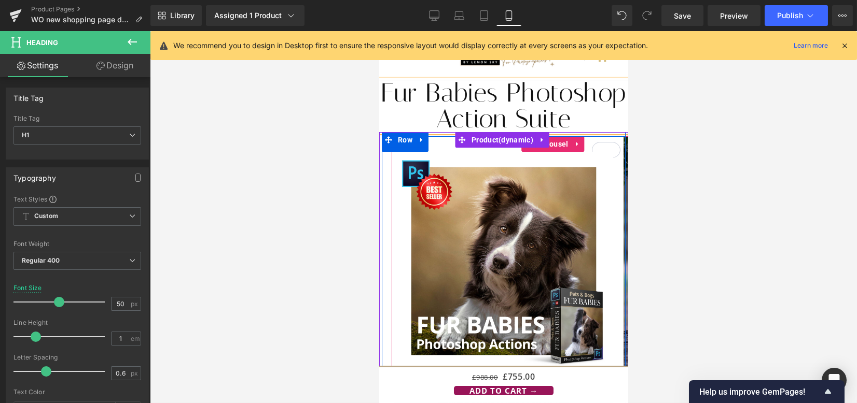
click at [113, 63] on link "Design" at bounding box center [114, 65] width 75 height 23
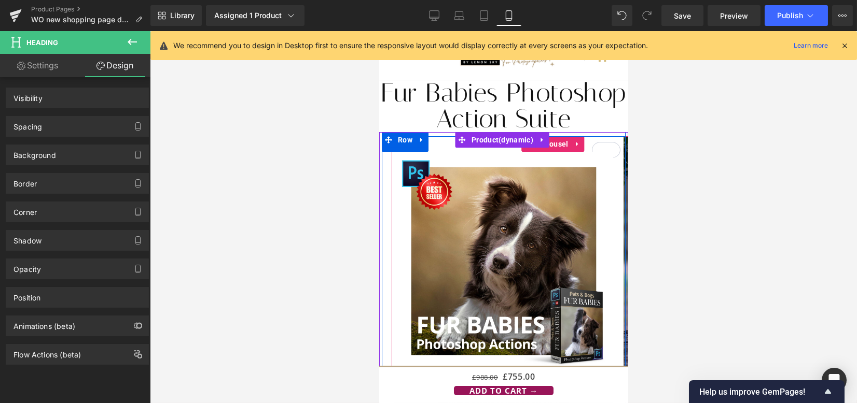
click at [64, 128] on div "Spacing" at bounding box center [77, 127] width 142 height 20
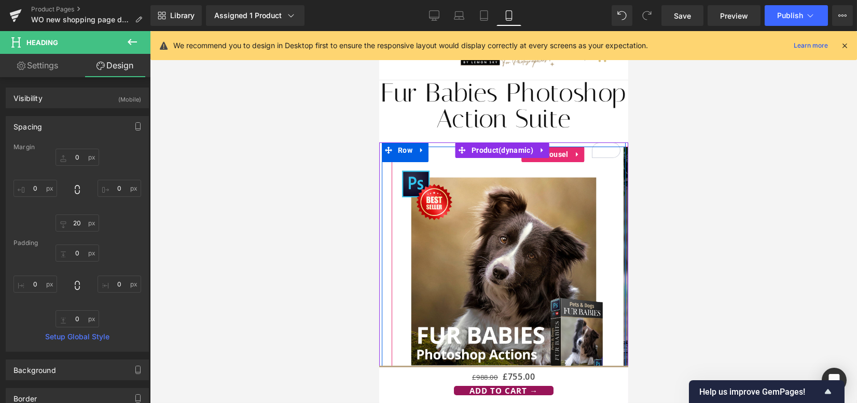
type input "20"
click at [74, 161] on input "0" at bounding box center [77, 157] width 44 height 17
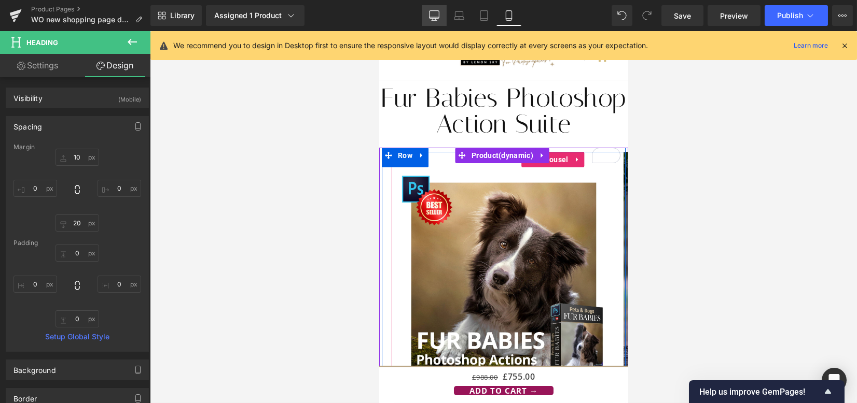
click at [423, 10] on link "Desktop" at bounding box center [434, 15] width 25 height 21
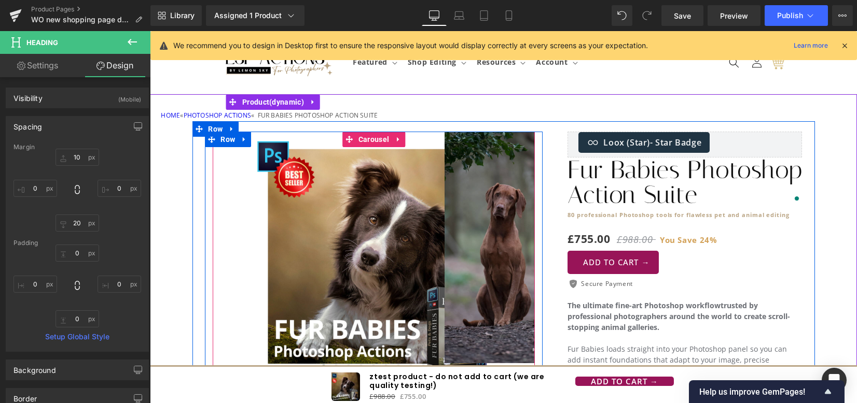
type input "0"
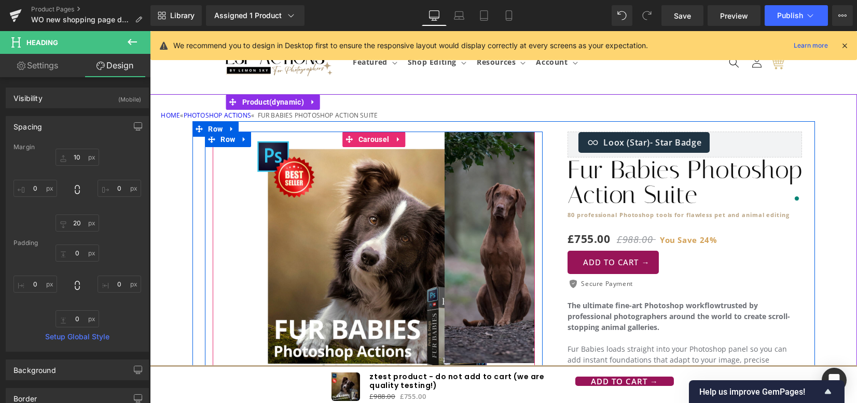
type input "0"
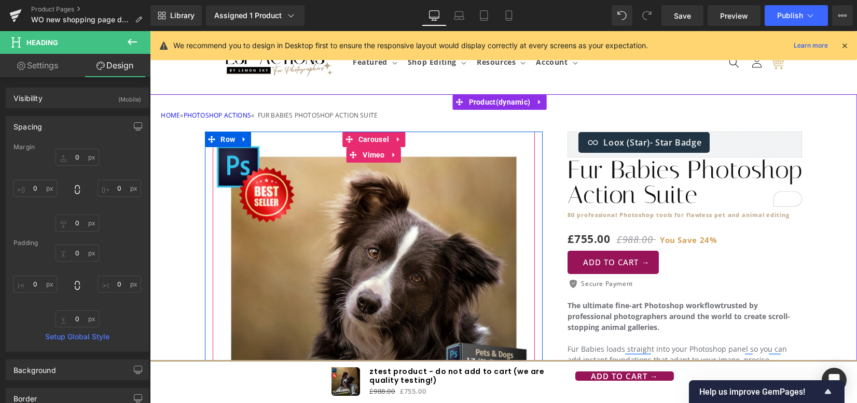
click at [301, 111] on div "HOME « Photoshop actions « FUR BABIES photoshop action suite Text Block" at bounding box center [503, 115] width 684 height 11
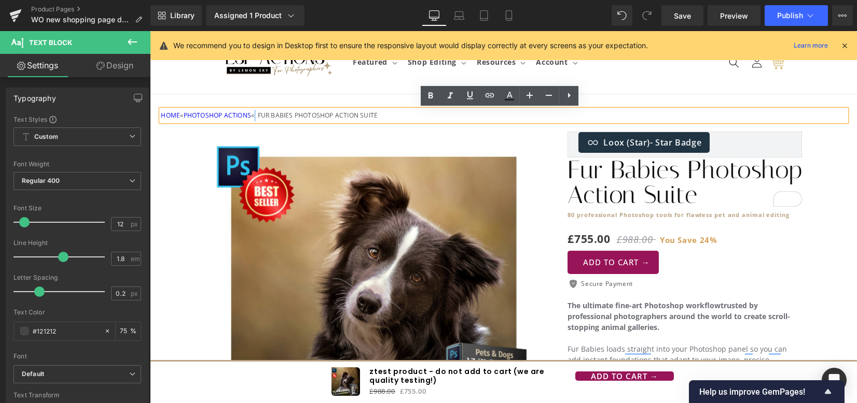
click at [255, 116] on p "HOME « Photoshop actions « FUR BABIES photoshop action suite" at bounding box center [503, 115] width 684 height 11
paste div "To enrich screen reader interactions, please activate Accessibility in Grammarl…"
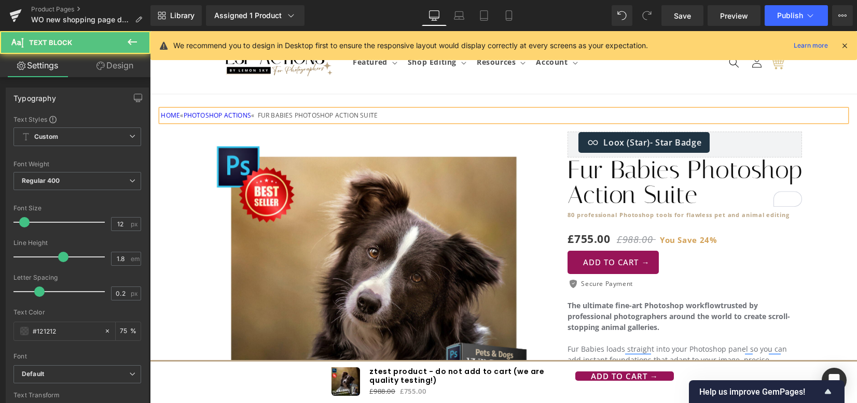
click at [255, 116] on p "HOME « Photoshop actions « FUR BABIES photoshop action suite" at bounding box center [503, 115] width 684 height 11
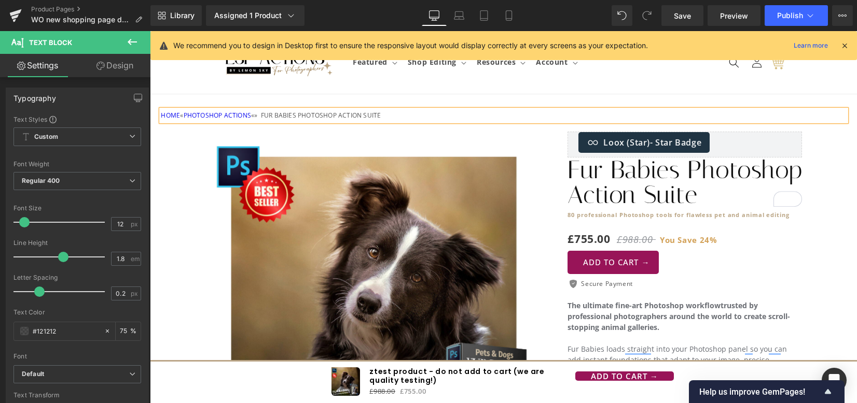
click at [257, 114] on p "HOME « Photoshop actions «» FUR BABIES photoshop action suite" at bounding box center [503, 115] width 684 height 11
click at [179, 118] on p "HOME « Photoshop actions » FUR BABIES photoshop action suite" at bounding box center [503, 115] width 684 height 11
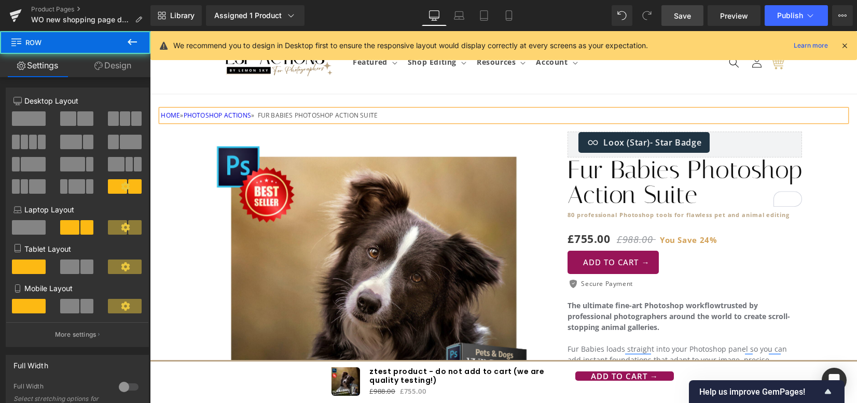
click at [687, 15] on span "Save" at bounding box center [682, 15] width 17 height 11
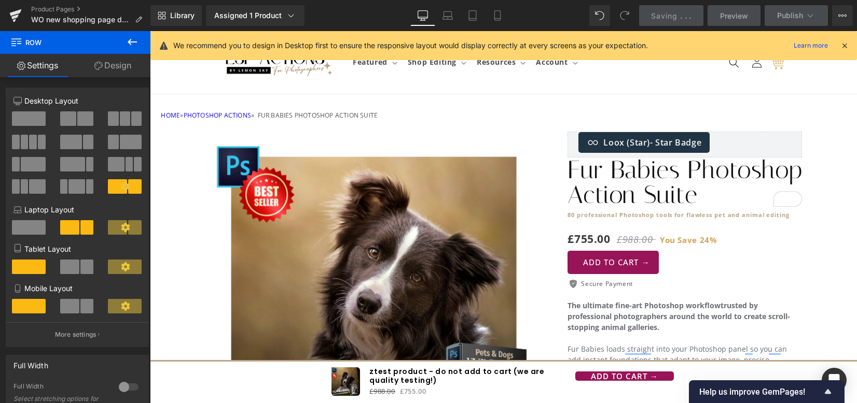
scroll to position [138, 0]
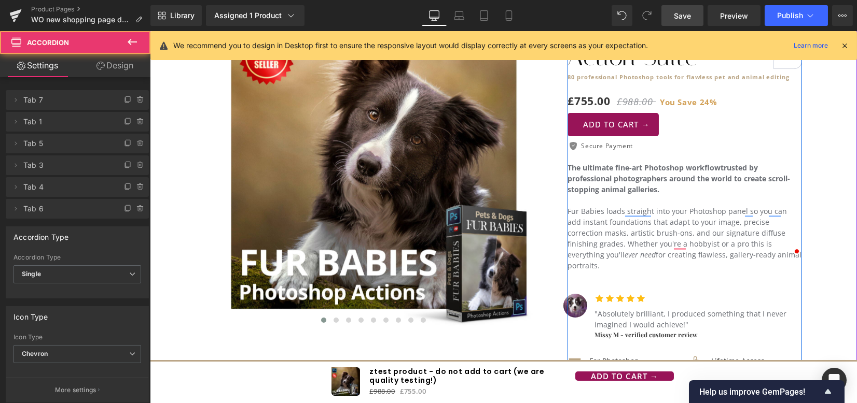
scroll to position [415, 0]
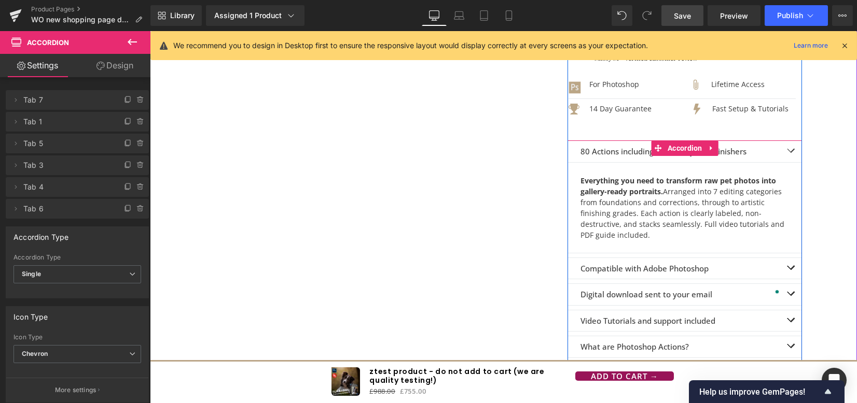
click at [780, 259] on button "button" at bounding box center [790, 268] width 21 height 21
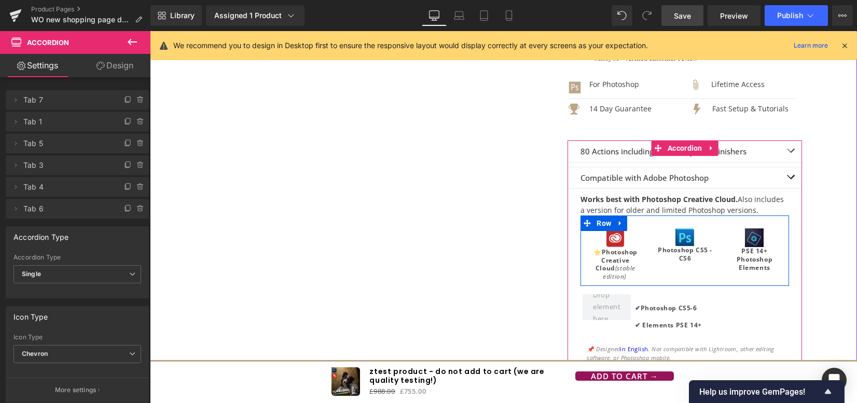
click at [618, 248] on div "⭐Photoshop Creative Cloud (stable edition) Text Block" at bounding box center [615, 264] width 62 height 32
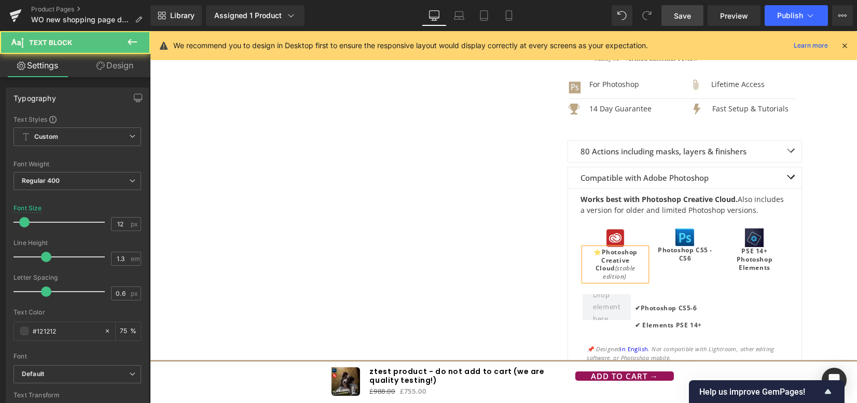
drag, startPoint x: 119, startPoint y: 64, endPoint x: 115, endPoint y: 72, distance: 8.4
click at [119, 64] on link "Design" at bounding box center [114, 65] width 75 height 23
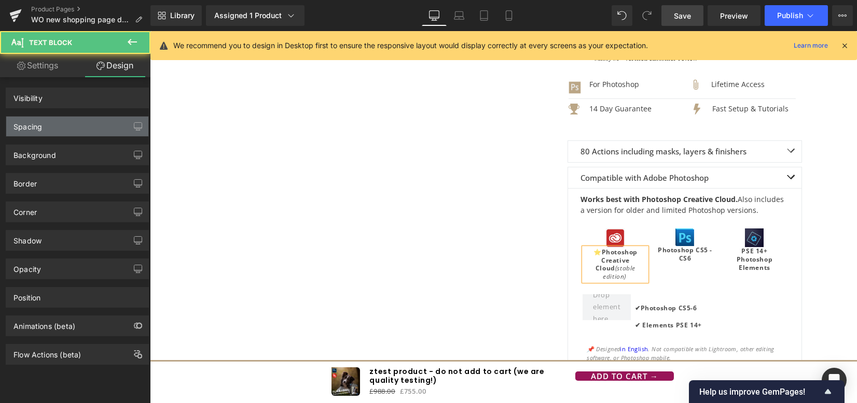
click at [79, 126] on div "Spacing" at bounding box center [77, 127] width 142 height 20
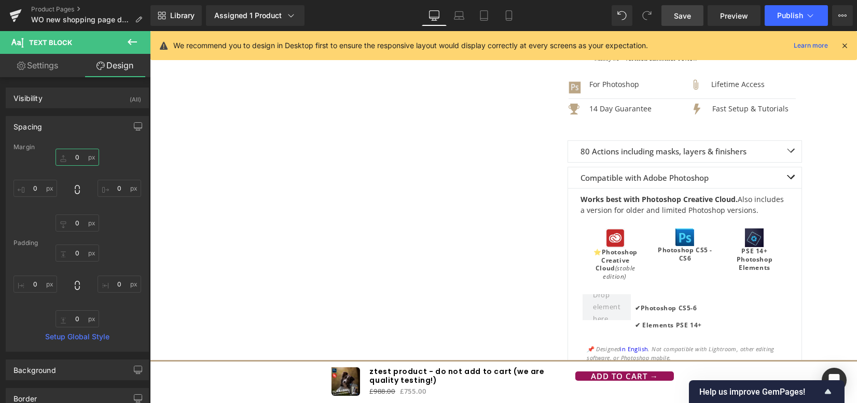
click at [75, 153] on input "0" at bounding box center [77, 157] width 44 height 17
type input "4"
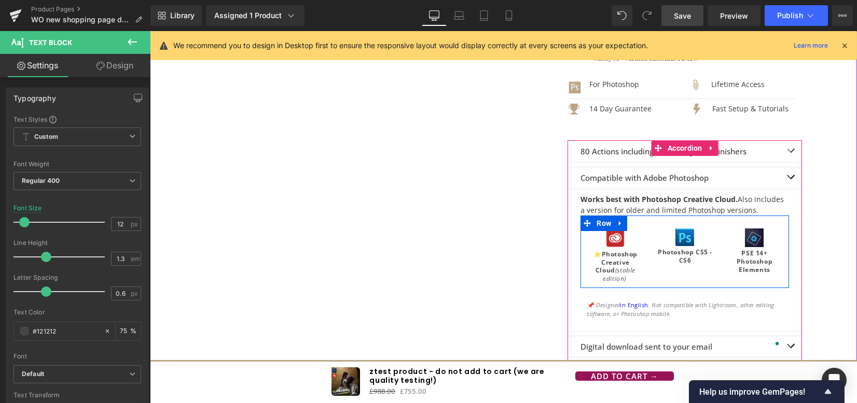
click at [808, 240] on div "Vimeo Image Image Image Image Image Image Image" at bounding box center [503, 82] width 622 height 751
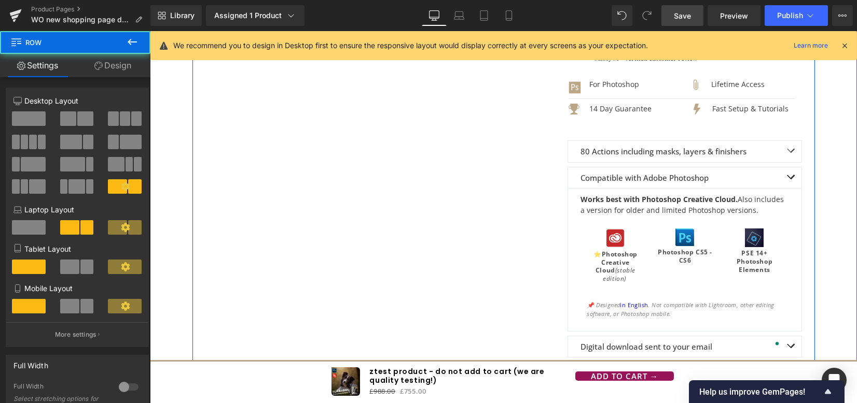
click at [692, 248] on div "Photoshop CS5 - CS6 Text Block" at bounding box center [684, 256] width 62 height 16
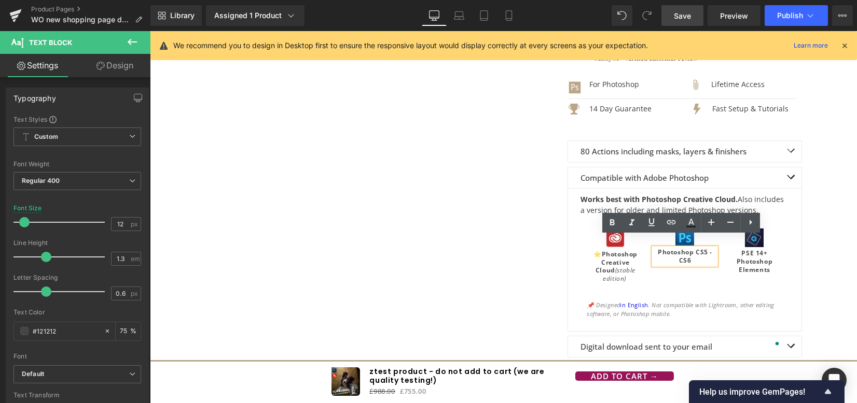
click at [693, 248] on b "Photoshop CS5 - CS6" at bounding box center [684, 256] width 54 height 17
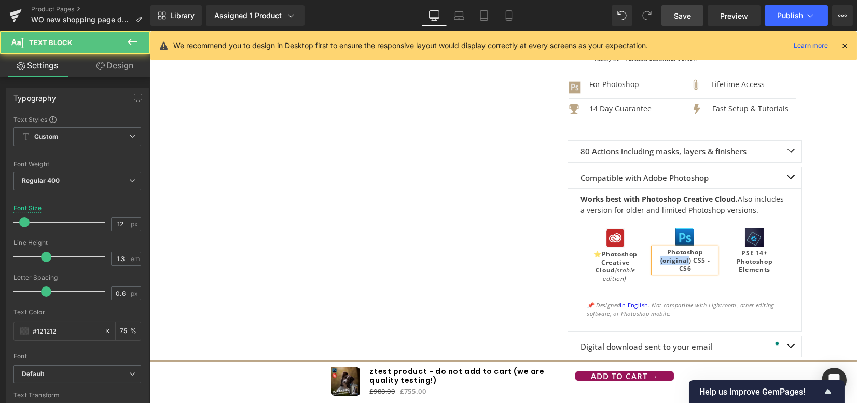
drag, startPoint x: 684, startPoint y: 247, endPoint x: 657, endPoint y: 248, distance: 27.0
click at [660, 248] on b "Photoshop (original) CS5 - CS6" at bounding box center [685, 260] width 50 height 25
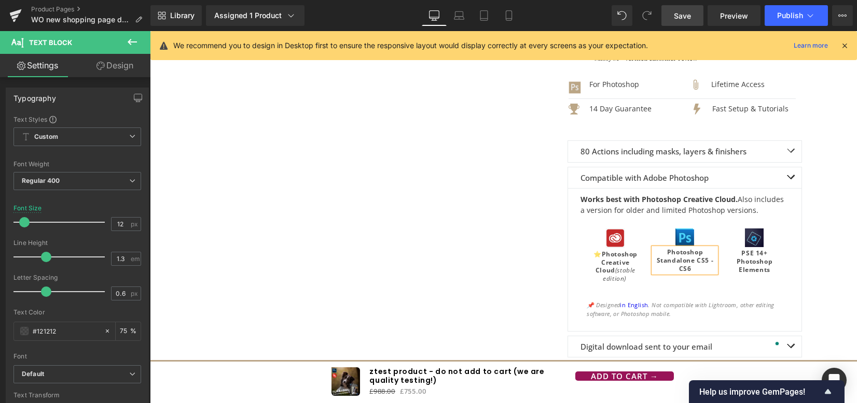
click at [679, 18] on span "Save" at bounding box center [682, 15] width 17 height 11
